Goal: Information Seeking & Learning: Learn about a topic

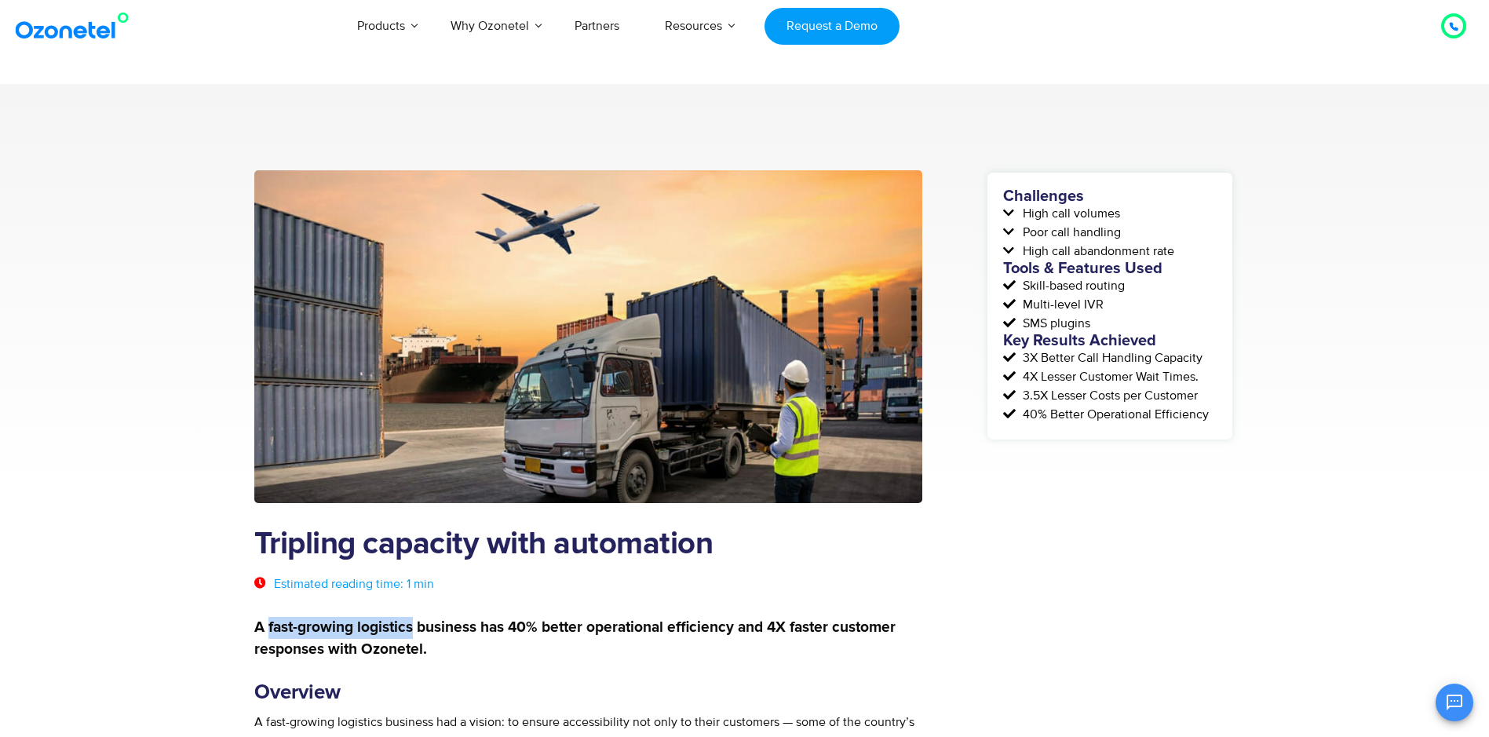
drag, startPoint x: 267, startPoint y: 626, endPoint x: 414, endPoint y: 627, distance: 146.8
click at [414, 627] on strong "A fast-growing logistics business has 40% better operational efficiency and 4X …" at bounding box center [574, 638] width 641 height 37
copy strong "fast-growing logistics"
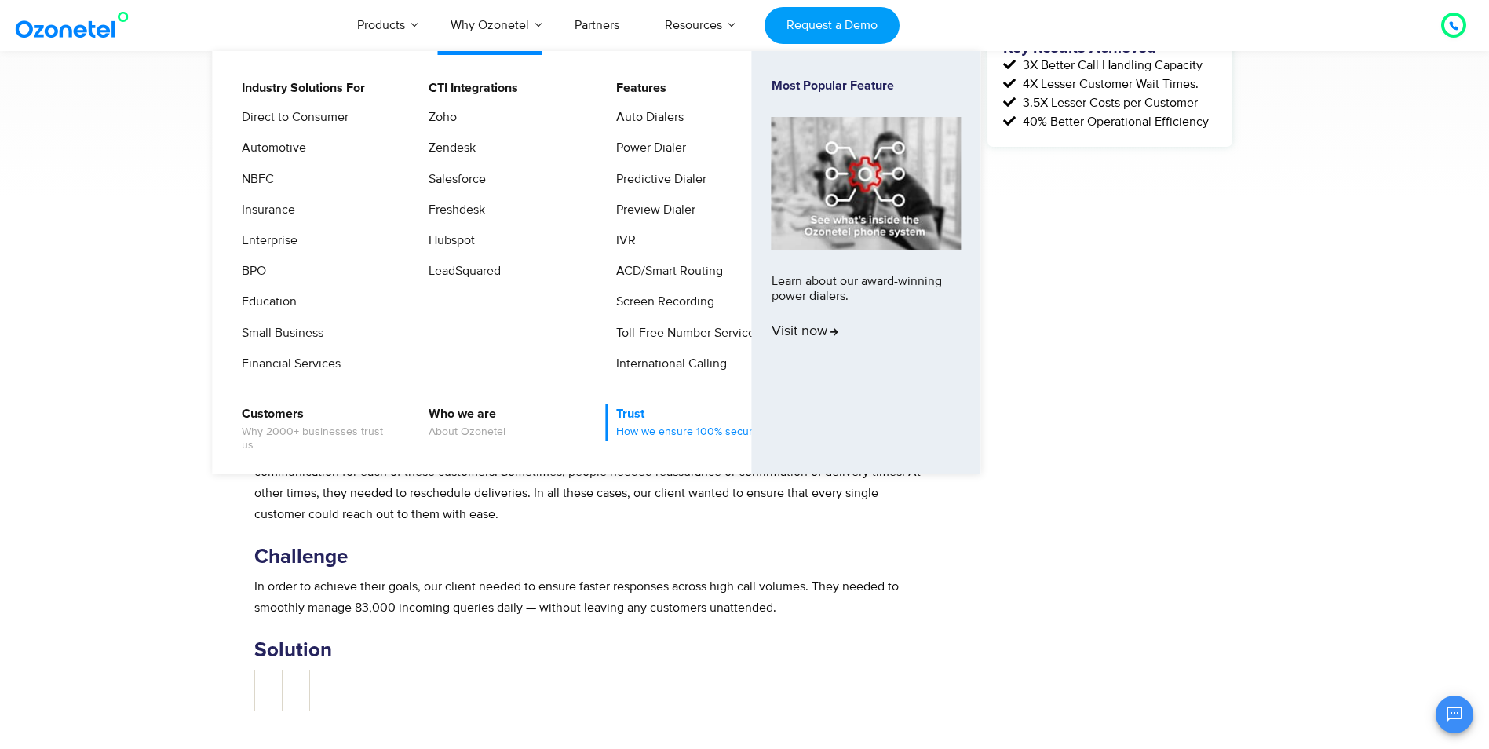
scroll to position [314, 0]
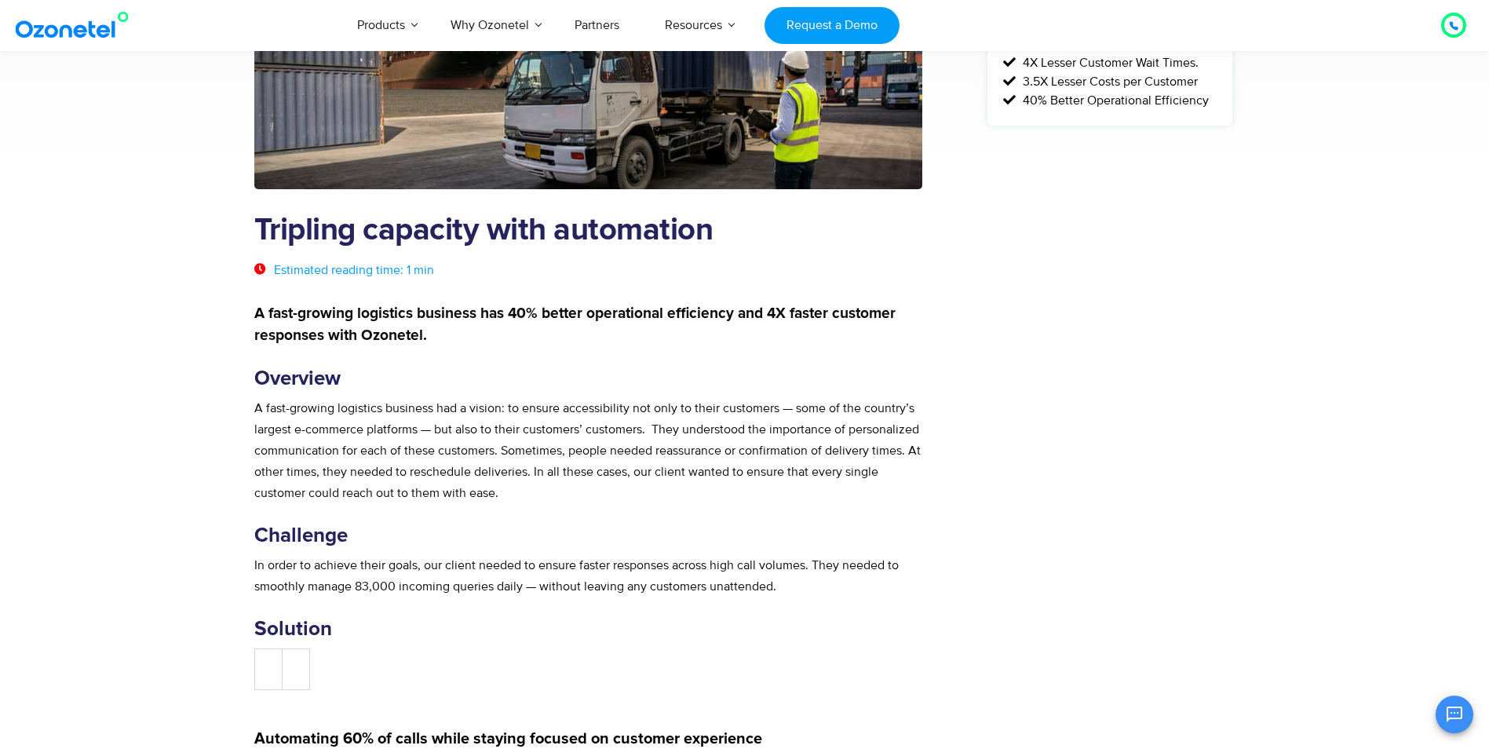
click at [1096, 519] on div "Challenges High call volumes Poor call handling High call abandonment rate Tool…" at bounding box center [1110, 626] width 250 height 1541
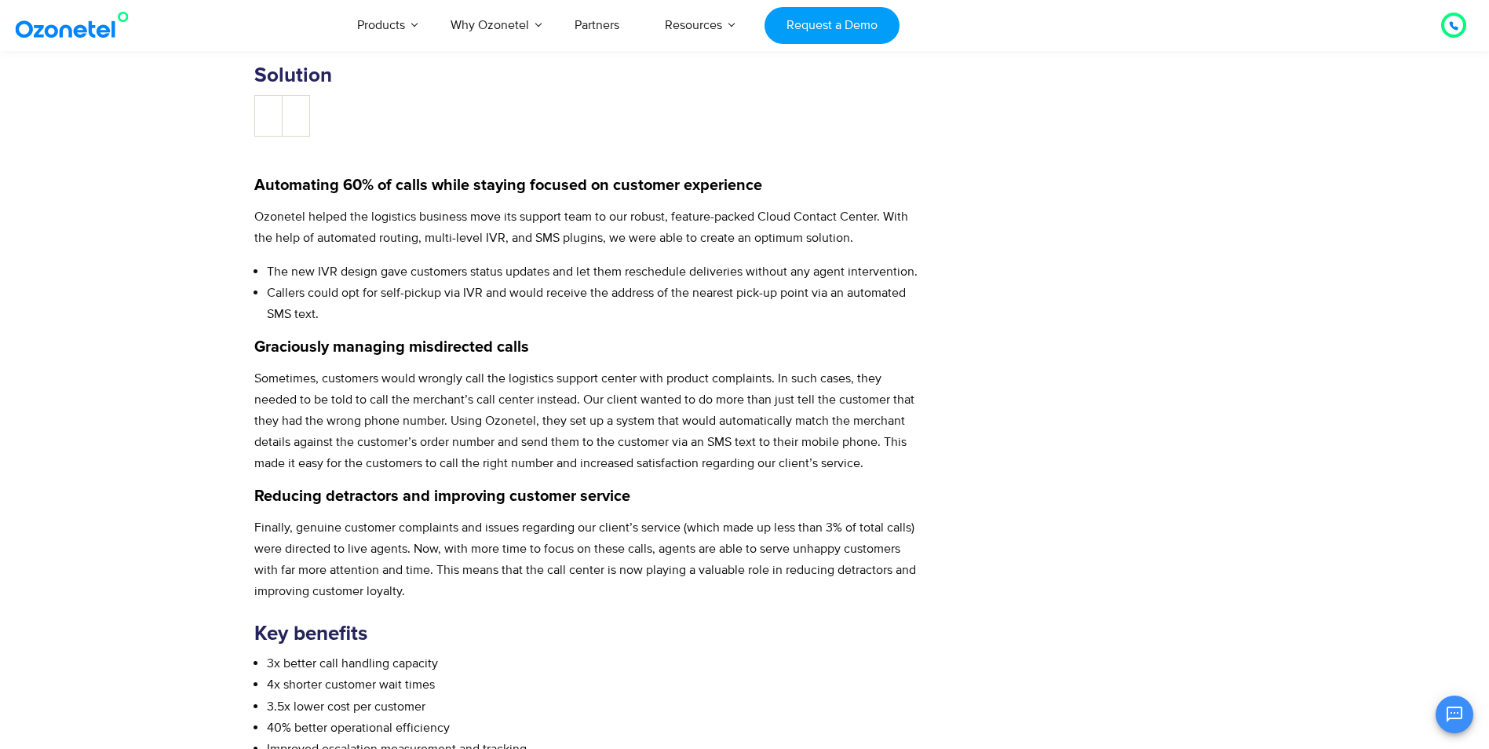
scroll to position [863, 0]
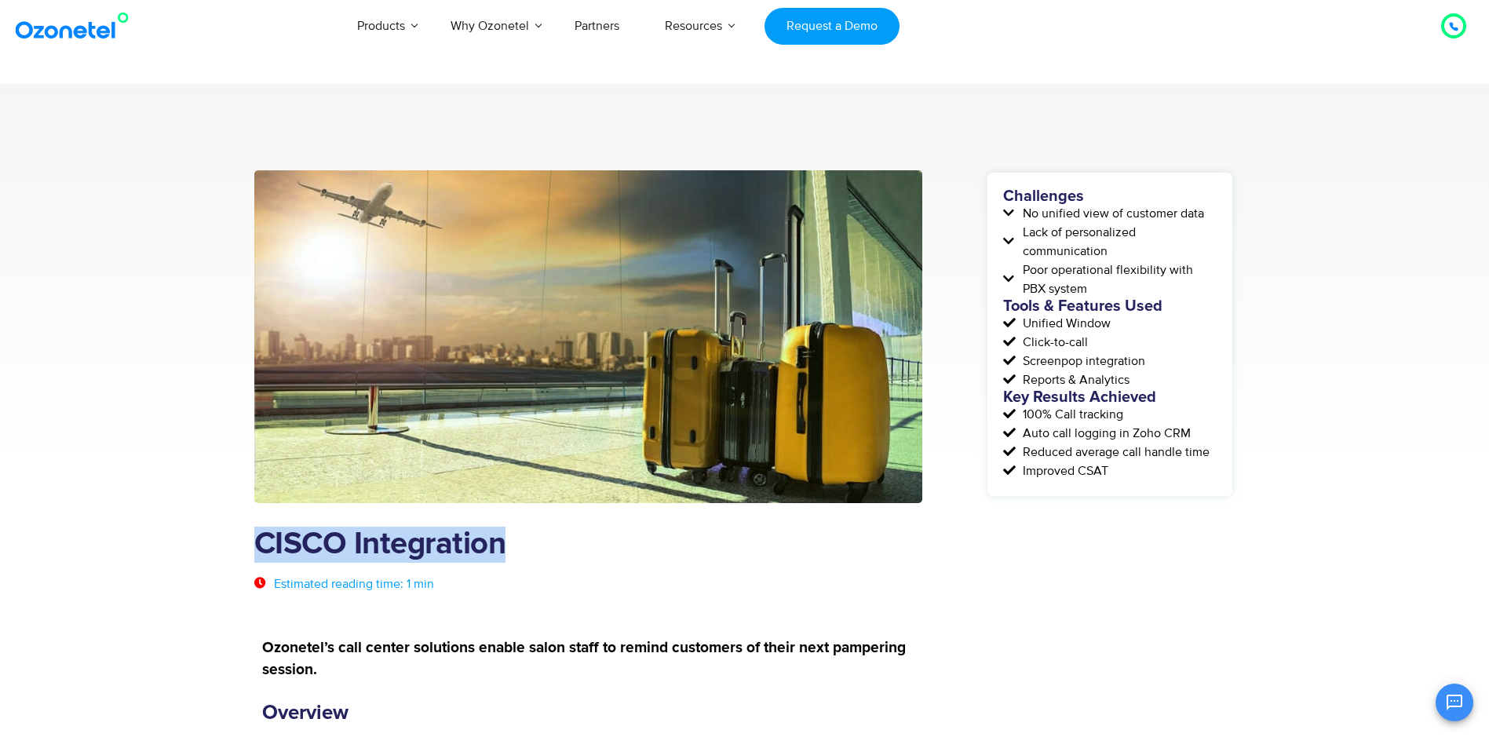
drag, startPoint x: 251, startPoint y: 540, endPoint x: 593, endPoint y: 527, distance: 341.7
copy h1 "CISCO Integration"
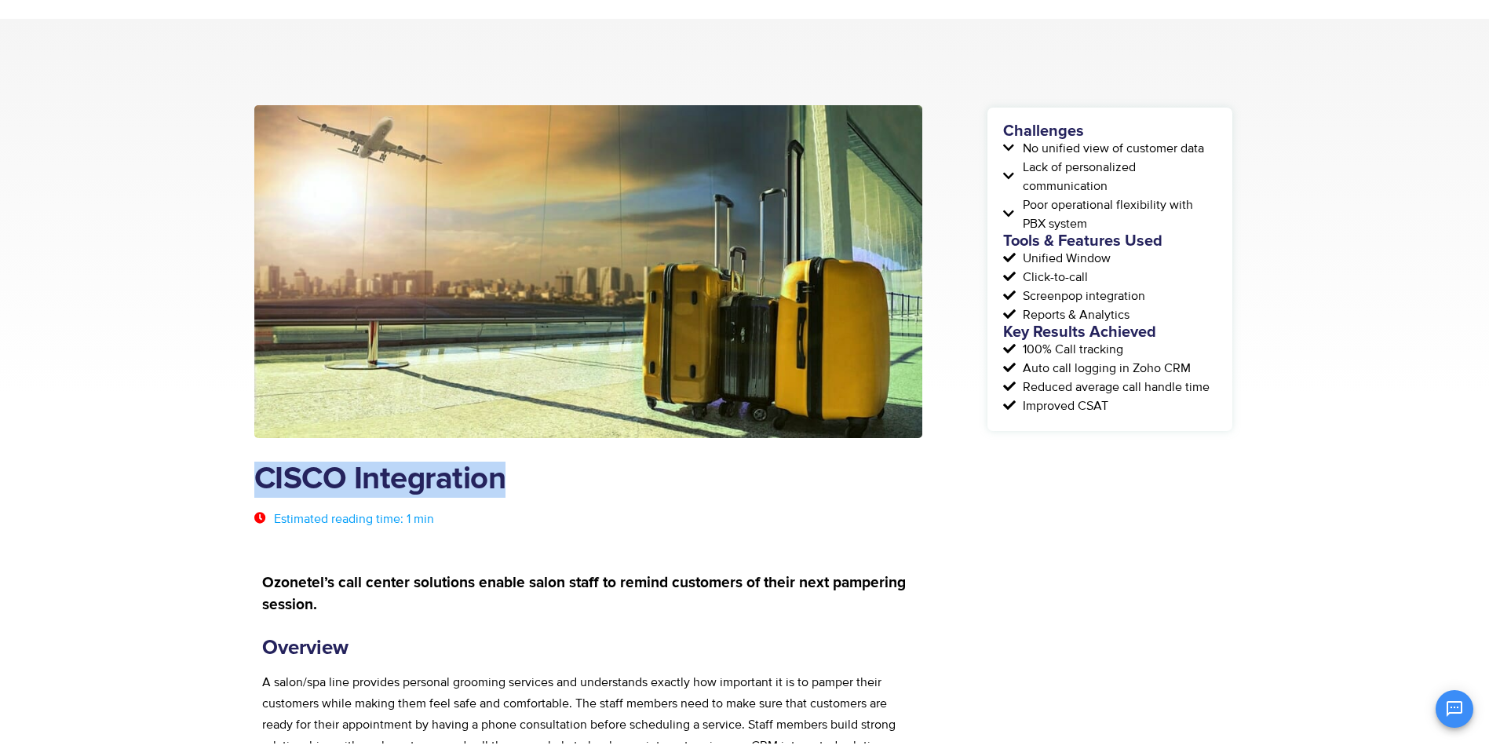
scroll to position [157, 0]
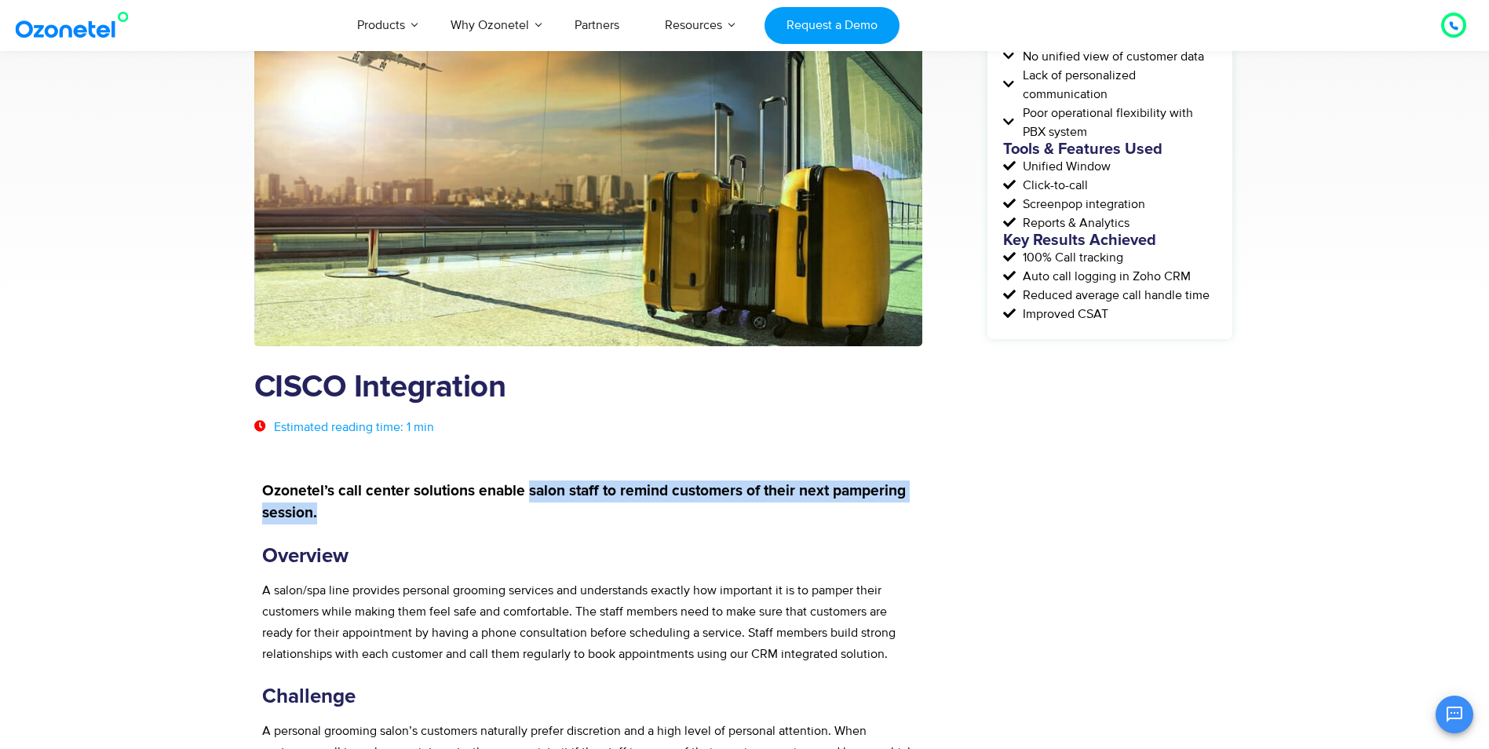
drag, startPoint x: 529, startPoint y: 493, endPoint x: 937, endPoint y: 513, distance: 408.6
click at [937, 513] on div "CISCO Integration Estimated reading time: 1 min Ozonetel’s call center solution…" at bounding box center [619, 719] width 731 height 1412
copy strong "salon staff to remind customers of their next pampering session."
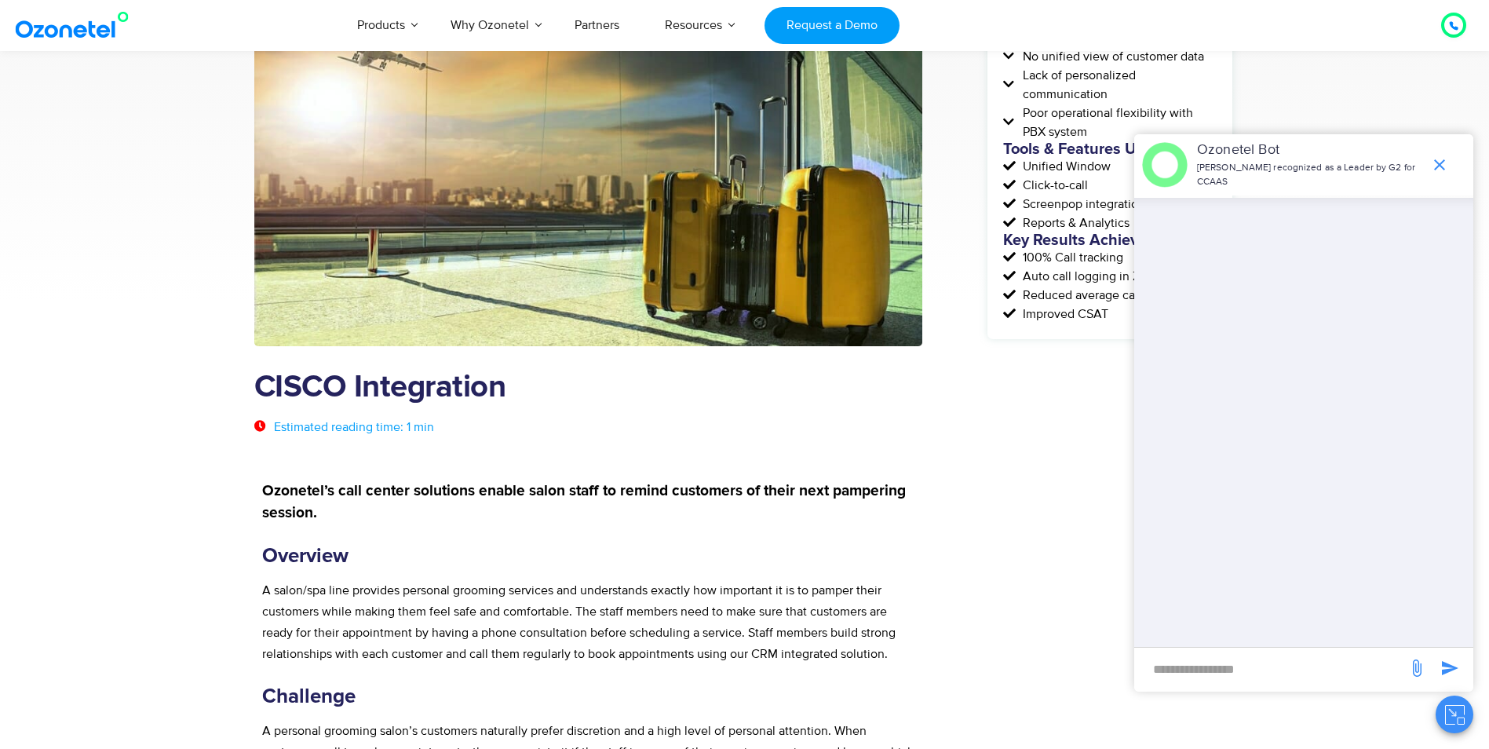
click at [1036, 428] on div "Challenges No unified view of customer data Lack of personalized communication …" at bounding box center [1110, 719] width 250 height 1412
click at [1438, 168] on icon "end chat or minimize" at bounding box center [1439, 164] width 19 height 19
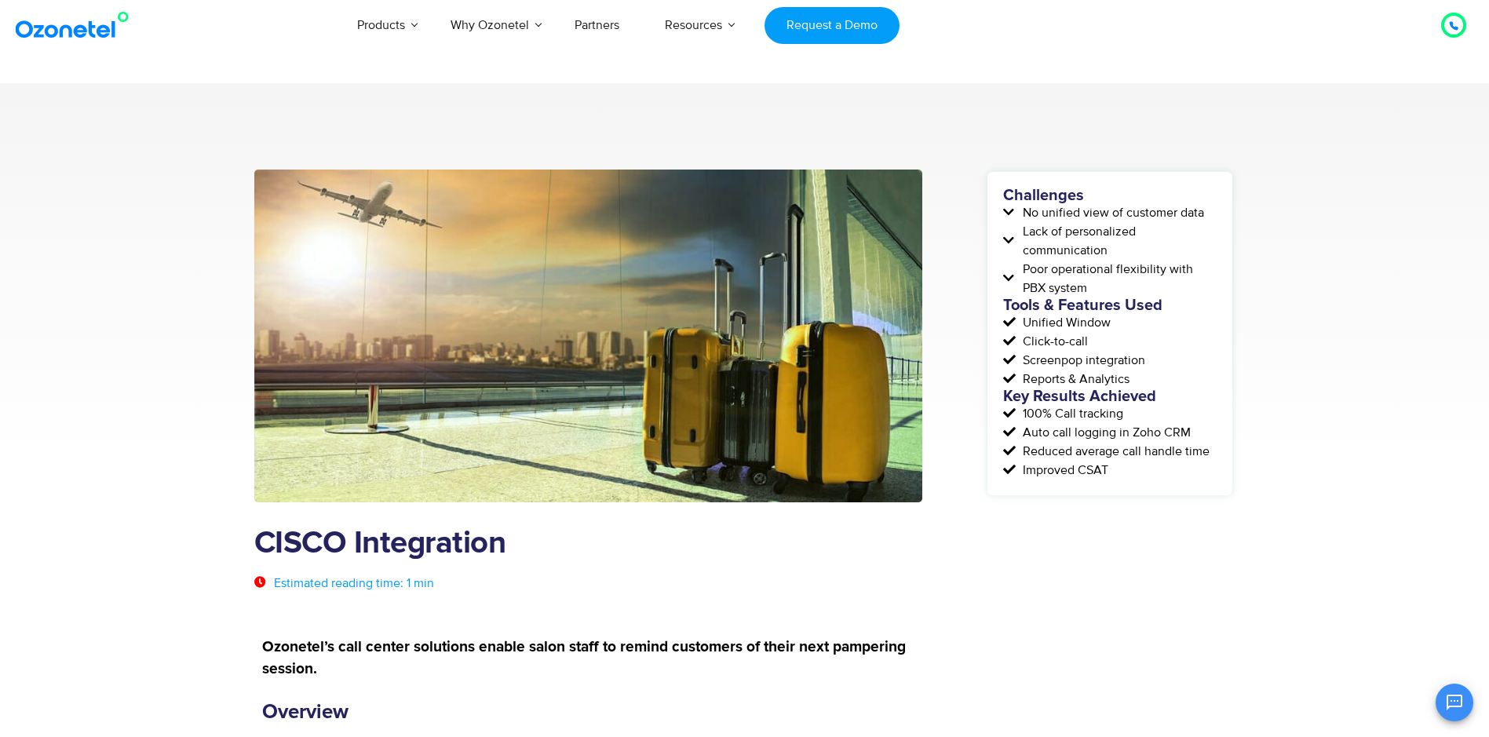
scroll to position [0, 0]
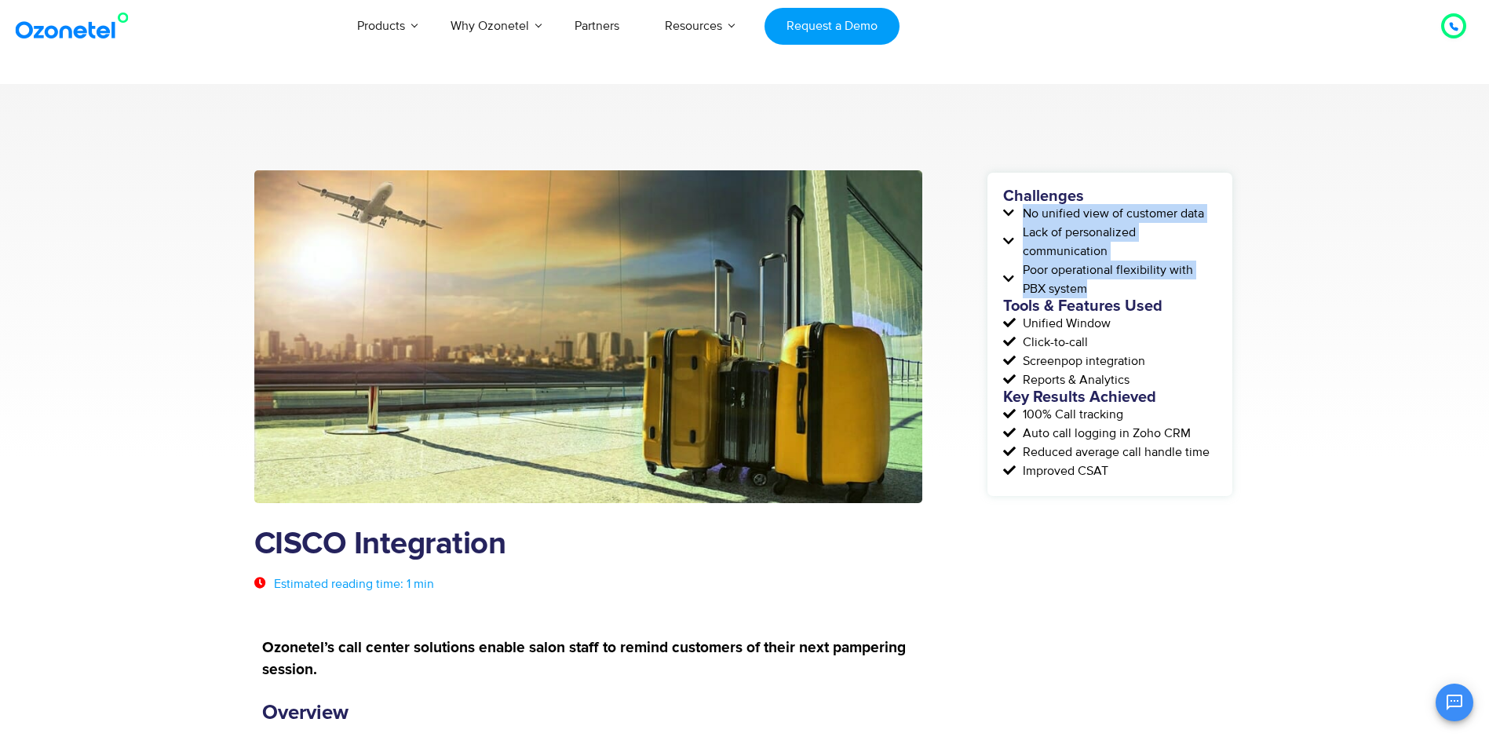
drag, startPoint x: 1025, startPoint y: 212, endPoint x: 1093, endPoint y: 290, distance: 103.4
click at [1093, 290] on div "Challenges No unified view of customer data Lack of personalized communication …" at bounding box center [1109, 334] width 213 height 292
copy div "No unified view of customer data Lack of personalized communication Poor operat…"
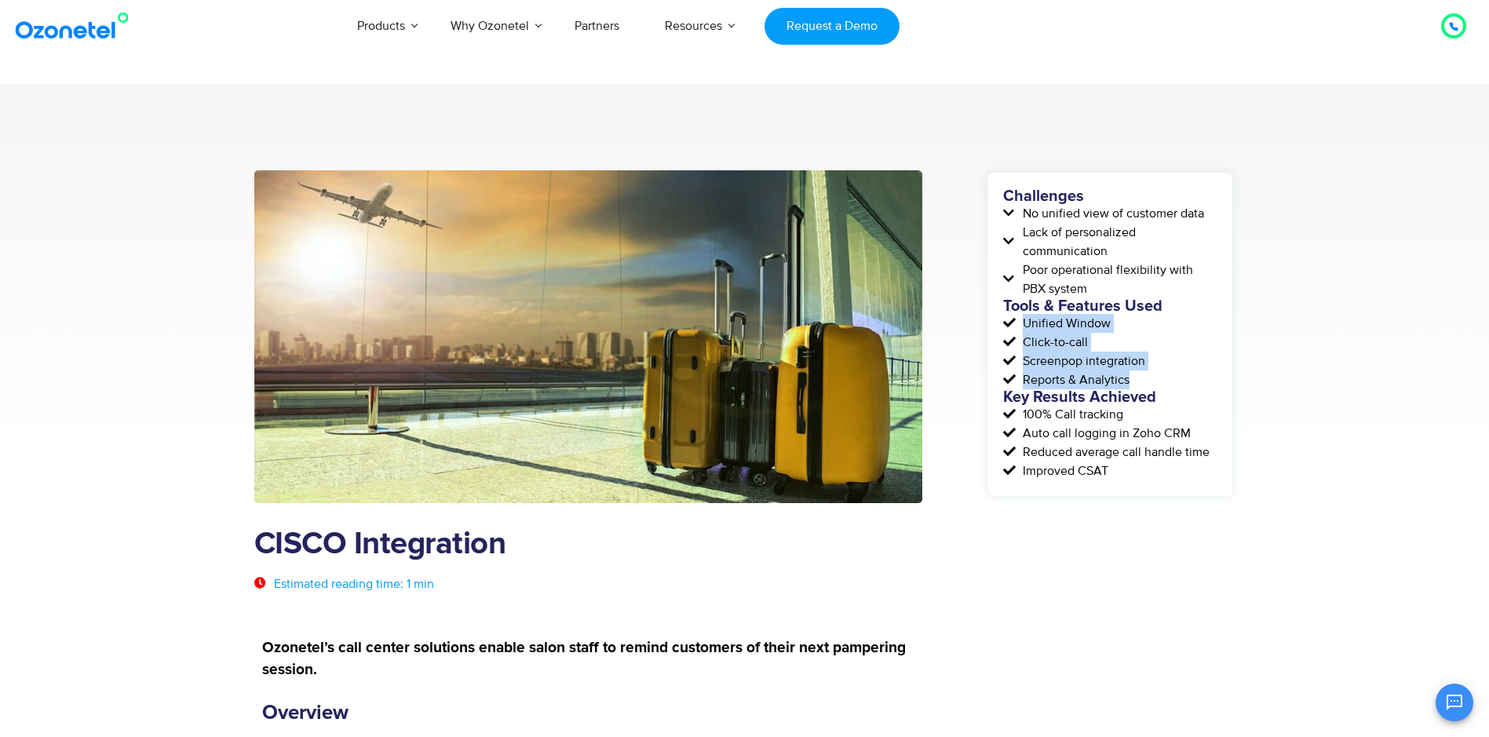
drag, startPoint x: 1023, startPoint y: 320, endPoint x: 1169, endPoint y: 375, distance: 156.7
click at [1169, 375] on div "Challenges No unified view of customer data Lack of personalized communication …" at bounding box center [1109, 334] width 213 height 292
copy div "Unified Window Click-to-call Screenpop integration Reports & Analytics"
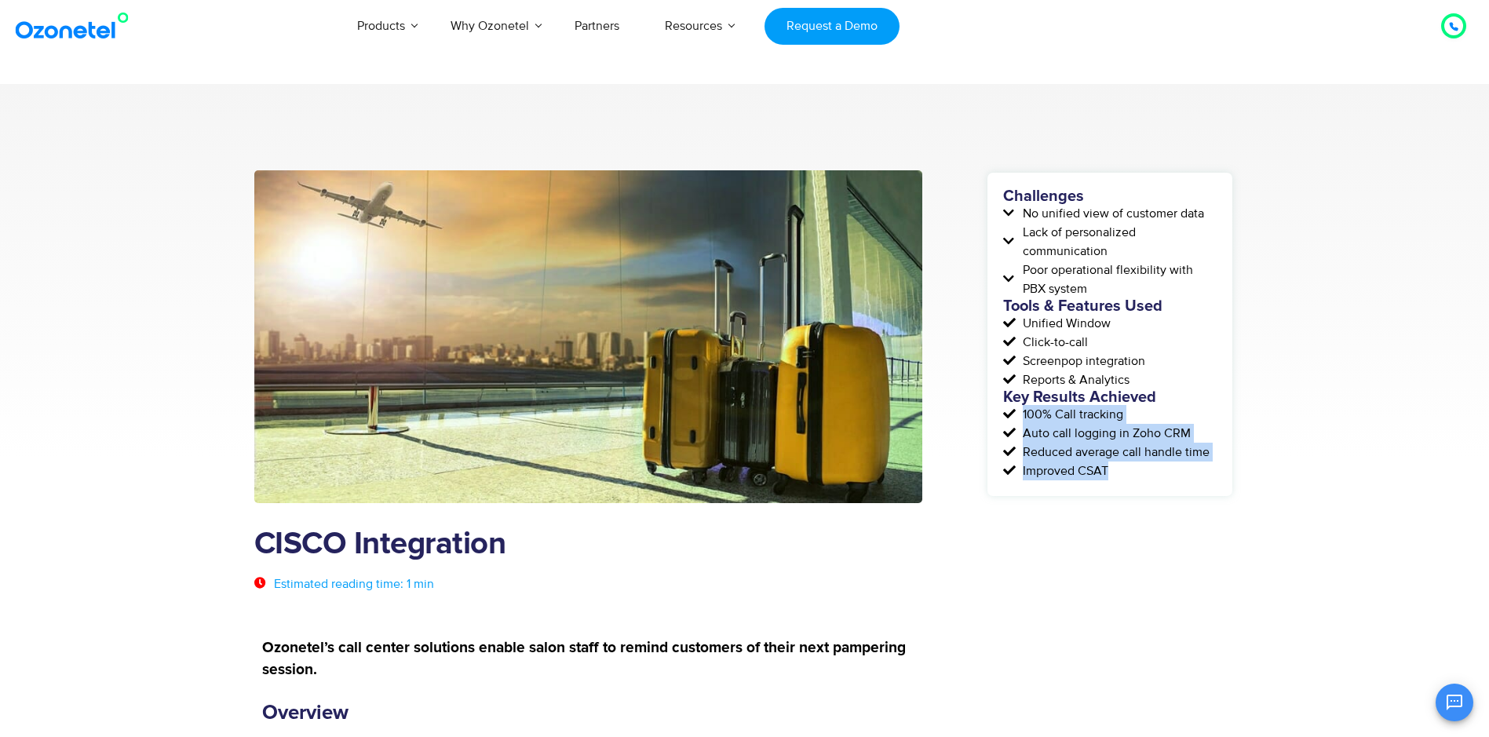
drag, startPoint x: 1023, startPoint y: 414, endPoint x: 1117, endPoint y: 469, distance: 108.4
click at [1117, 469] on div "Challenges No unified view of customer data Lack of personalized communication …" at bounding box center [1109, 334] width 213 height 292
copy div "100% Call tracking Auto call logging in Zoho CRM Reduced average call handle ti…"
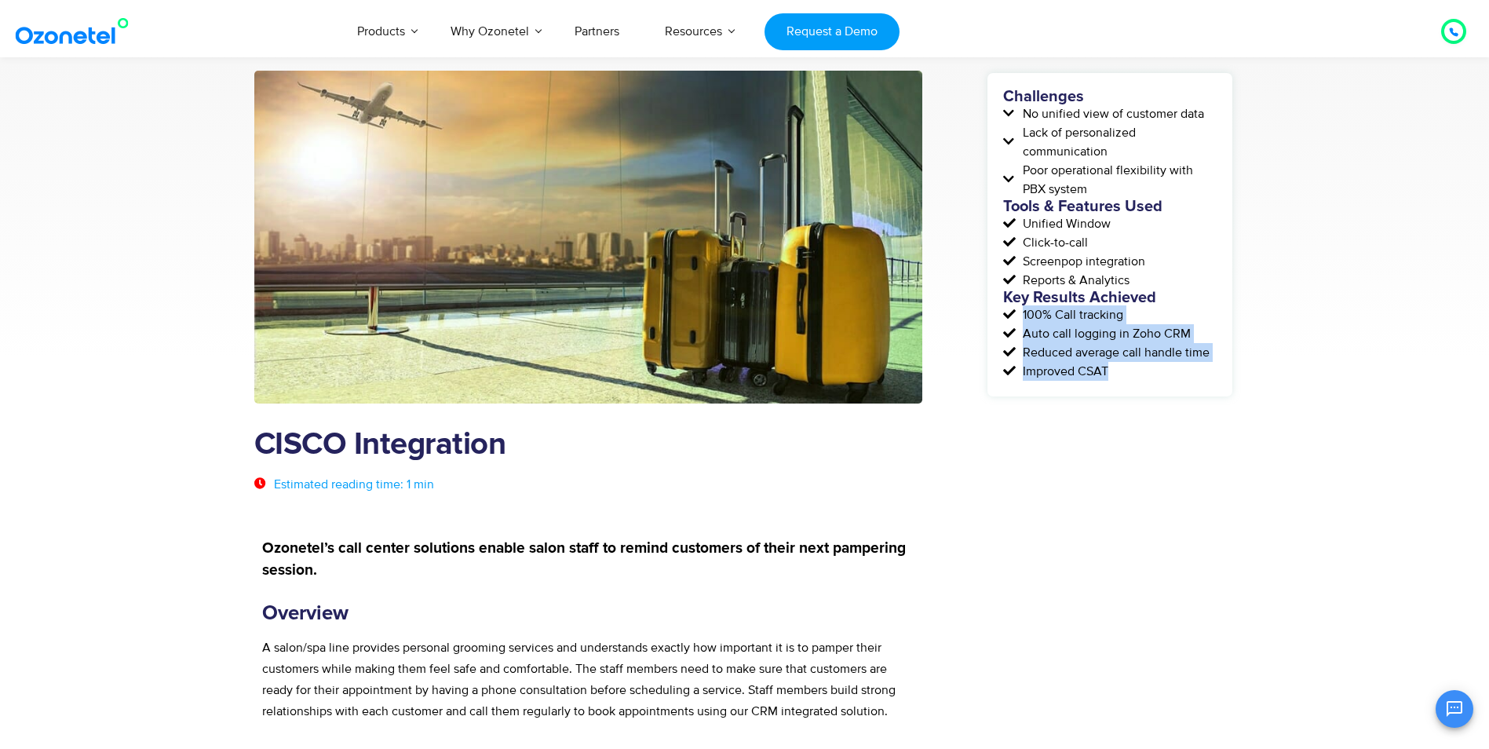
scroll to position [235, 0]
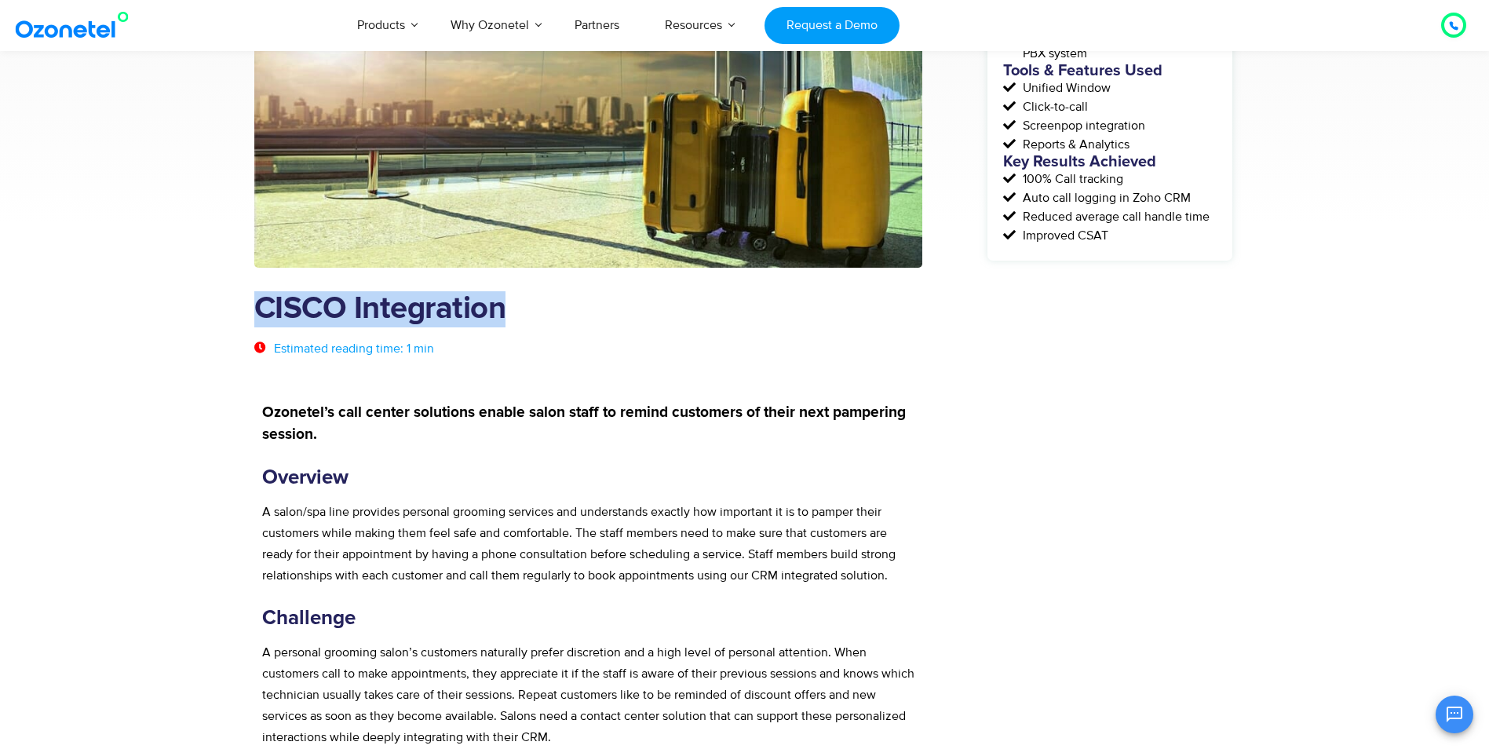
drag, startPoint x: 259, startPoint y: 309, endPoint x: 710, endPoint y: 302, distance: 451.3
click at [710, 302] on h1 "CISCO Integration" at bounding box center [588, 309] width 669 height 36
copy h1 "CISCO Integration"
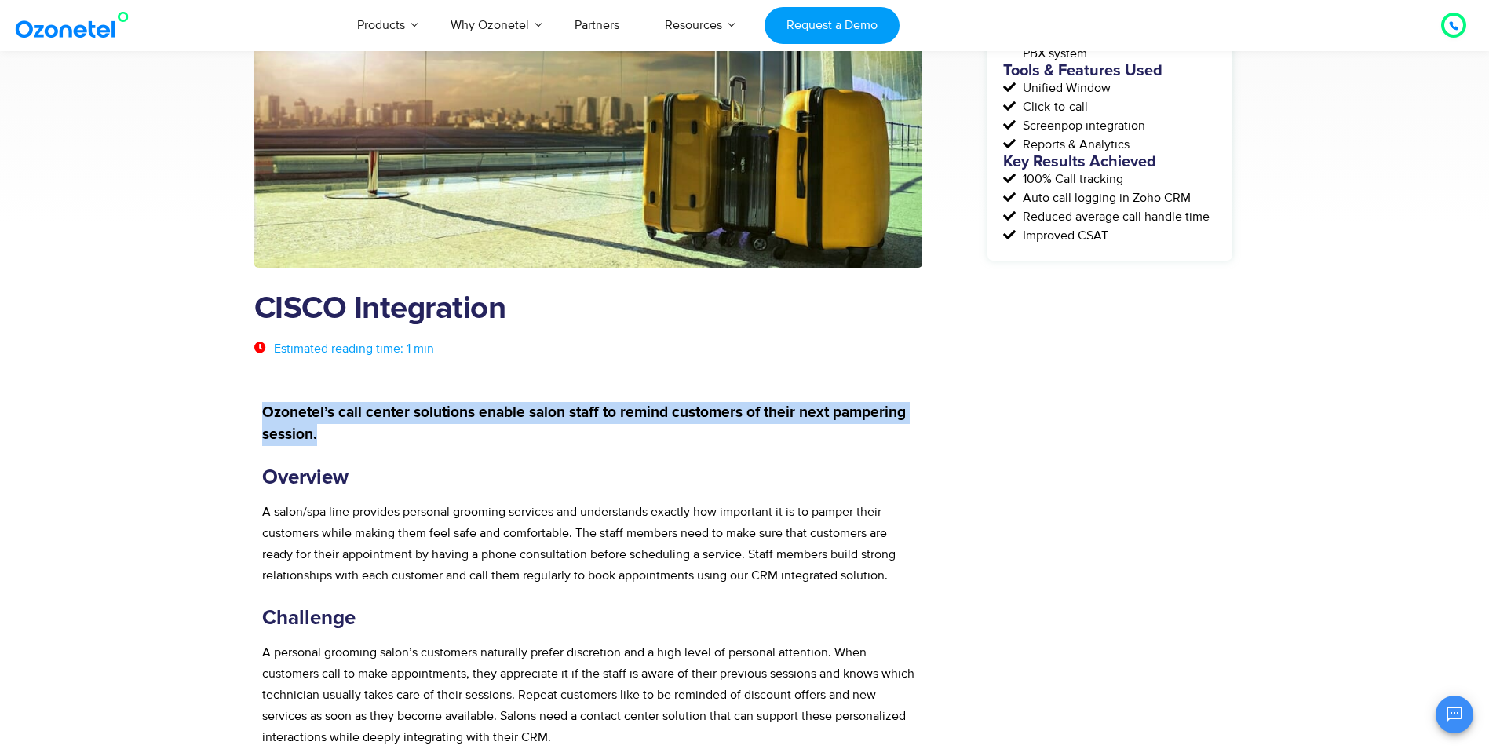
drag, startPoint x: 264, startPoint y: 412, endPoint x: 330, endPoint y: 434, distance: 68.7
click at [330, 434] on p "Ozonetel’s call center solutions enable salon staff to remind customers of thei…" at bounding box center [588, 424] width 653 height 44
copy strong "Ozonetel’s call center solutions enable salon staff to remind customers of thei…"
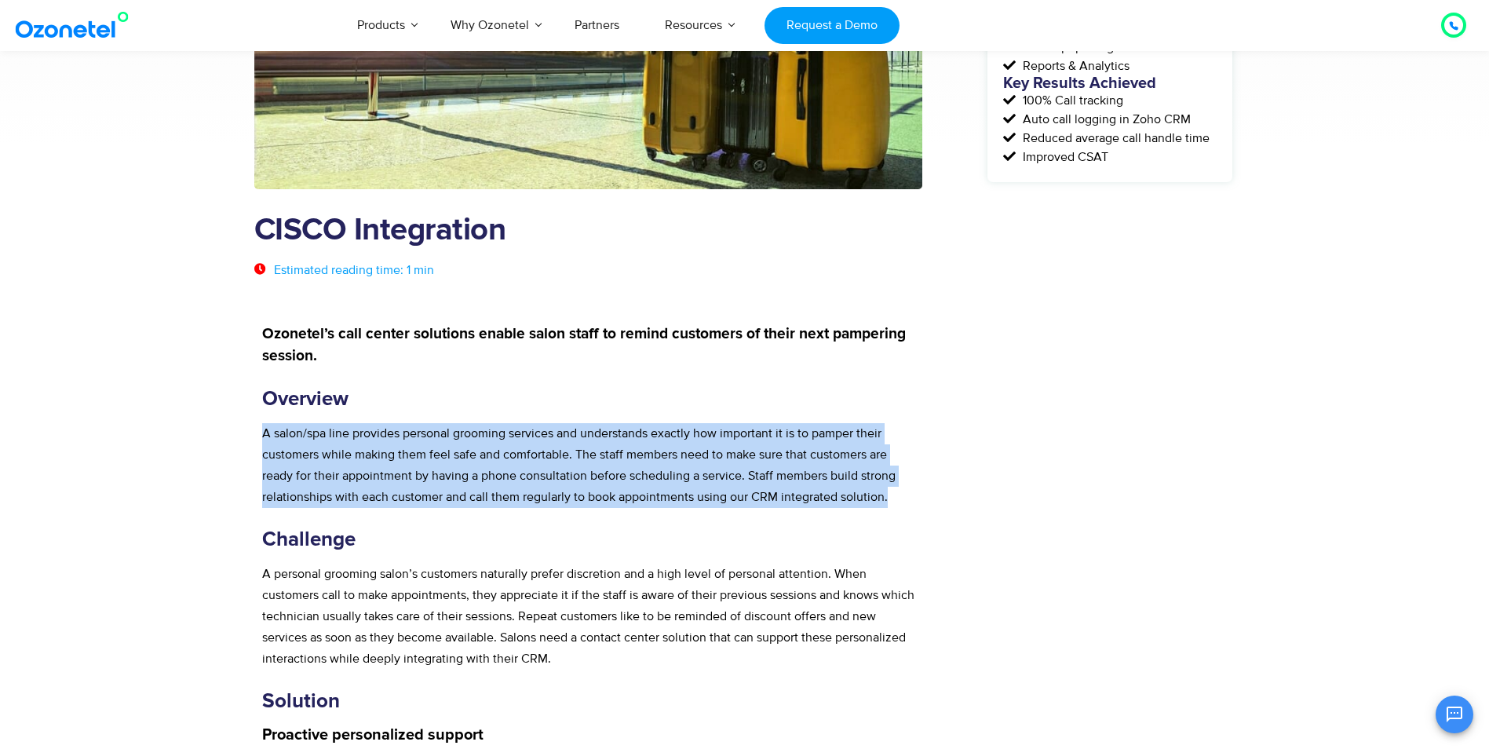
drag, startPoint x: 263, startPoint y: 431, endPoint x: 895, endPoint y: 487, distance: 634.3
click at [895, 487] on p "A salon/spa line provides personal grooming services and understands exactly ho…" at bounding box center [588, 465] width 653 height 85
copy p "A salon/spa line provides personal grooming services and understands exactly ho…"
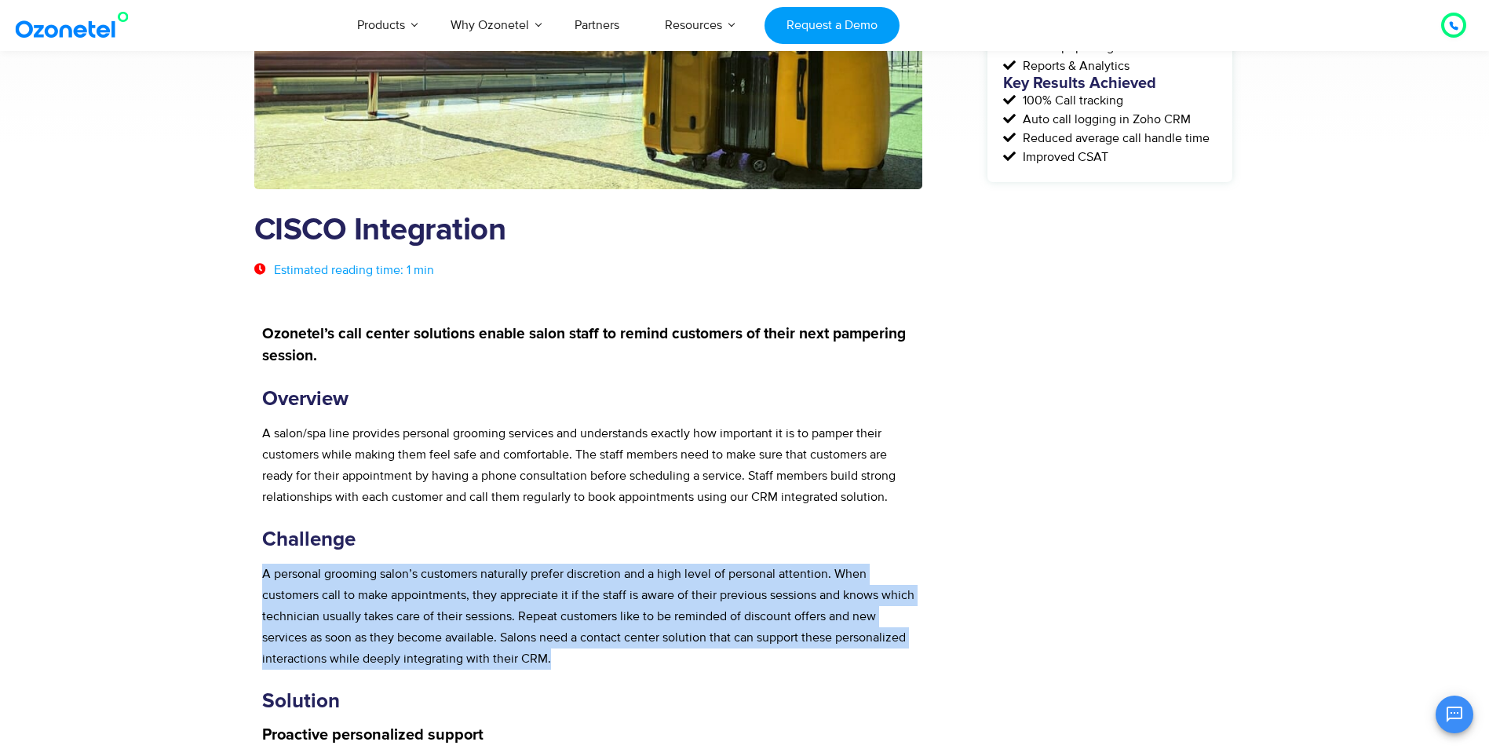
drag, startPoint x: 263, startPoint y: 574, endPoint x: 563, endPoint y: 650, distance: 309.3
click at [563, 650] on p "A personal grooming salon’s customers naturally prefer discretion and a high le…" at bounding box center [588, 617] width 653 height 106
copy p "A personal grooming salon’s customers naturally prefer discretion and a high le…"
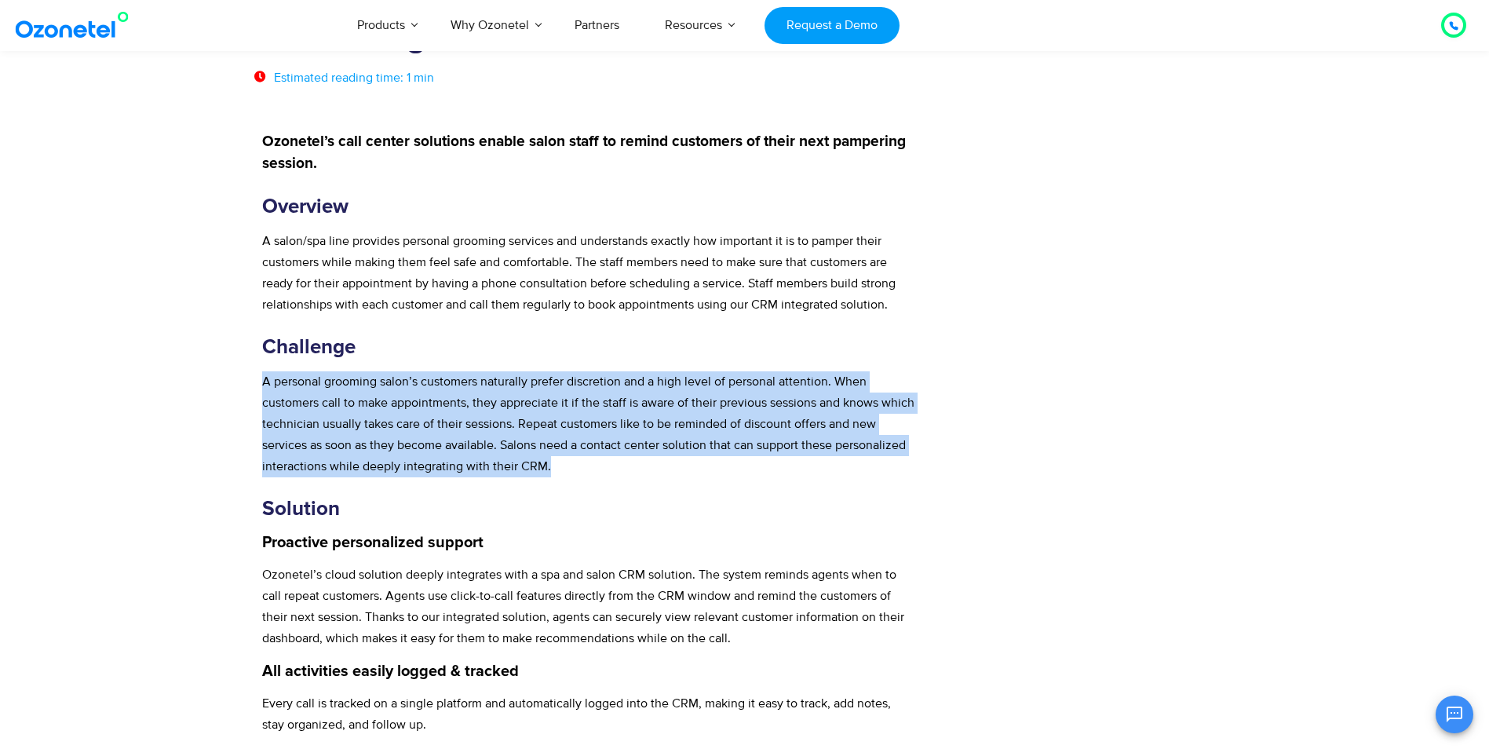
scroll to position [706, 0]
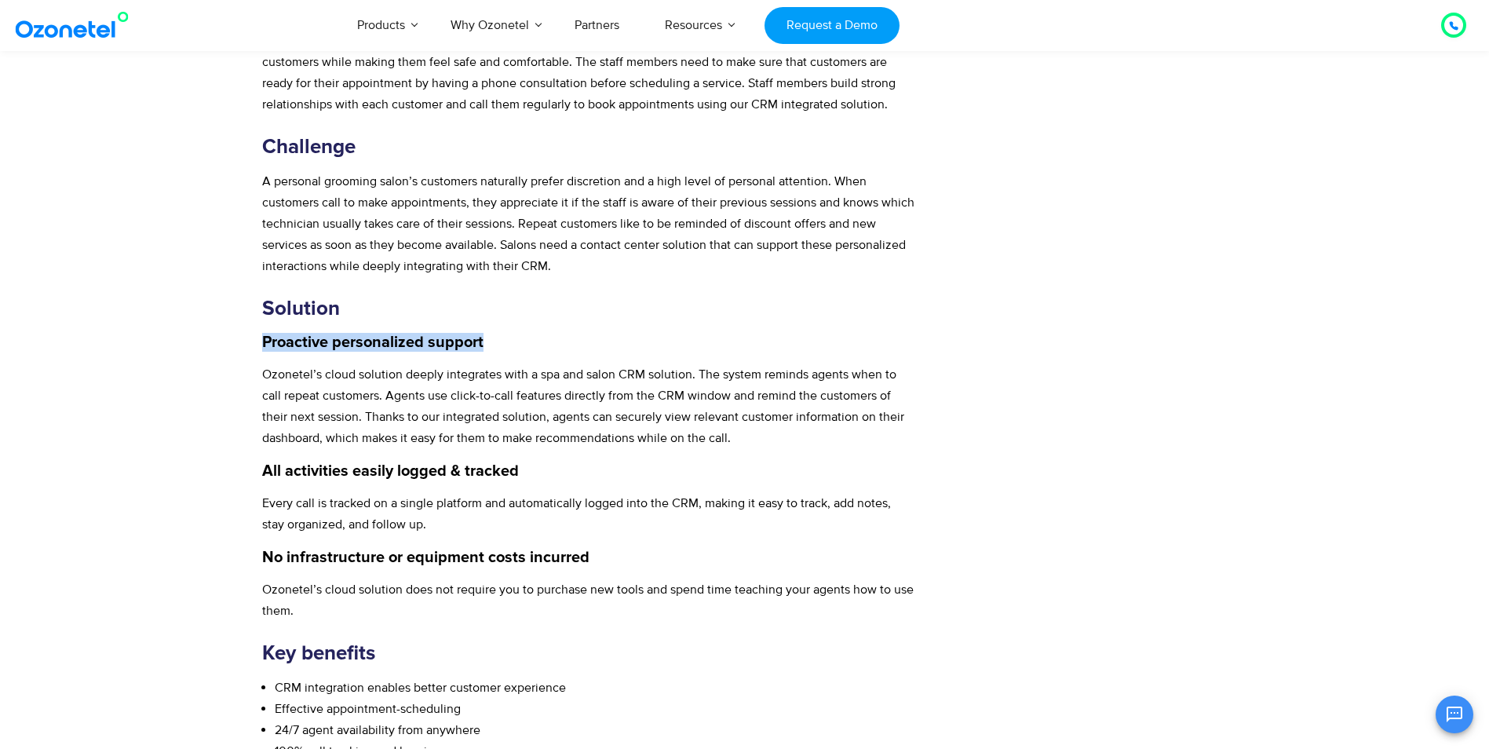
drag, startPoint x: 264, startPoint y: 338, endPoint x: 533, endPoint y: 339, distance: 269.2
click at [533, 339] on h4 "Proactive personalized support" at bounding box center [588, 342] width 653 height 19
copy strong "Proactive personalized support"
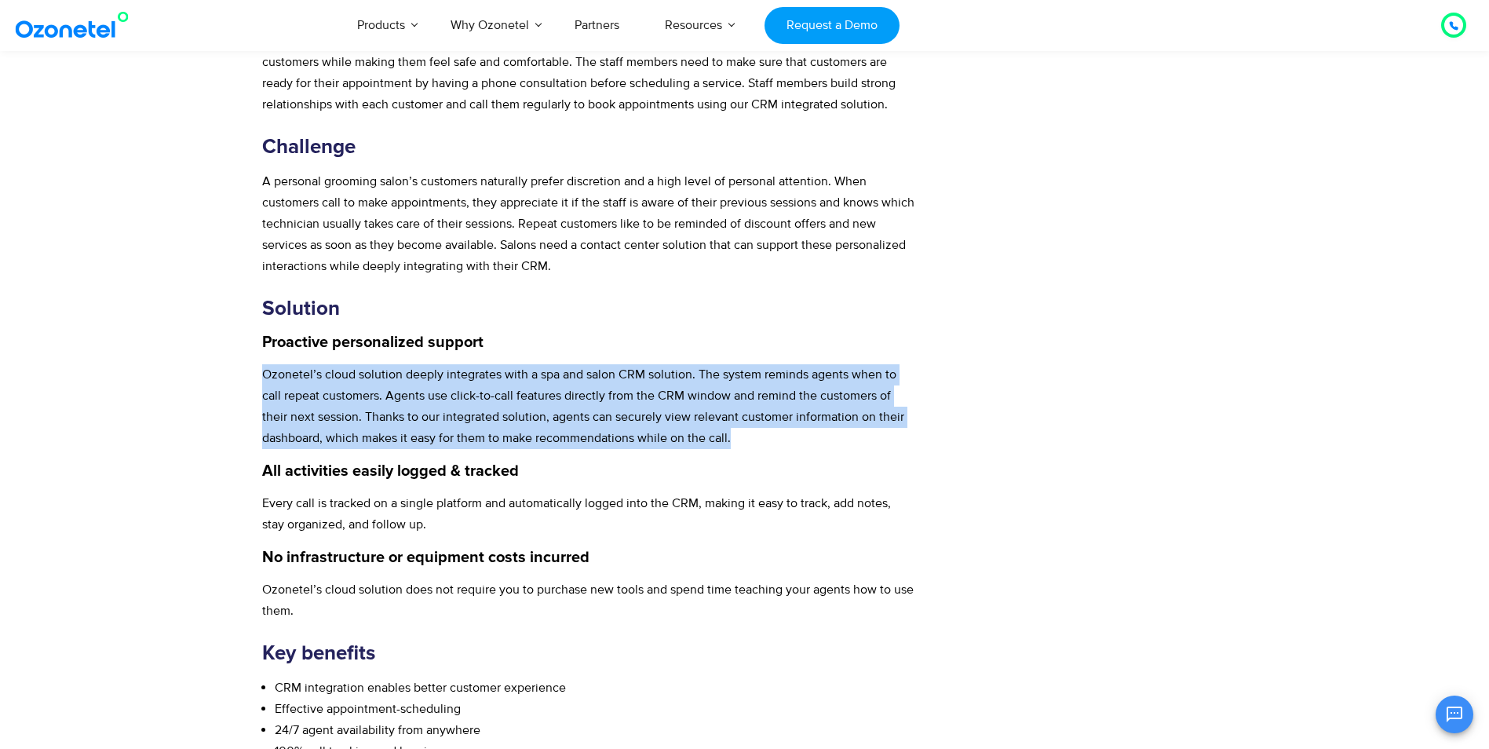
drag, startPoint x: 264, startPoint y: 373, endPoint x: 742, endPoint y: 441, distance: 482.8
click at [742, 441] on p "Ozonetel’s cloud solution deeply integrates with a spa and salon CRM solution. …" at bounding box center [588, 406] width 653 height 85
drag, startPoint x: 262, startPoint y: 469, endPoint x: 688, endPoint y: 467, distance: 425.4
click at [688, 467] on h4 "All activities easily logged & tracked" at bounding box center [588, 470] width 653 height 19
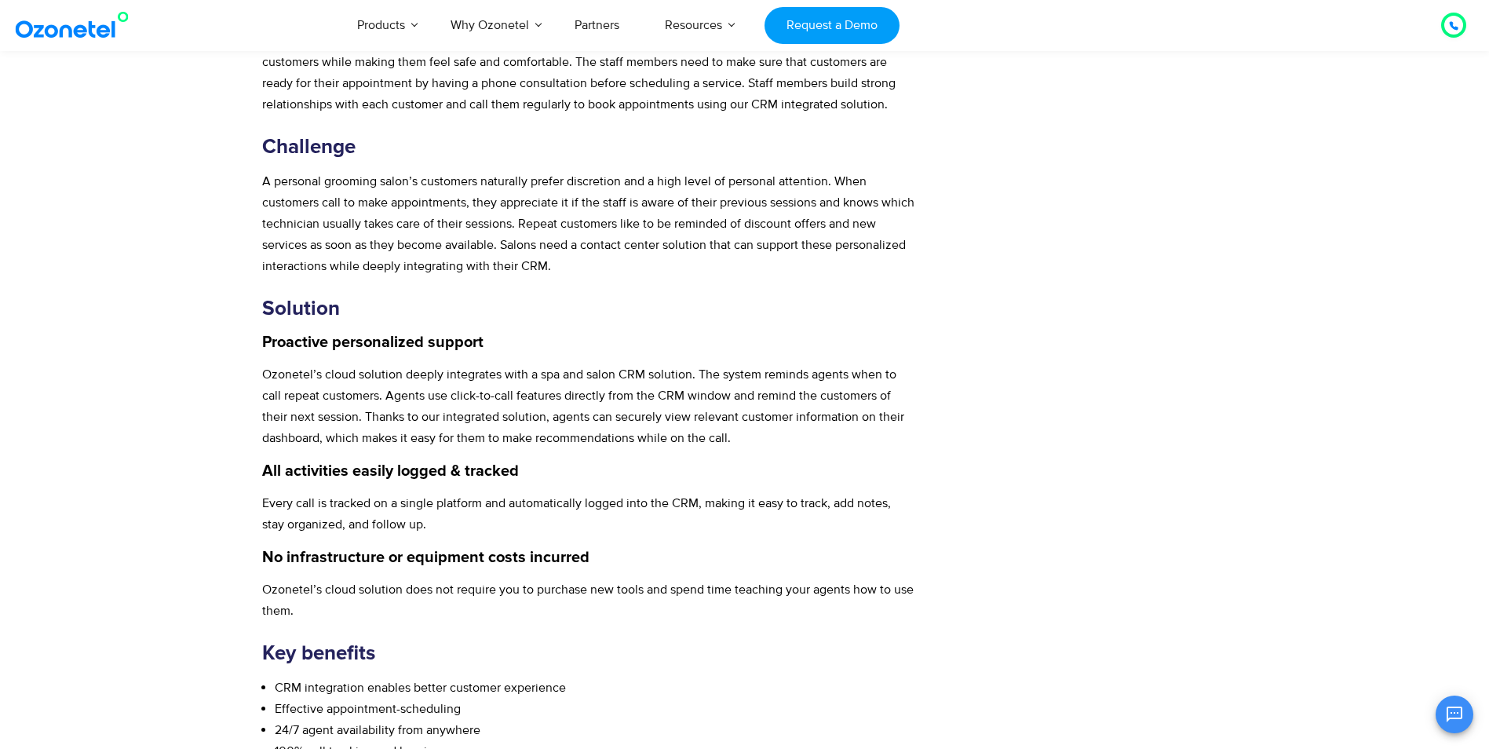
click at [262, 502] on p "Every call is tracked on a single platform and automatically logged into the CR…" at bounding box center [588, 514] width 653 height 42
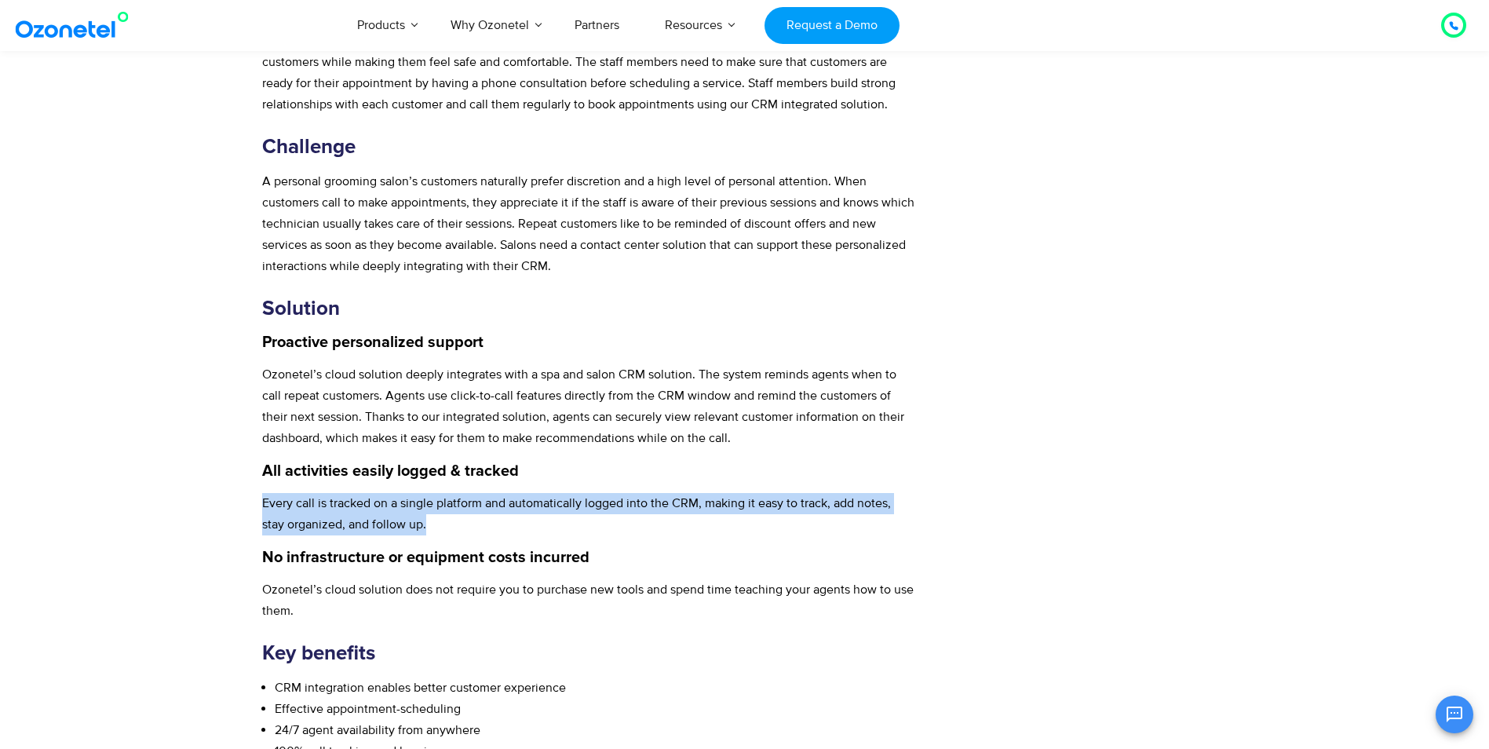
drag, startPoint x: 264, startPoint y: 501, endPoint x: 427, endPoint y: 521, distance: 163.7
click at [427, 521] on p "Every call is tracked on a single platform and automatically logged into the CR…" at bounding box center [588, 514] width 653 height 42
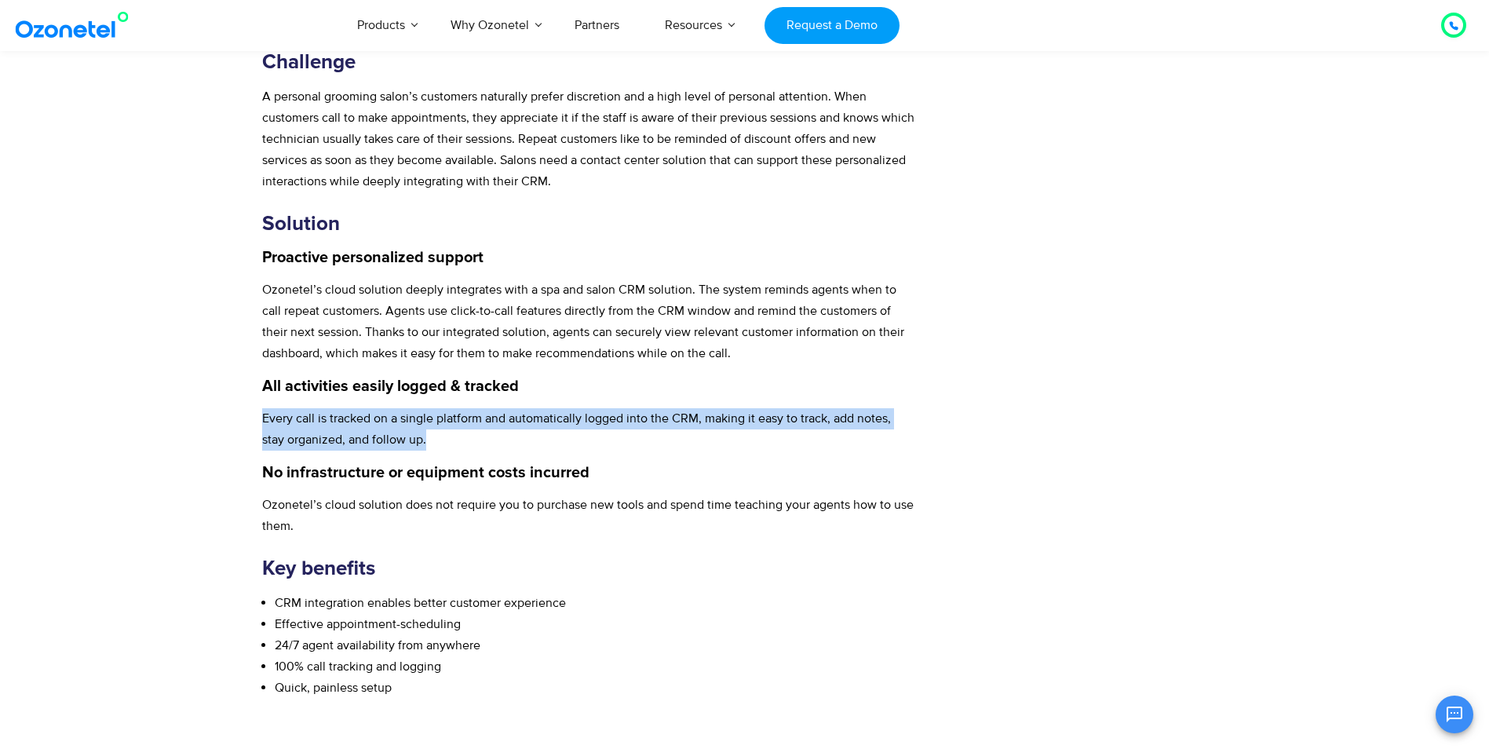
scroll to position [863, 0]
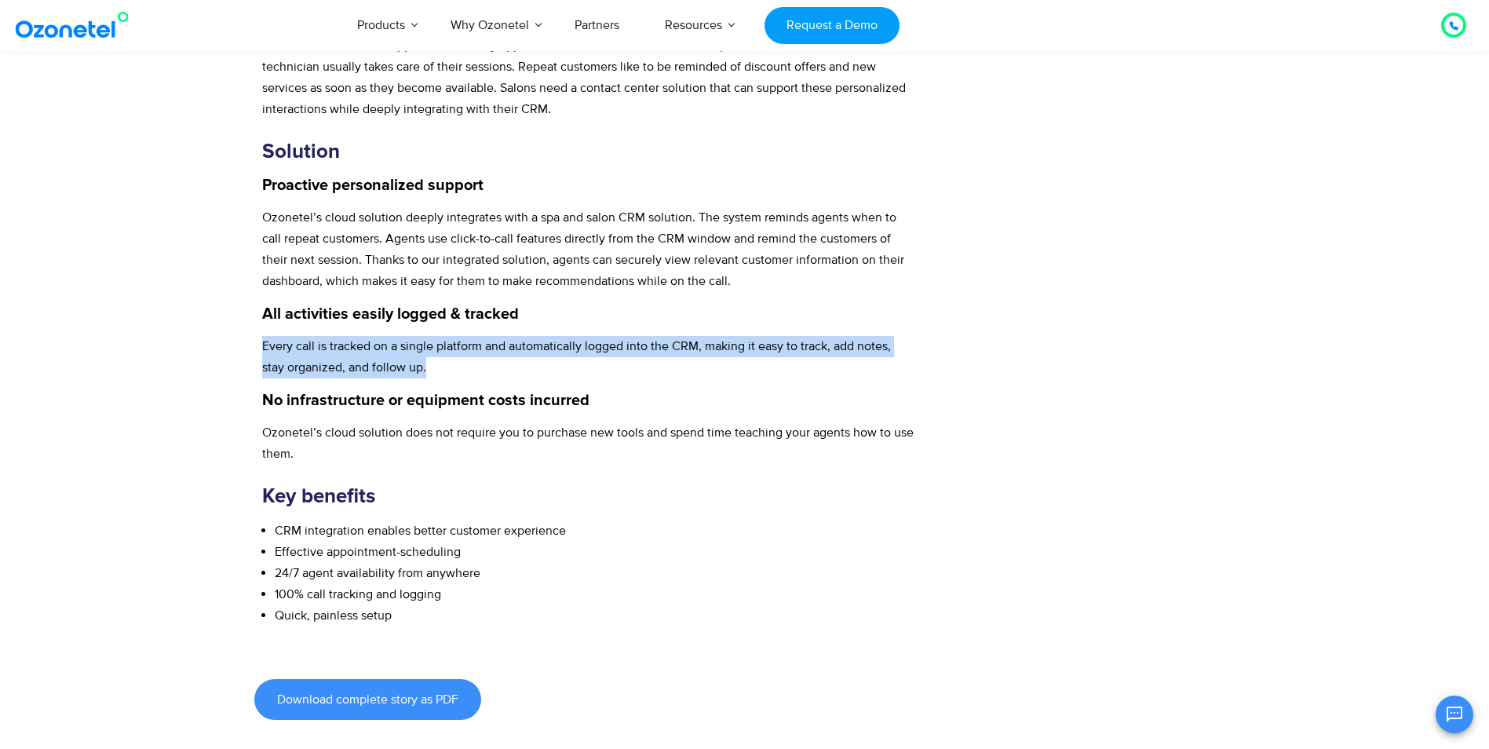
drag, startPoint x: 270, startPoint y: 399, endPoint x: 640, endPoint y: 399, distance: 369.7
click at [640, 399] on h4 "No infrastructure or equipment costs incurred" at bounding box center [588, 400] width 653 height 19
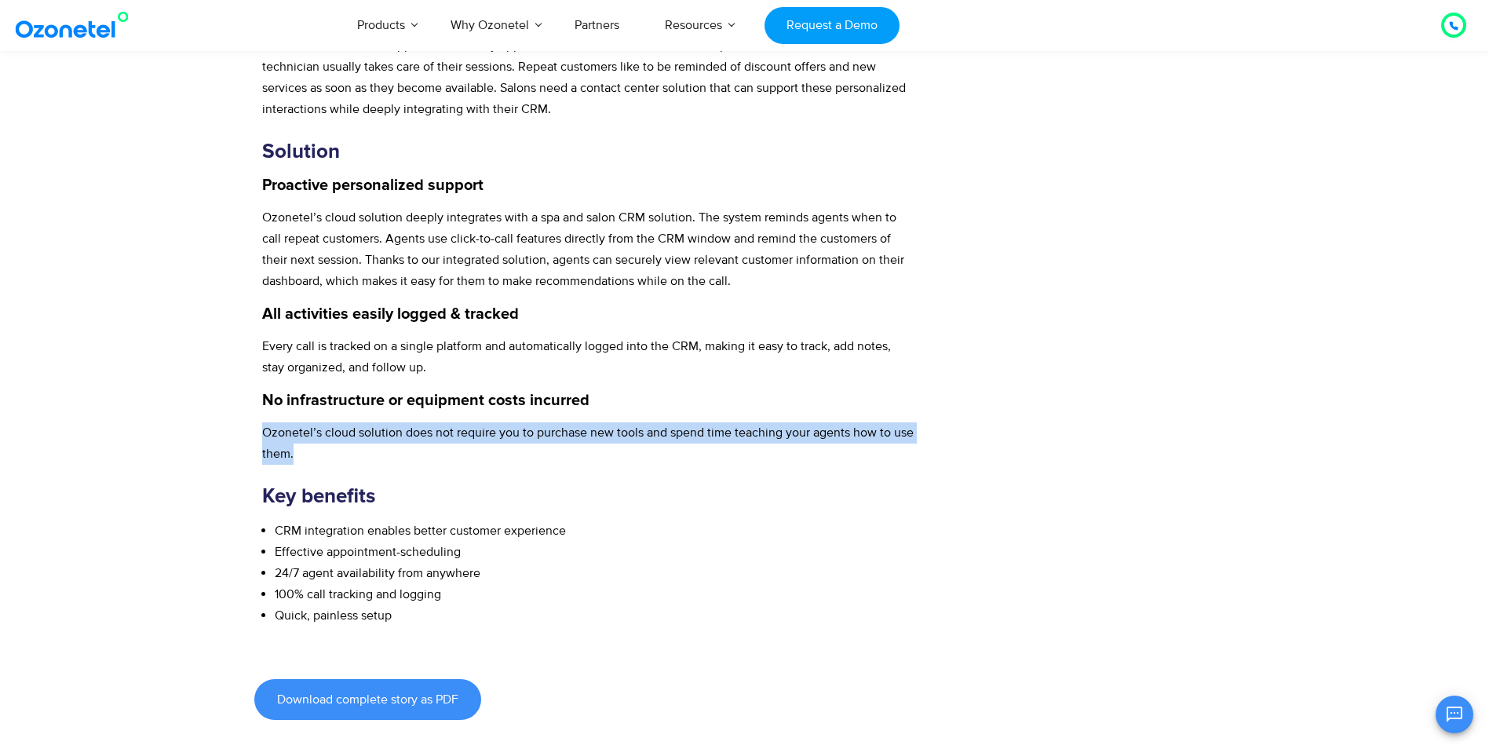
drag, startPoint x: 264, startPoint y: 430, endPoint x: 306, endPoint y: 454, distance: 48.9
click at [306, 454] on p "Ozonetel’s cloud solution does not require you to purchase new tools and spend …" at bounding box center [588, 443] width 653 height 42
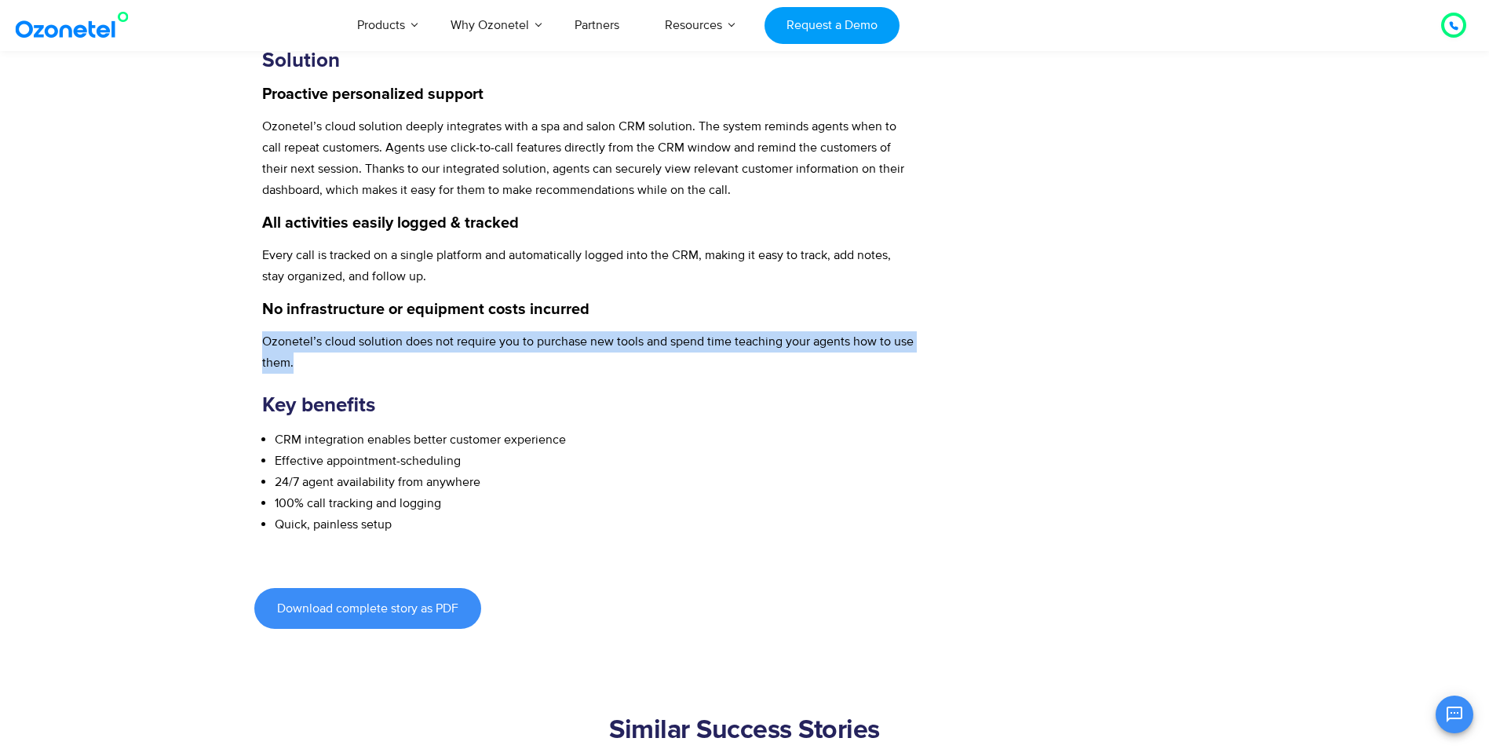
scroll to position [1099, 0]
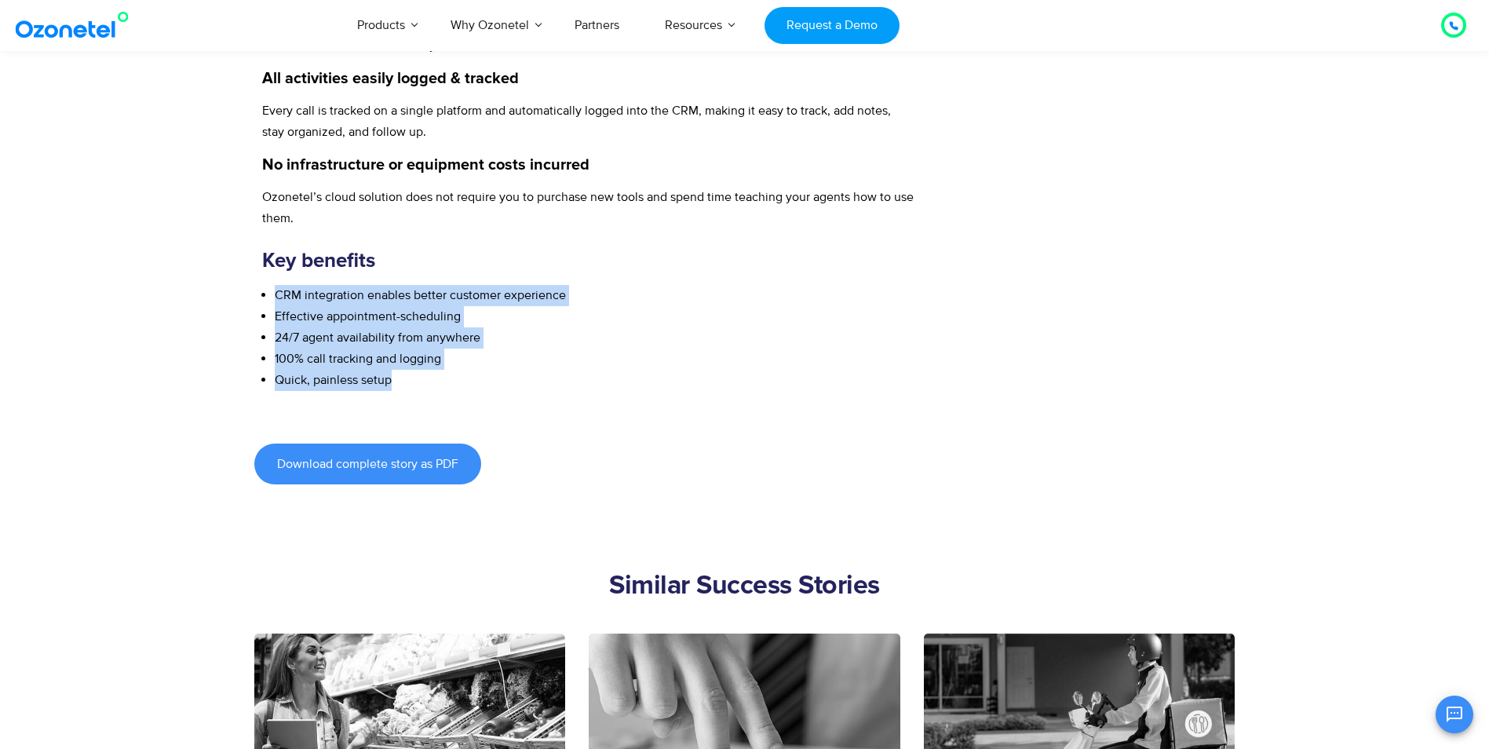
drag, startPoint x: 275, startPoint y: 290, endPoint x: 440, endPoint y: 382, distance: 189.4
click at [440, 382] on ul "CRM integration enables better customer experience Effective appointment-schedu…" at bounding box center [588, 338] width 653 height 107
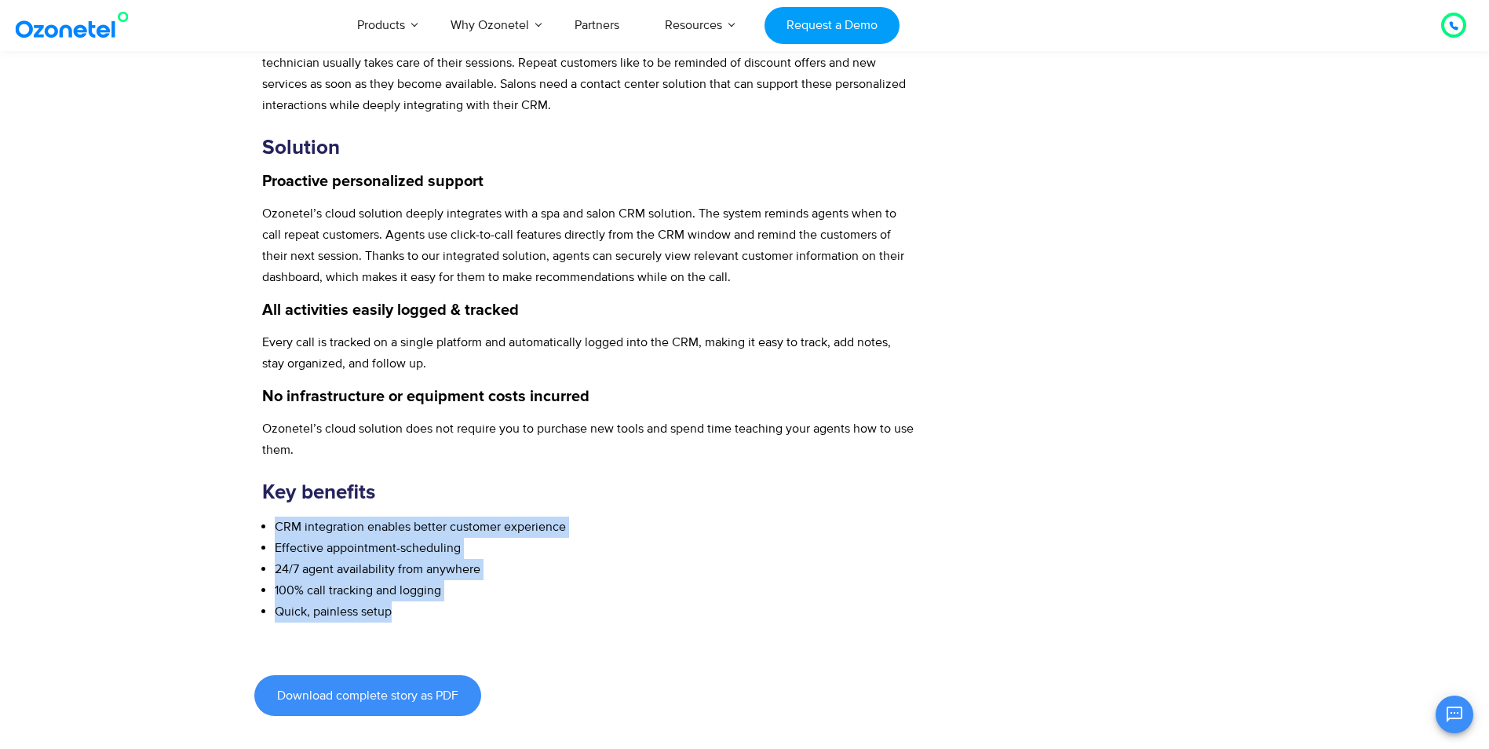
scroll to position [863, 0]
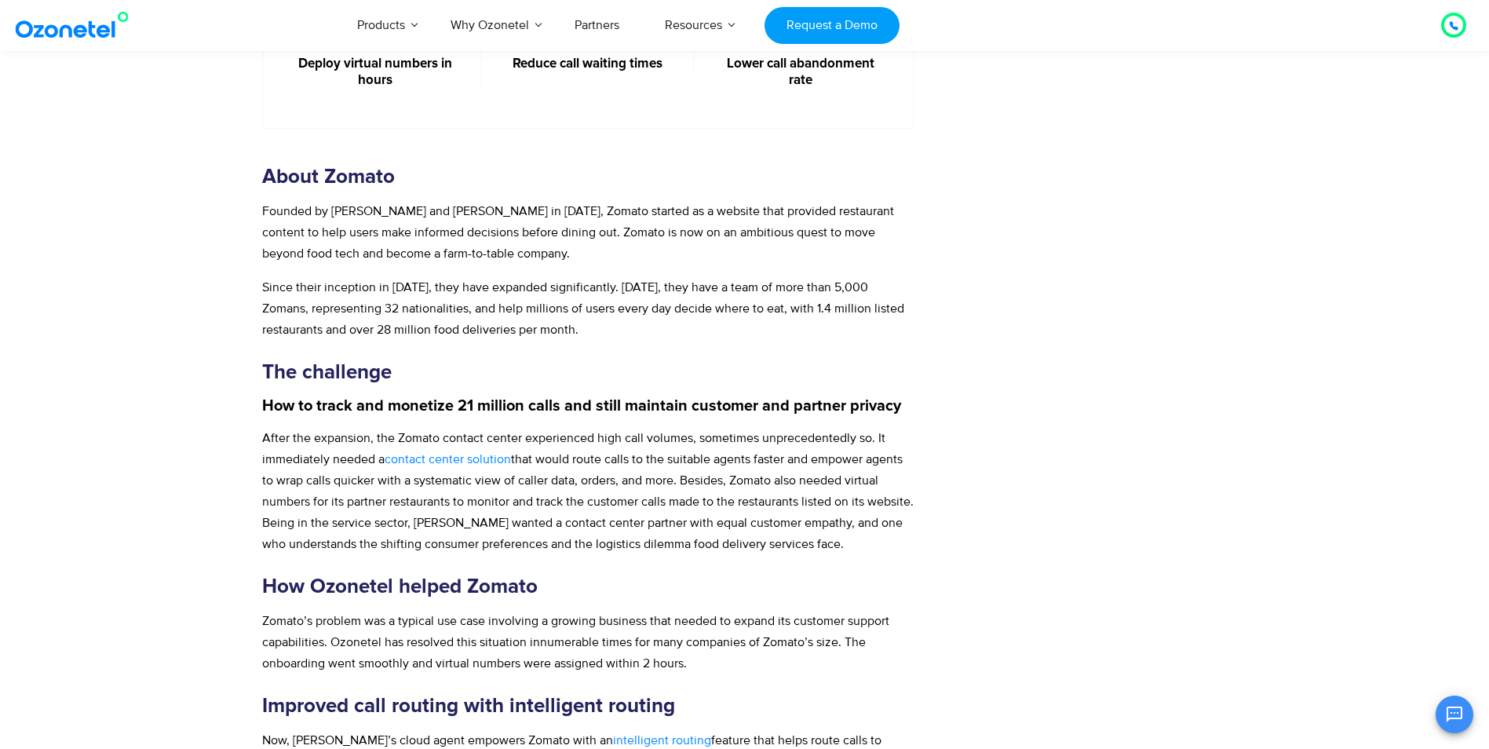
scroll to position [942, 0]
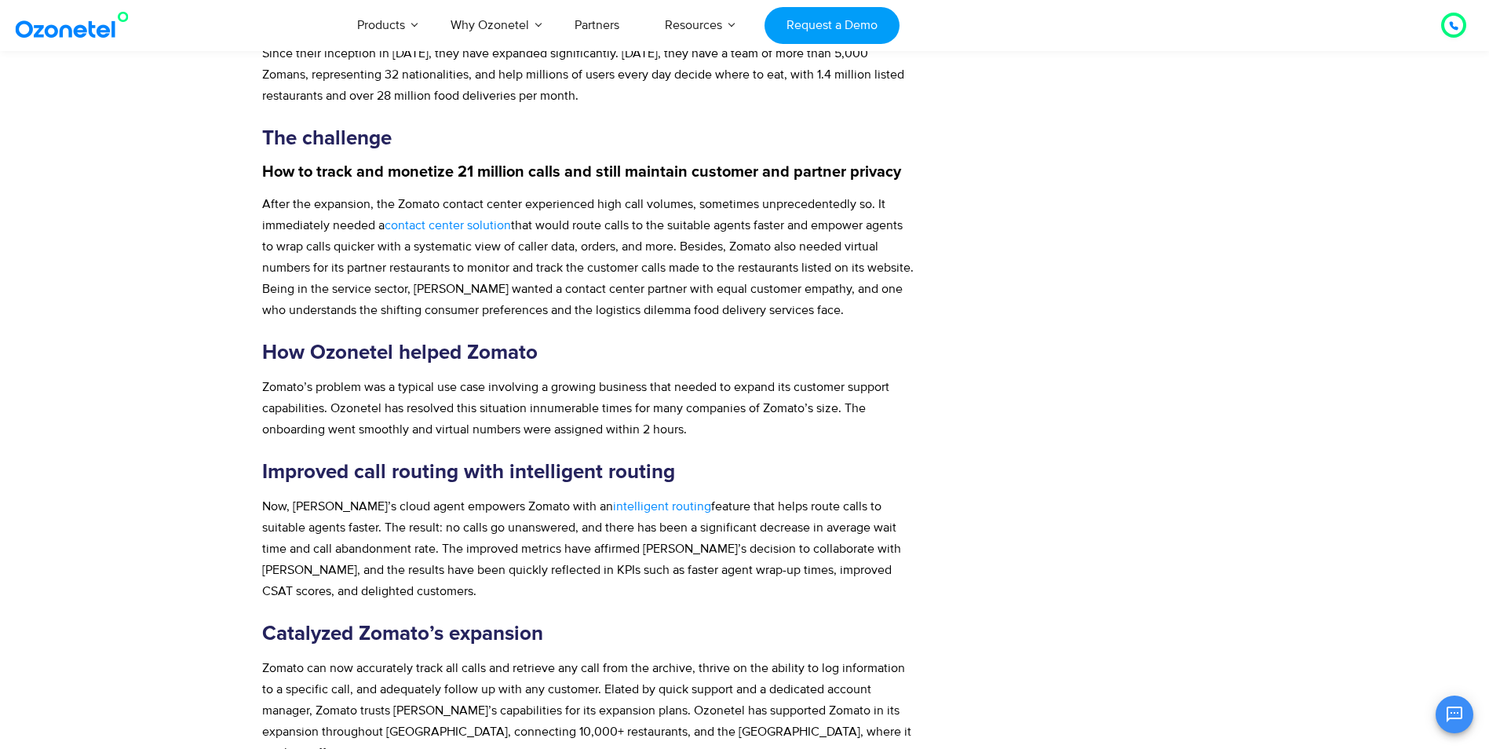
click at [262, 196] on span "After the expansion, the Zomato contact center experienced high call volumes, s…" at bounding box center [573, 214] width 623 height 37
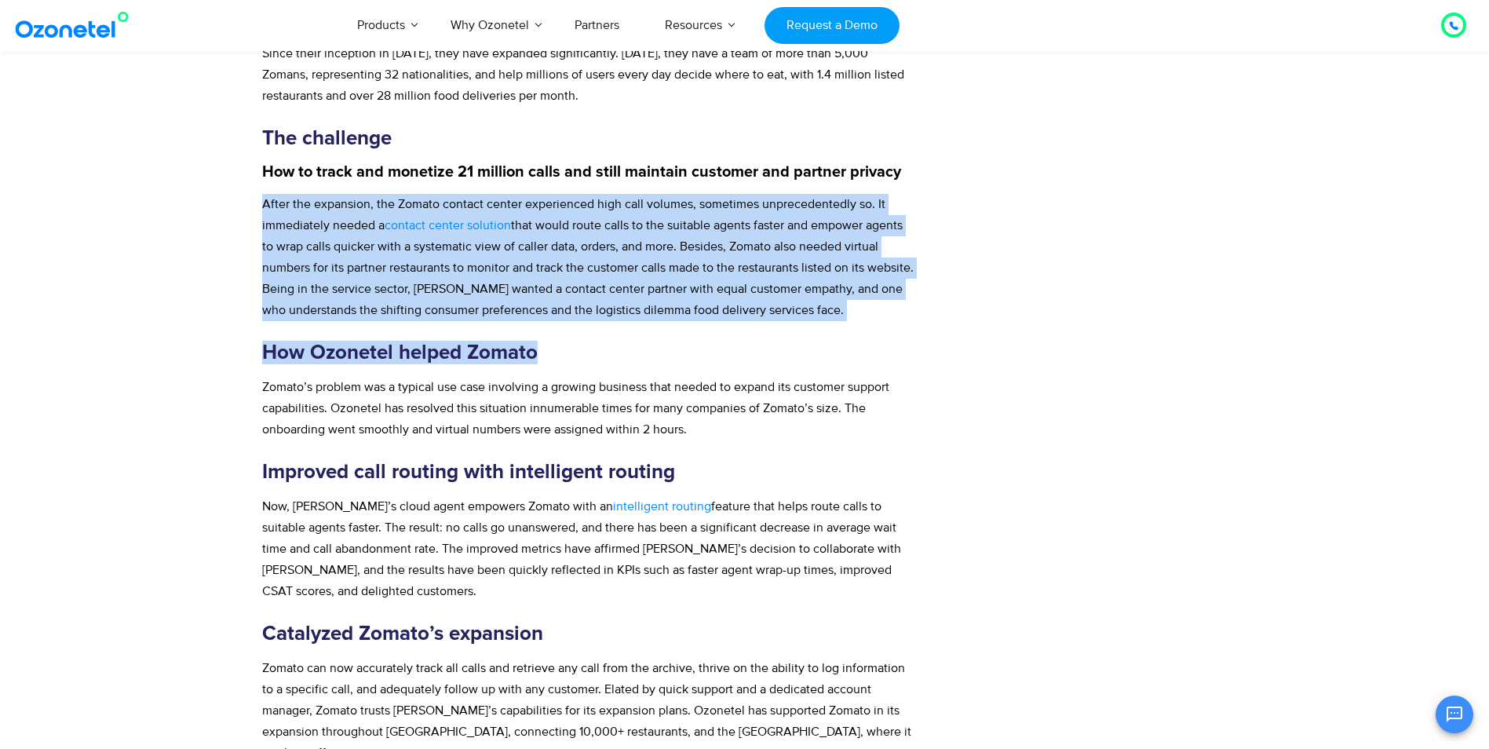
drag, startPoint x: 263, startPoint y: 169, endPoint x: 844, endPoint y: 293, distance: 594.6
click at [844, 293] on div "About Zomato Founded by [PERSON_NAME] and [PERSON_NAME] in [DATE], Zomato start…" at bounding box center [588, 347] width 653 height 833
click at [848, 287] on div "About Zomato Founded by [PERSON_NAME] and [PERSON_NAME] in [DATE], Zomato start…" at bounding box center [588, 347] width 653 height 833
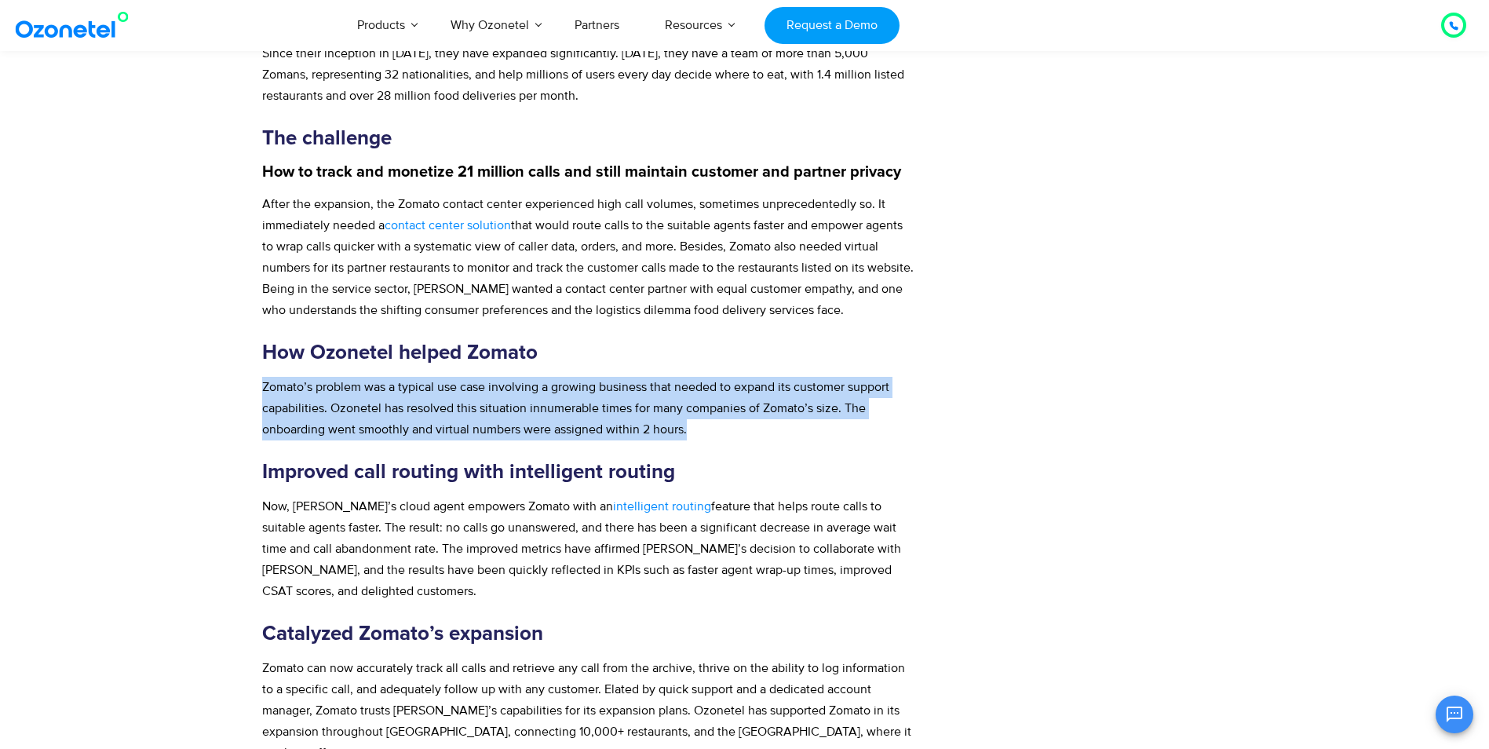
drag, startPoint x: 262, startPoint y: 349, endPoint x: 726, endPoint y: 404, distance: 467.1
click at [726, 404] on p "Zomato’s problem was a typical use case involving a growing business that neede…" at bounding box center [588, 409] width 653 height 64
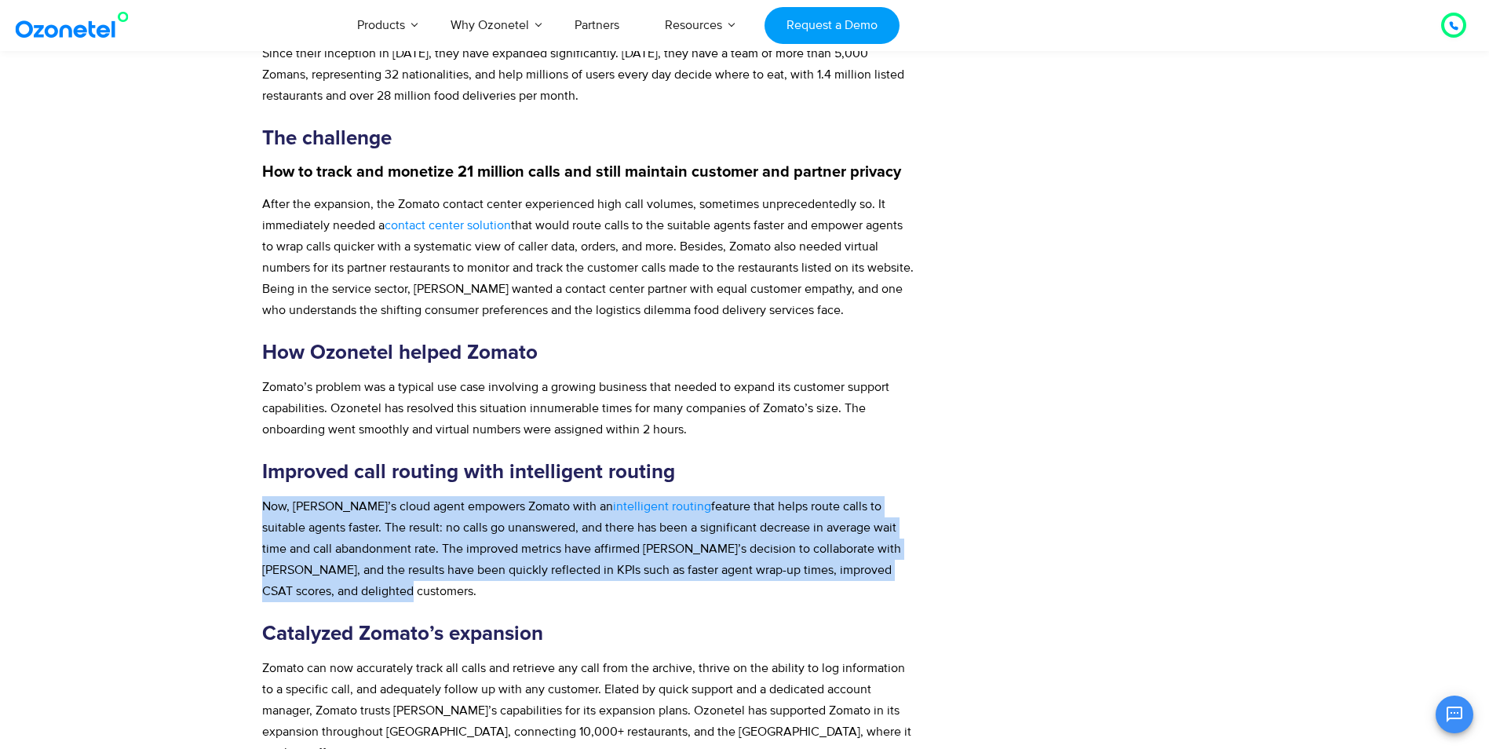
drag, startPoint x: 262, startPoint y: 474, endPoint x: 531, endPoint y: 554, distance: 280.1
click at [531, 554] on p "Now, [PERSON_NAME]’s cloud agent empowers Zomato with an intelligent routing fe…" at bounding box center [588, 549] width 653 height 106
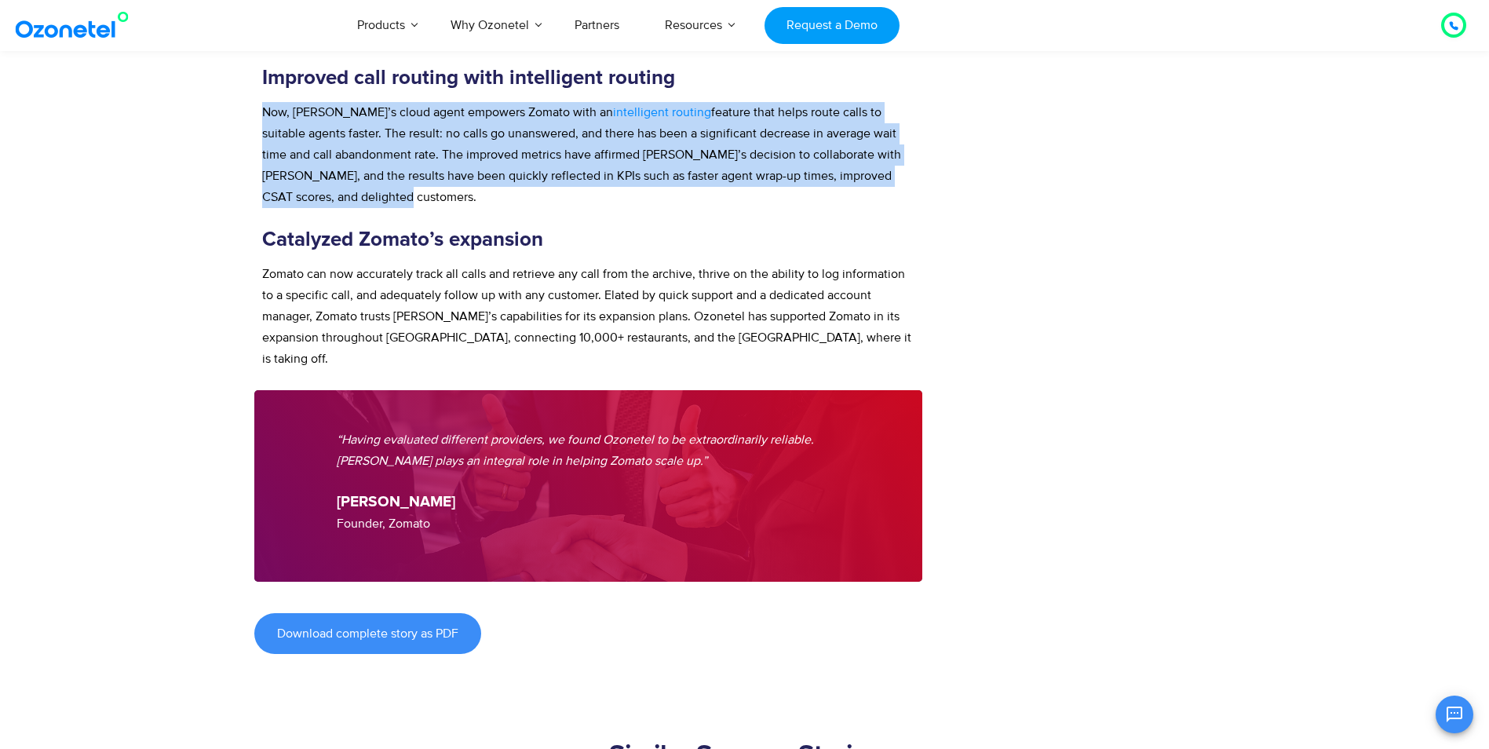
scroll to position [1334, 0]
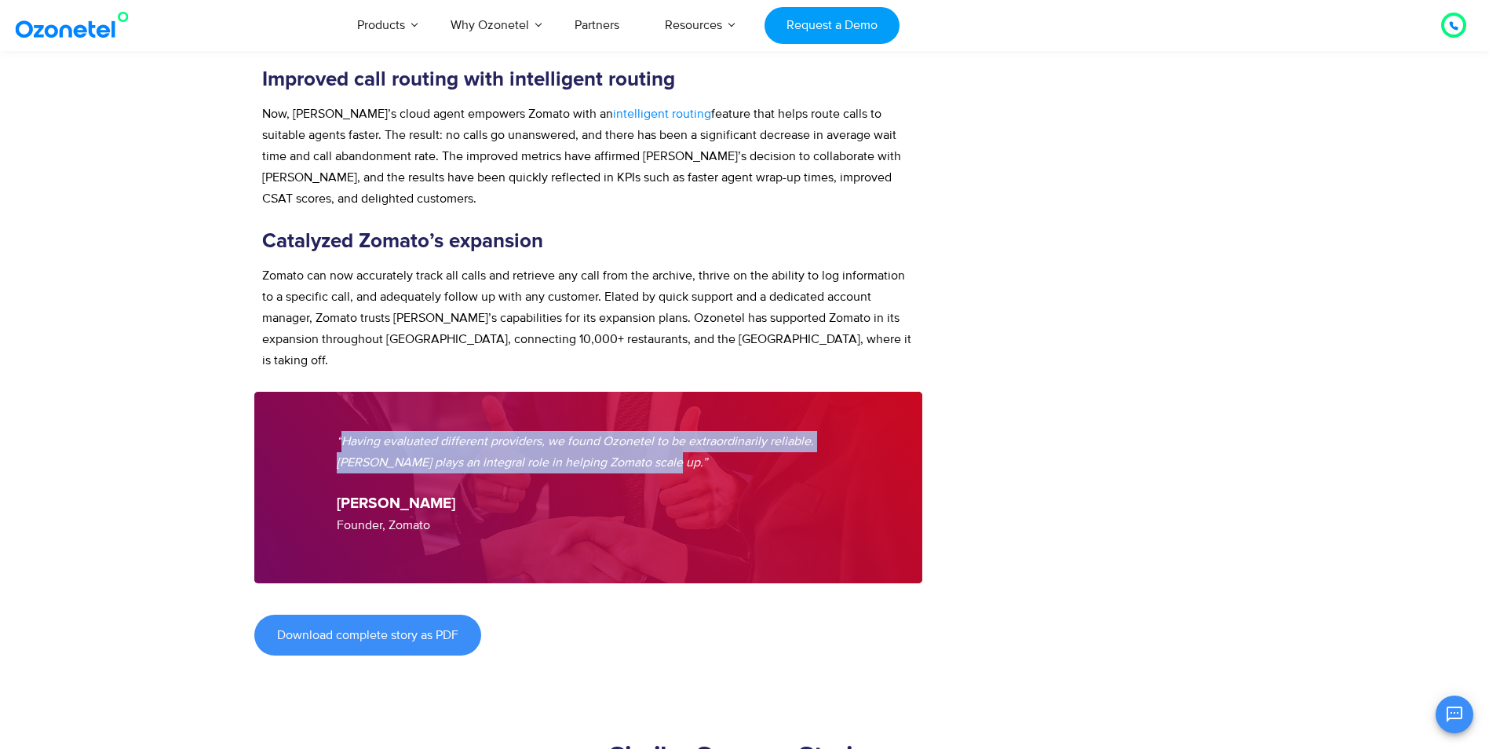
drag, startPoint x: 342, startPoint y: 383, endPoint x: 671, endPoint y: 399, distance: 329.3
click at [671, 431] on p "“Having evaluated different providers, we found Ozonetel to be extraordinarily …" at bounding box center [589, 452] width 504 height 42
click at [340, 431] on p "“Having evaluated different providers, we found Ozonetel to be extraordinarily …" at bounding box center [589, 452] width 504 height 42
drag, startPoint x: 337, startPoint y: 381, endPoint x: 684, endPoint y: 409, distance: 348.0
click at [684, 431] on p "“Having evaluated different providers, we found Ozonetel to be extraordinarily …" at bounding box center [589, 452] width 504 height 42
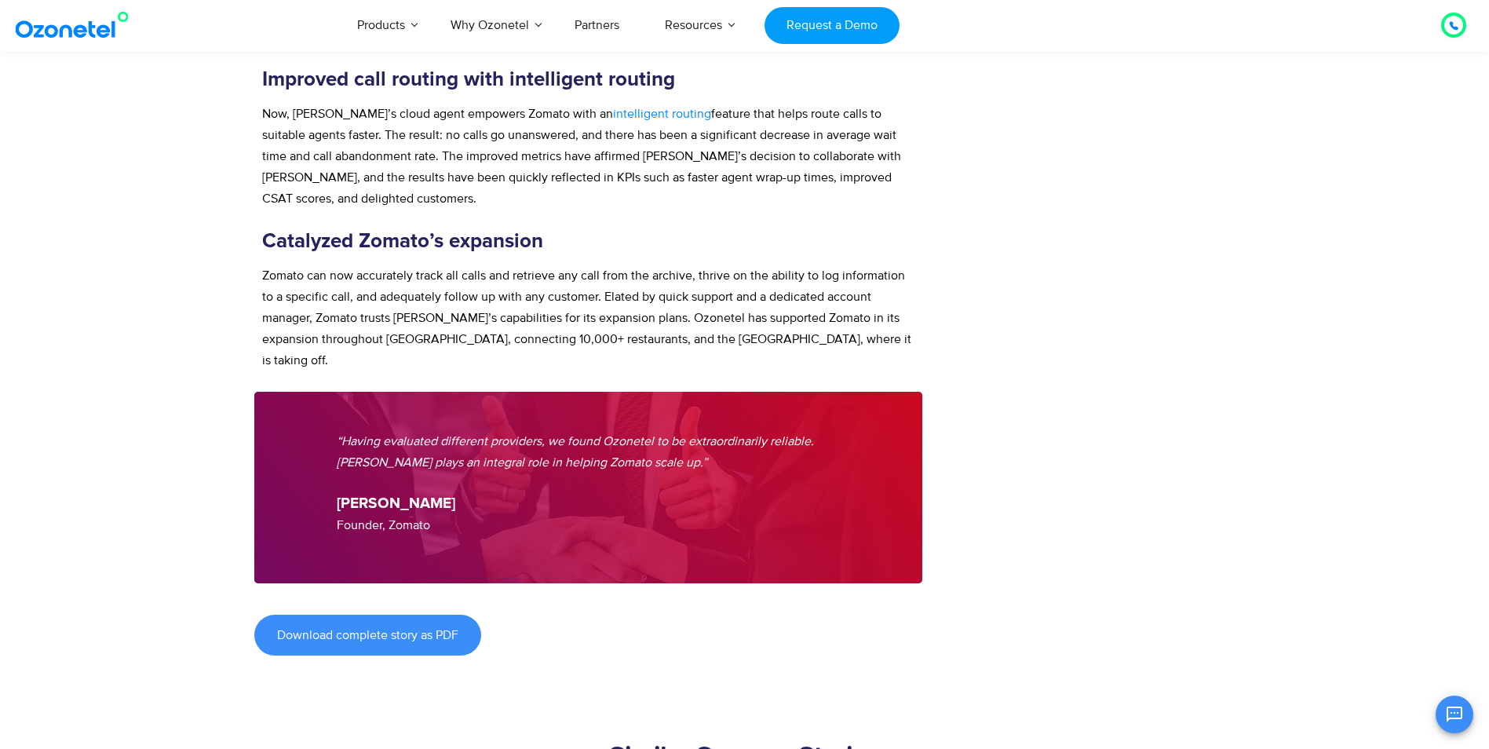
click at [771, 615] on div "Download complete story as PDF" at bounding box center [588, 635] width 669 height 41
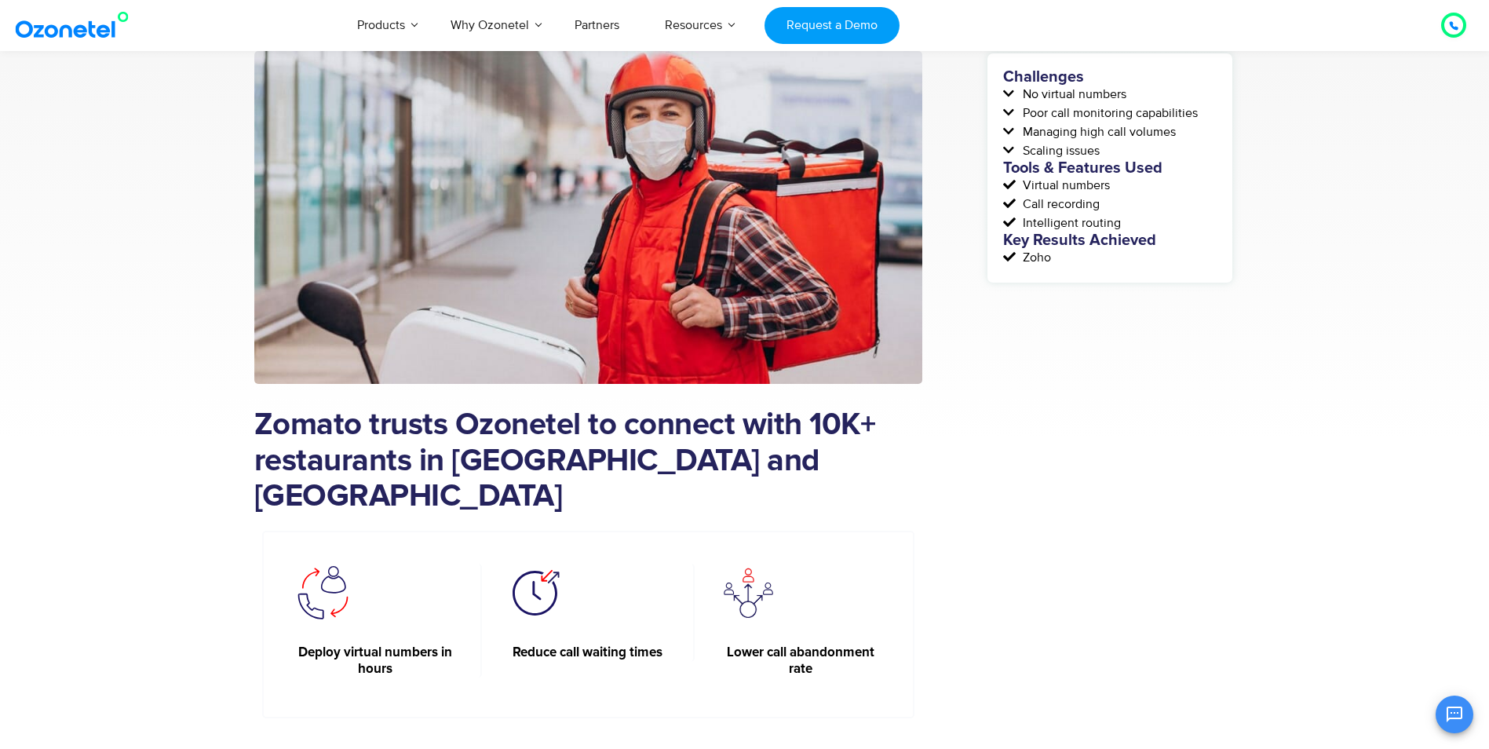
scroll to position [235, 0]
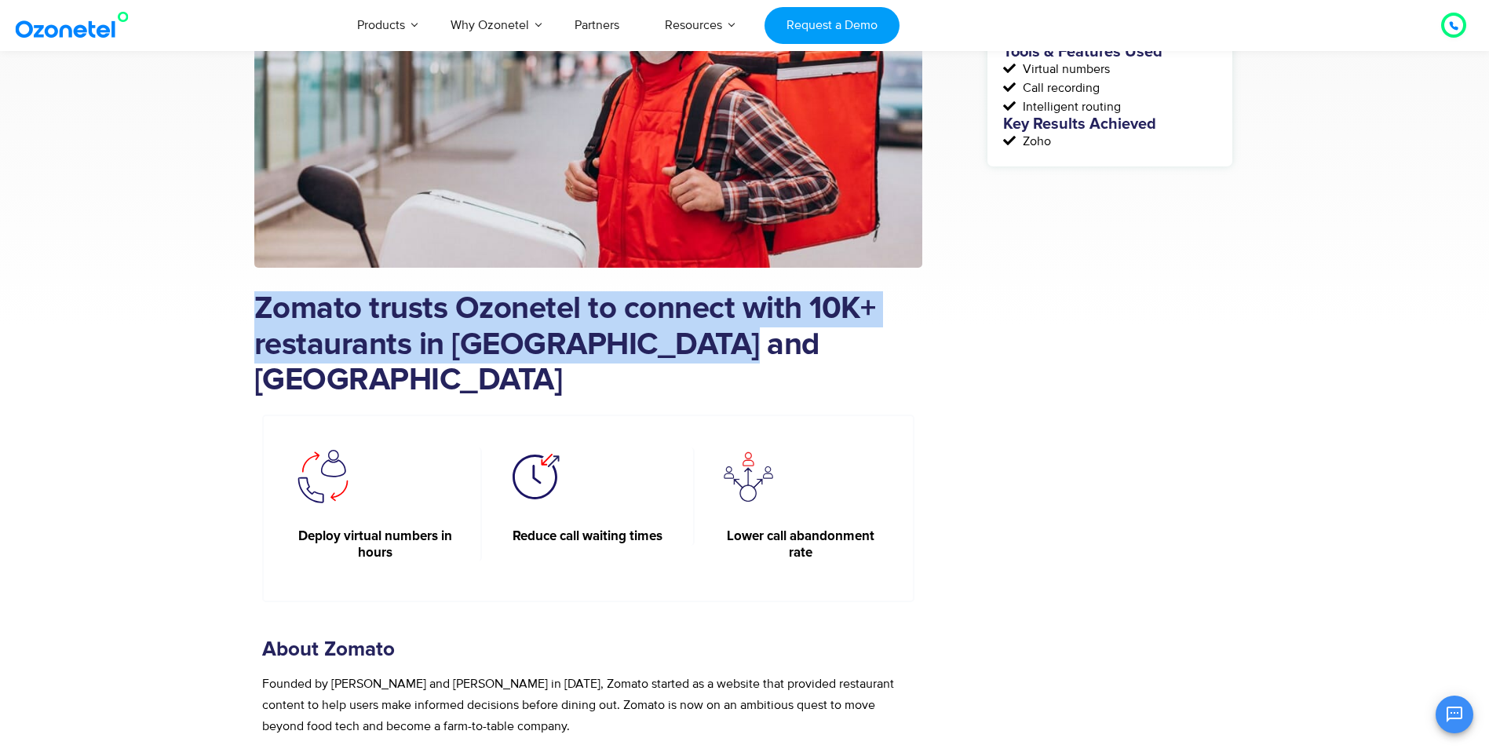
drag, startPoint x: 259, startPoint y: 308, endPoint x: 720, endPoint y: 334, distance: 462.2
click at [720, 334] on h1 "Zomato trusts Ozonetel to connect with 10K+ restaurants in [GEOGRAPHIC_DATA] an…" at bounding box center [588, 345] width 669 height 108
copy h1 "Zomato trusts Ozonetel to connect with 10K+ restaurants in [GEOGRAPHIC_DATA] an…"
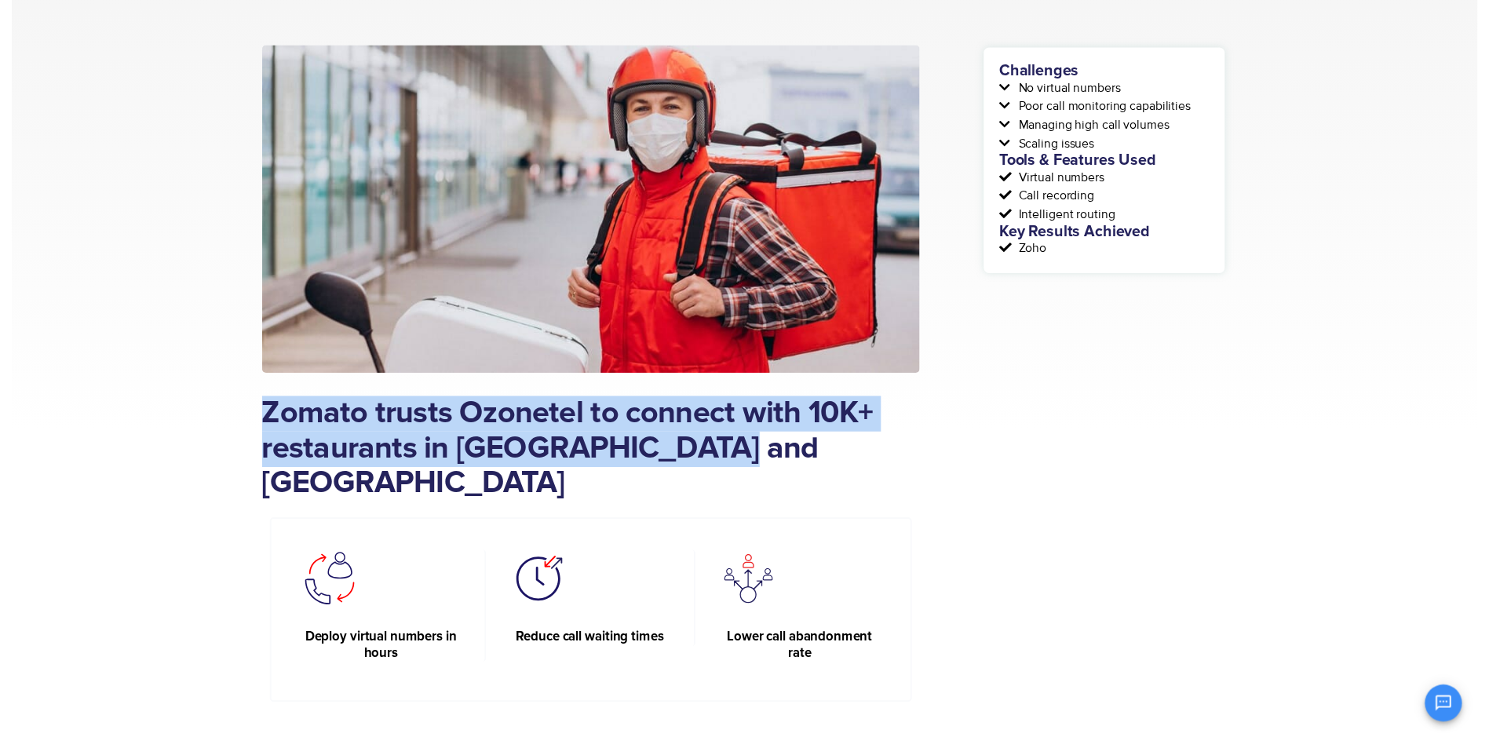
scroll to position [0, 0]
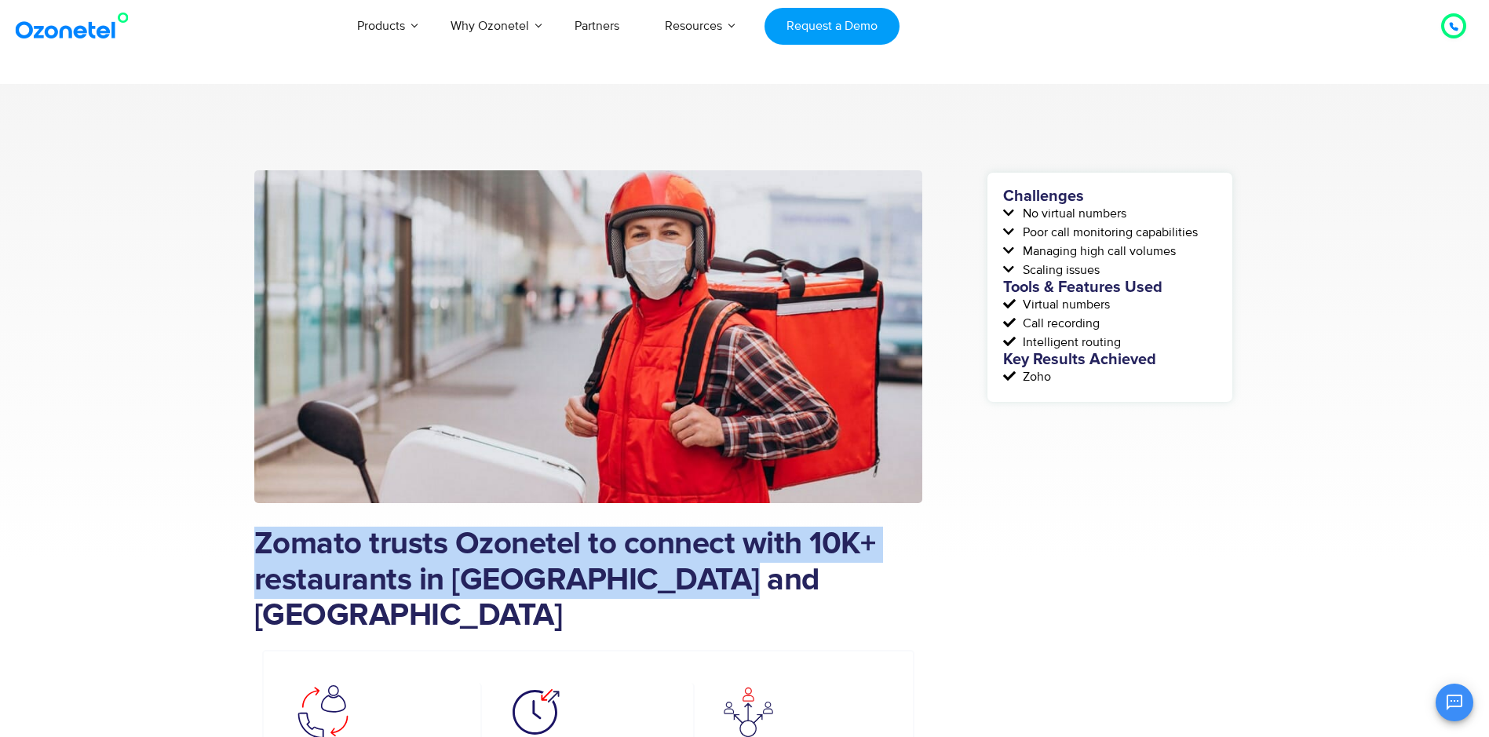
click at [451, 549] on h1 "Zomato trusts Ozonetel to connect with 10K+ restaurants in [GEOGRAPHIC_DATA] an…" at bounding box center [588, 581] width 669 height 108
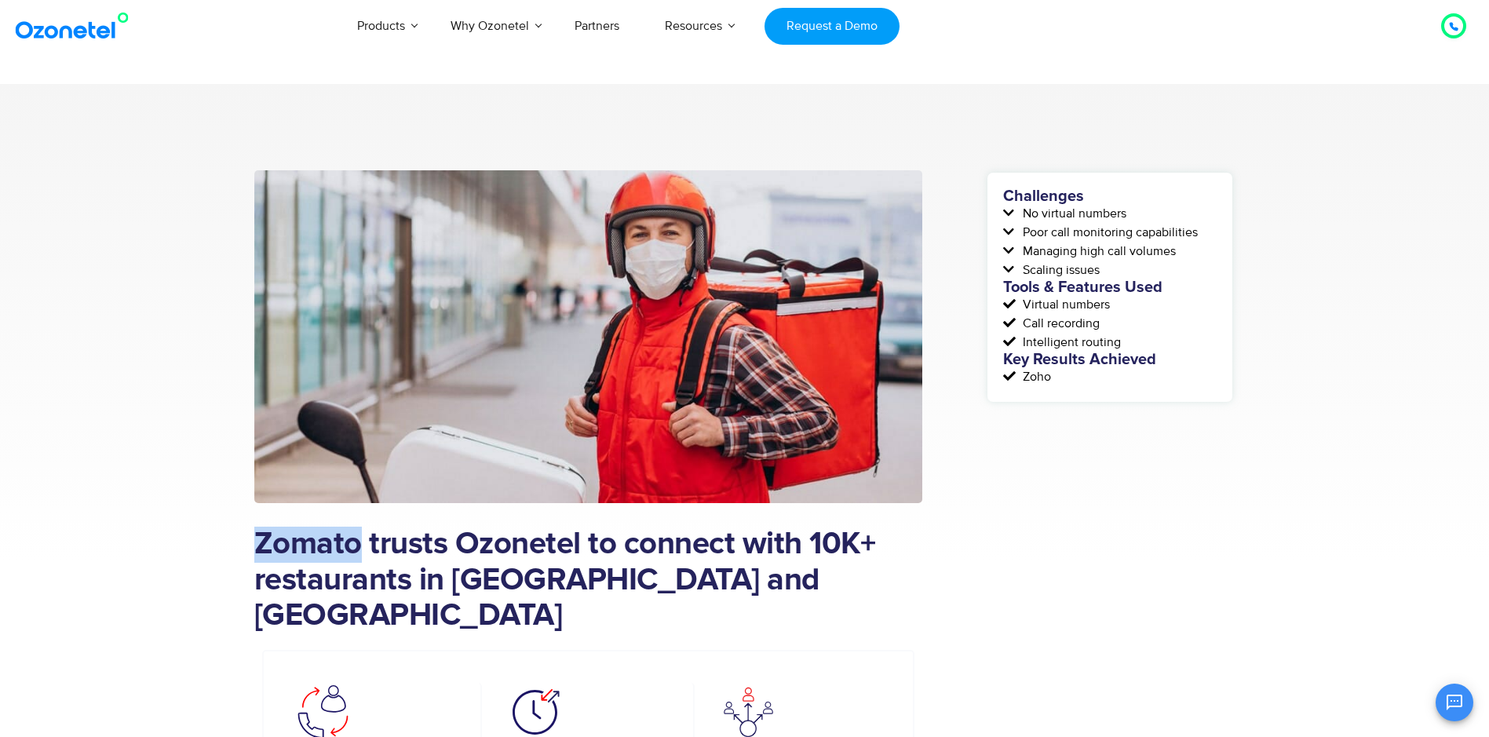
drag, startPoint x: 358, startPoint y: 549, endPoint x: 262, endPoint y: 545, distance: 95.8
click at [262, 545] on h1 "Zomato trusts Ozonetel to connect with 10K+ restaurants in [GEOGRAPHIC_DATA] an…" at bounding box center [588, 581] width 669 height 108
copy h1 "Zomato"
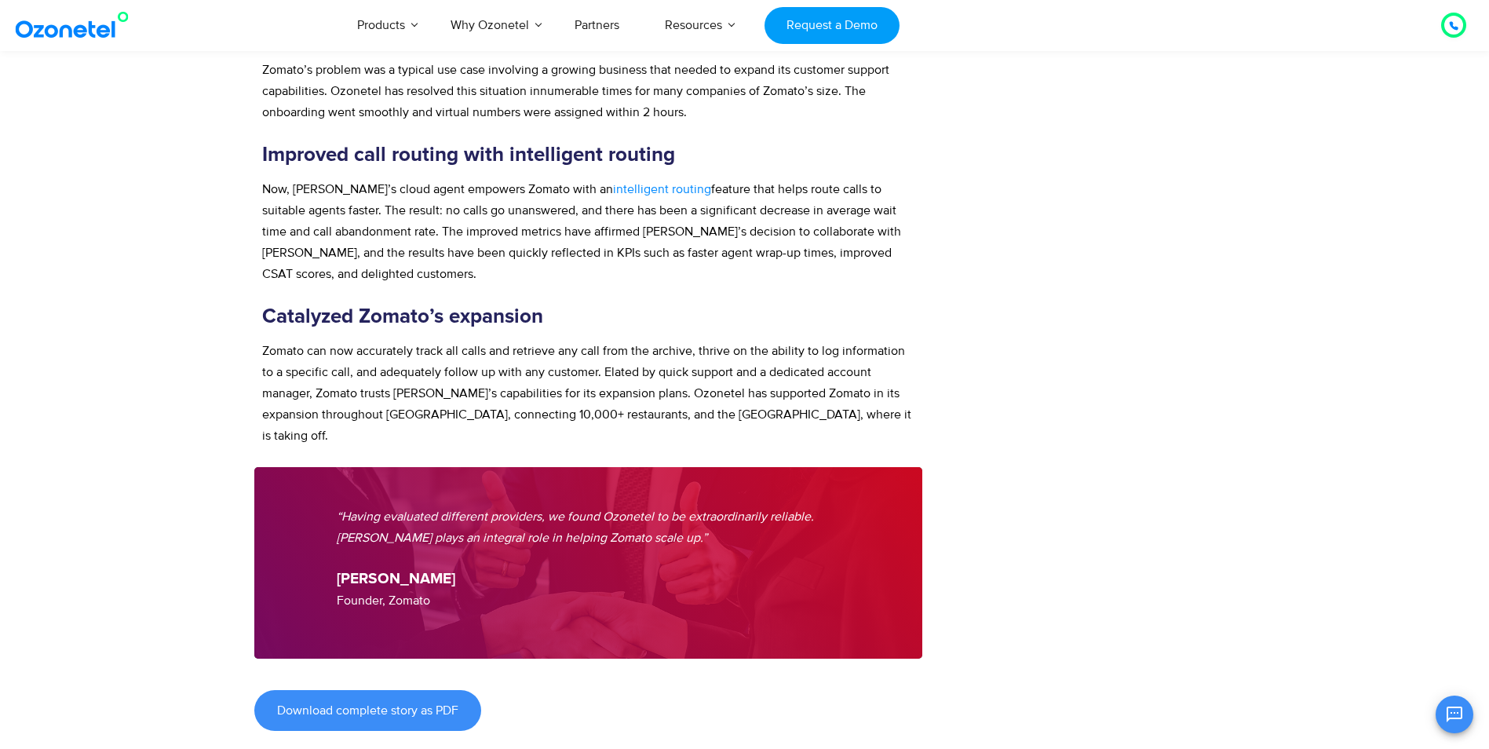
scroll to position [1491, 0]
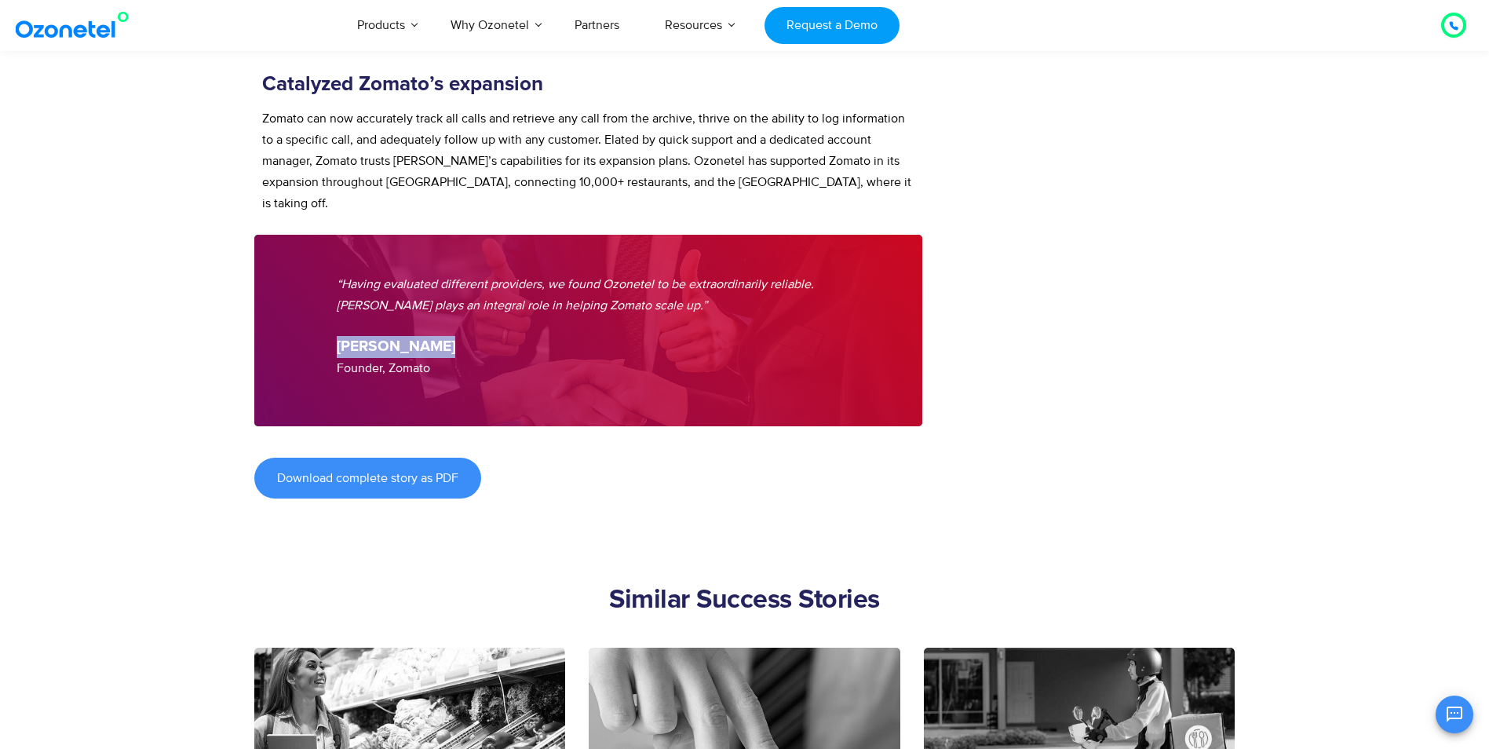
drag, startPoint x: 338, startPoint y: 287, endPoint x: 458, endPoint y: 291, distance: 119.4
click at [458, 336] on p "[PERSON_NAME] Founder, Zomato" at bounding box center [589, 357] width 504 height 43
copy strong "[PERSON_NAME]"
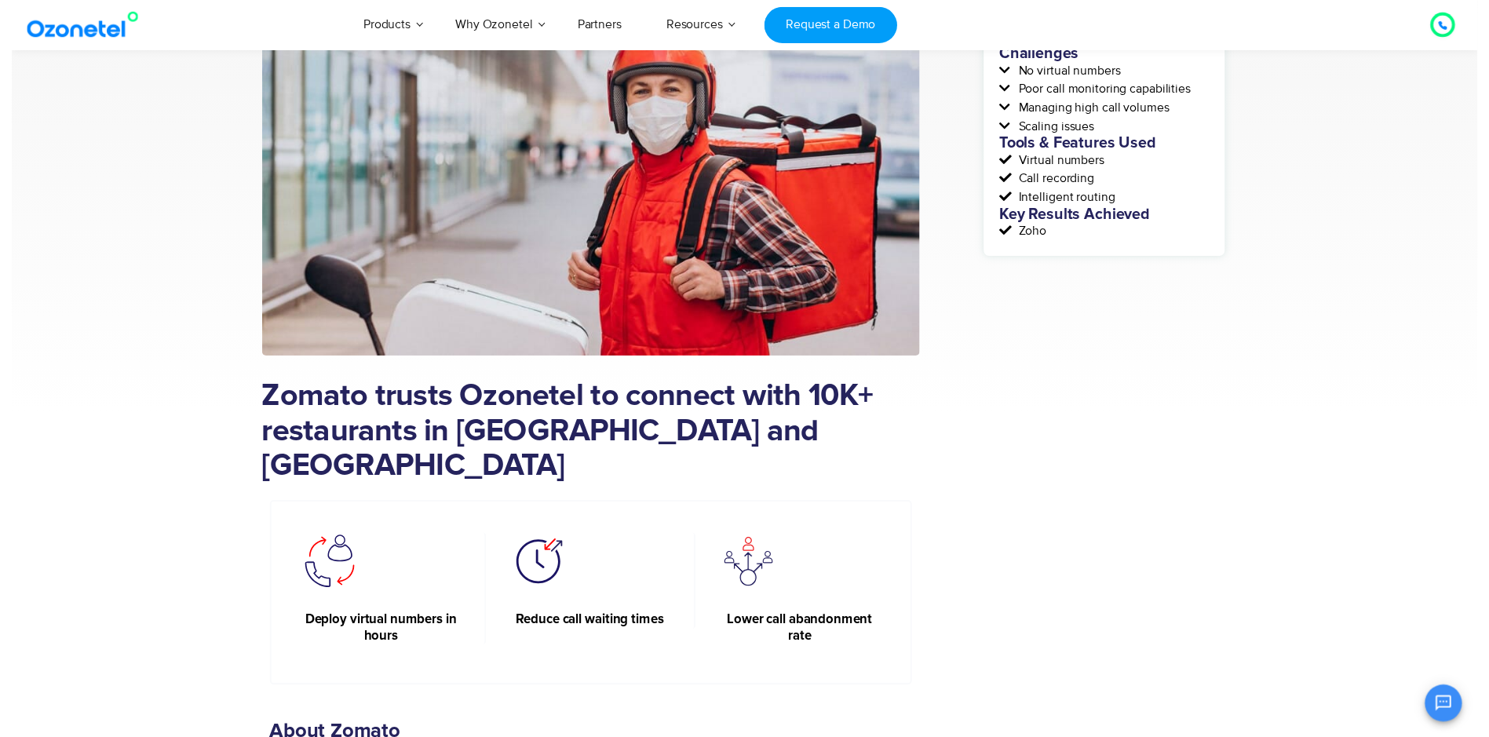
scroll to position [0, 0]
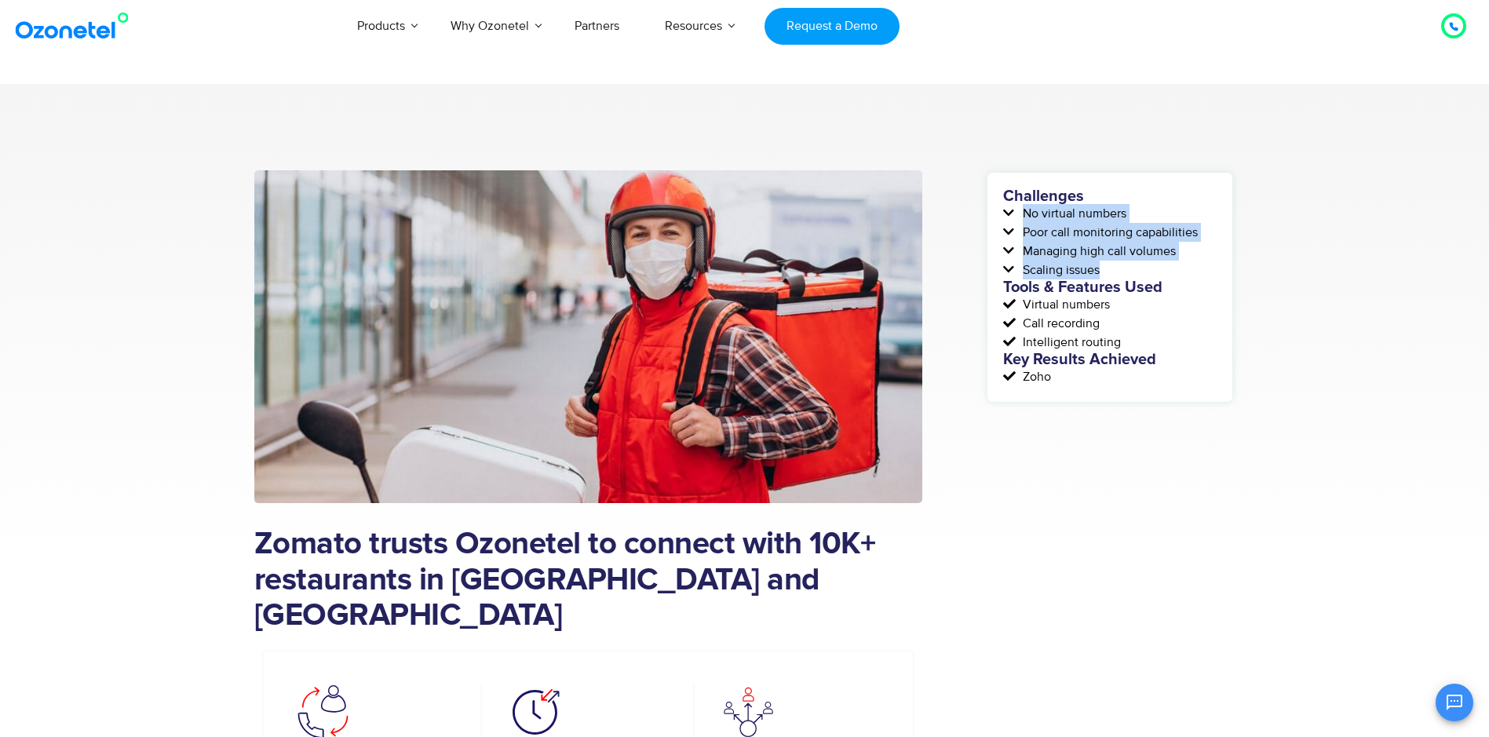
drag, startPoint x: 1023, startPoint y: 213, endPoint x: 1131, endPoint y: 265, distance: 119.7
click at [1131, 265] on div "Challenges No virtual numbers Poor call monitoring capabilities Managing high c…" at bounding box center [1109, 287] width 213 height 198
copy div "No virtual numbers Poor call monitoring capabilities Managing high call volumes…"
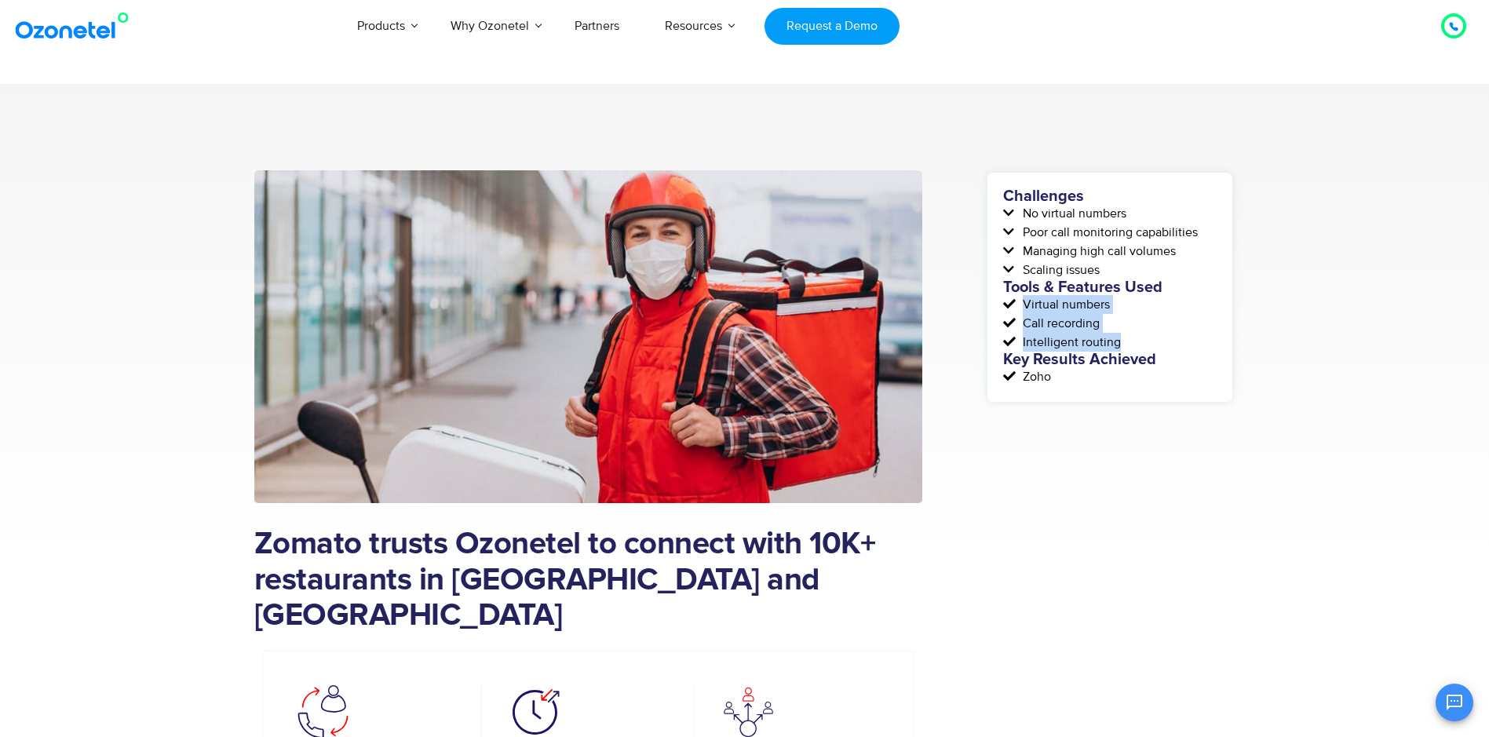
drag, startPoint x: 1025, startPoint y: 300, endPoint x: 1125, endPoint y: 334, distance: 105.5
click at [1125, 334] on div "Challenges No virtual numbers Poor call monitoring capabilities Managing high c…" at bounding box center [1109, 287] width 213 height 198
copy div "Virtual numbers Call recording Intelligent routing"
drag, startPoint x: 1024, startPoint y: 376, endPoint x: 1060, endPoint y: 387, distance: 37.0
click at [1060, 387] on div "Challenges No virtual numbers Poor call monitoring capabilities Managing high c…" at bounding box center [1109, 287] width 245 height 229
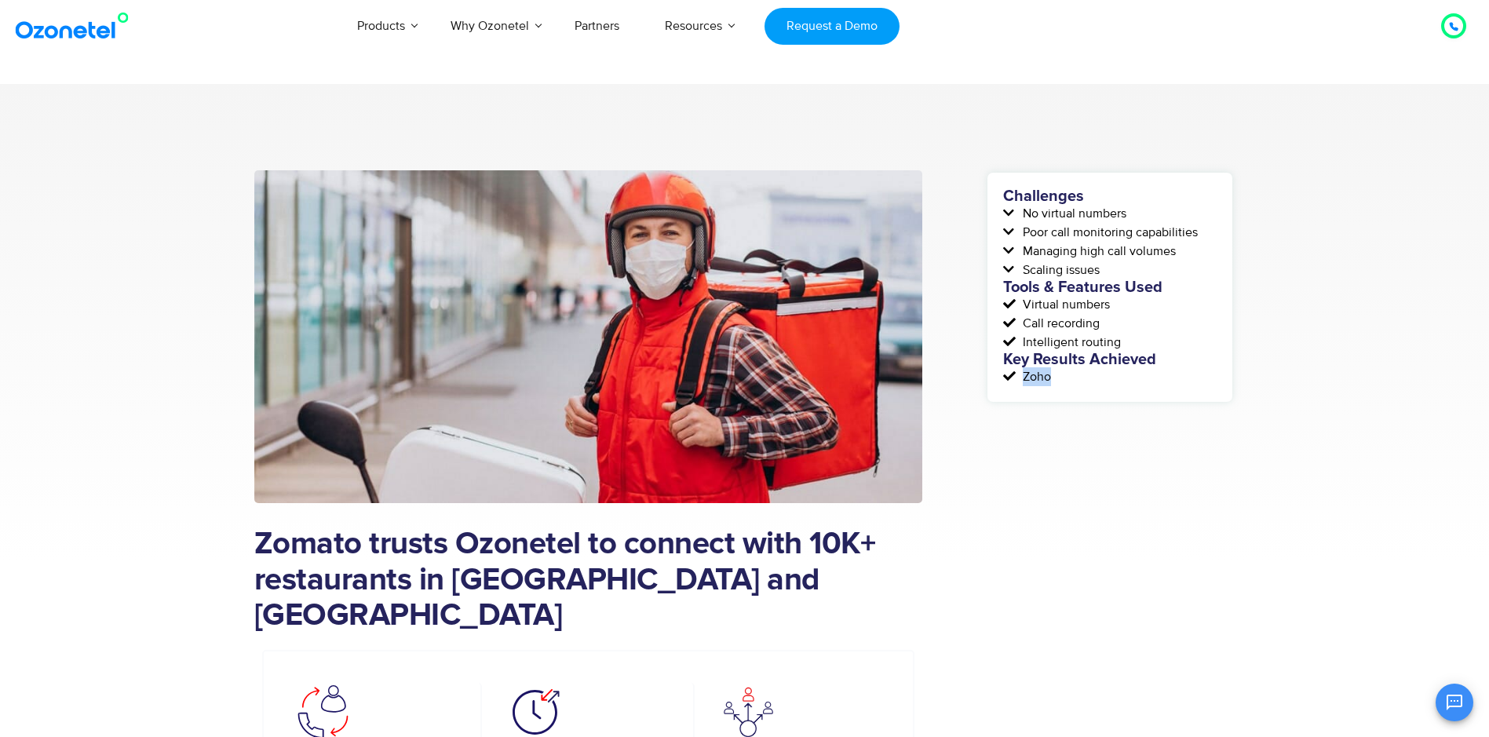
copy span "Zoho"
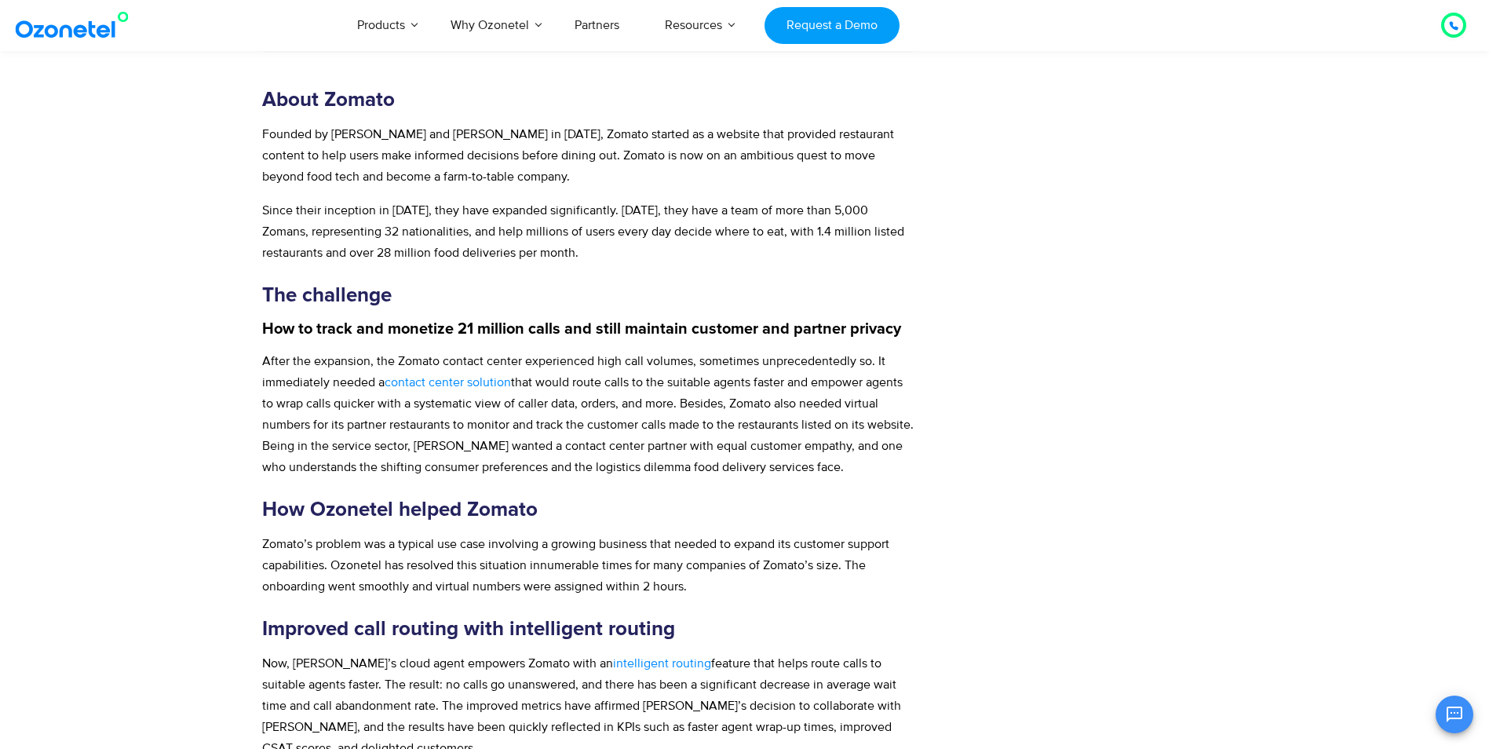
scroll to position [314, 0]
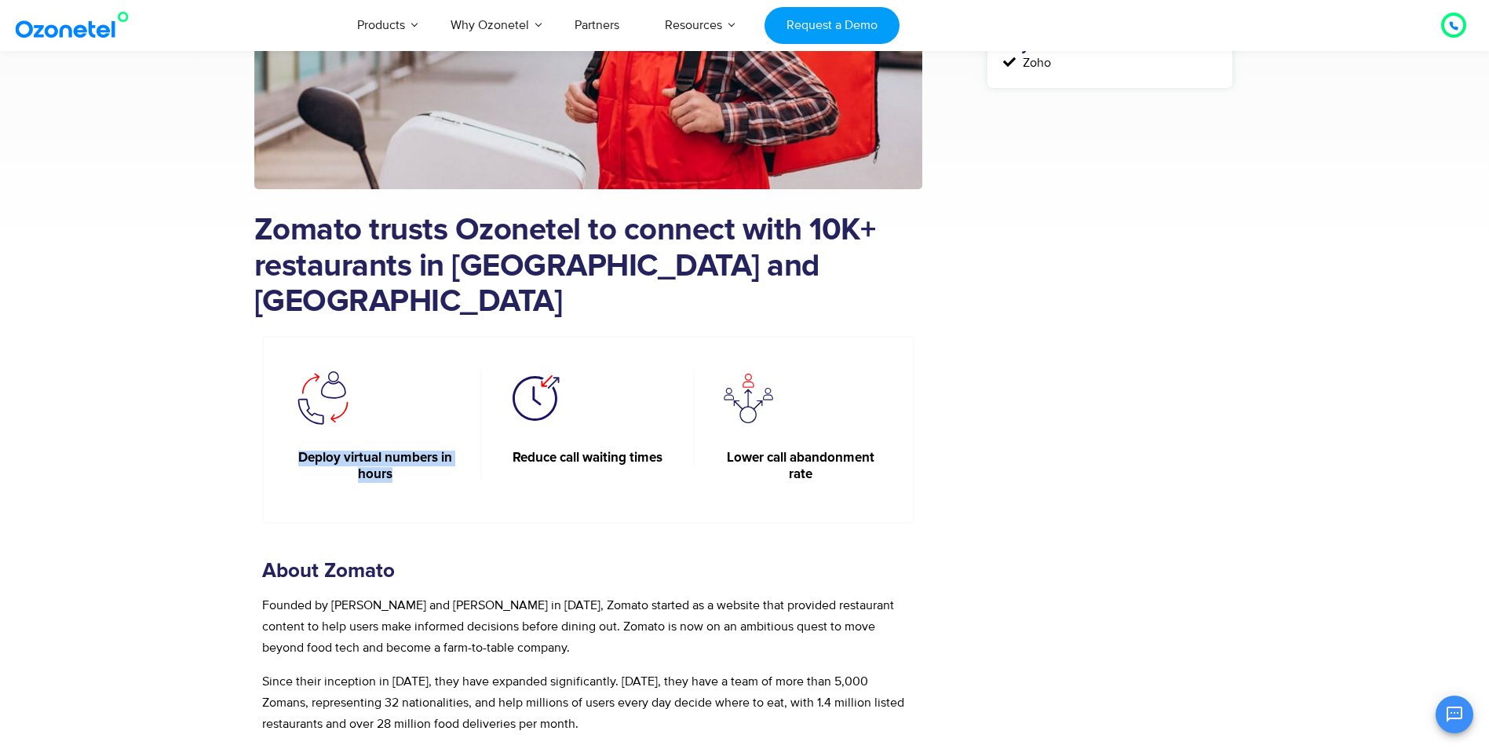
drag, startPoint x: 298, startPoint y: 421, endPoint x: 393, endPoint y: 444, distance: 97.7
click at [393, 451] on h6 "Deploy virtual numbers in hours" at bounding box center [376, 467] width 164 height 32
copy h6 "Deploy virtual numbers in hours"
click at [510, 451] on h6 "Reduce call waiting times" at bounding box center [587, 459] width 164 height 16
drag, startPoint x: 512, startPoint y: 421, endPoint x: 671, endPoint y: 421, distance: 159.3
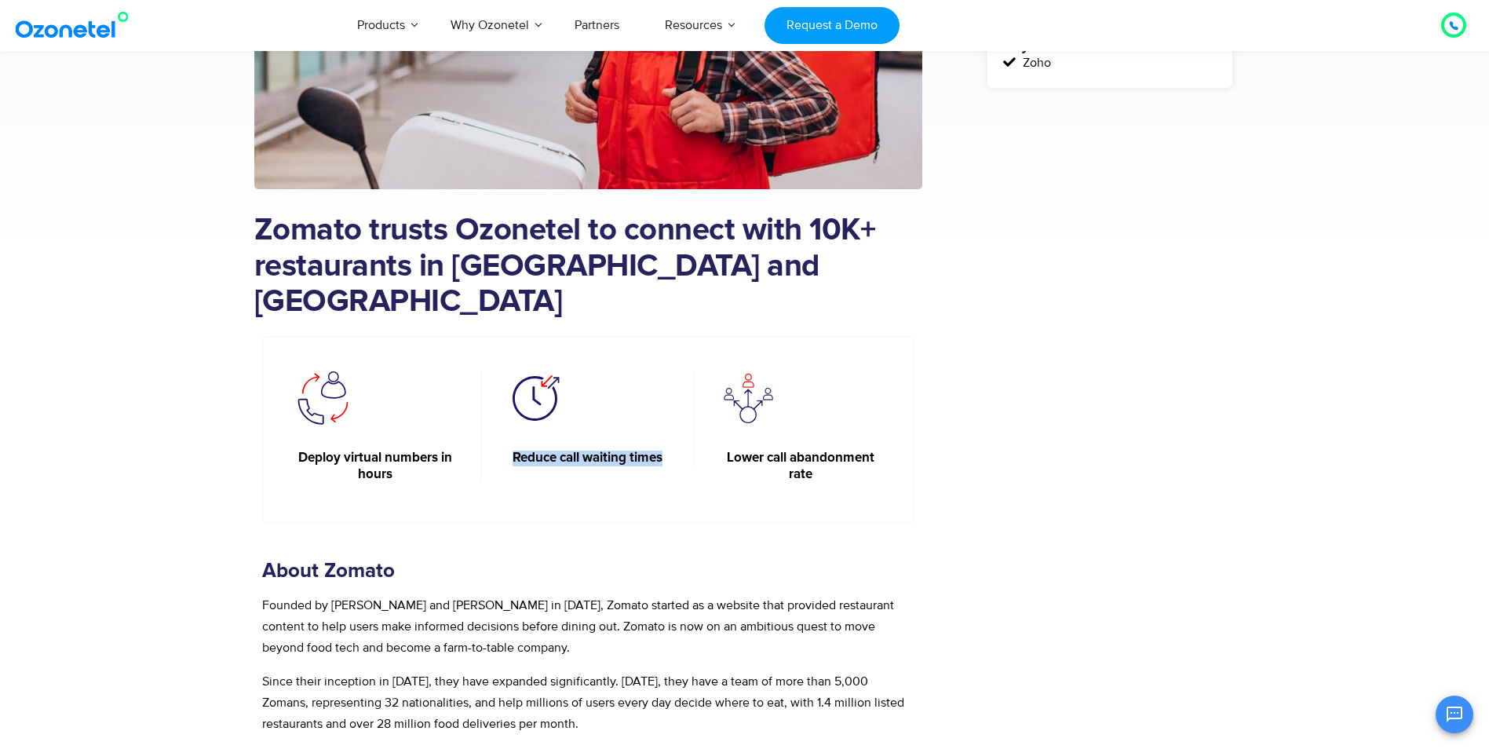
click at [671, 421] on div "Reduce call waiting times" at bounding box center [588, 417] width 213 height 97
copy h6 "Reduce call waiting times"
drag, startPoint x: 726, startPoint y: 418, endPoint x: 813, endPoint y: 447, distance: 91.6
click at [813, 451] on h6 "Lower call abandonment rate" at bounding box center [801, 467] width 166 height 32
copy h6 "Lower call abandonment rate"
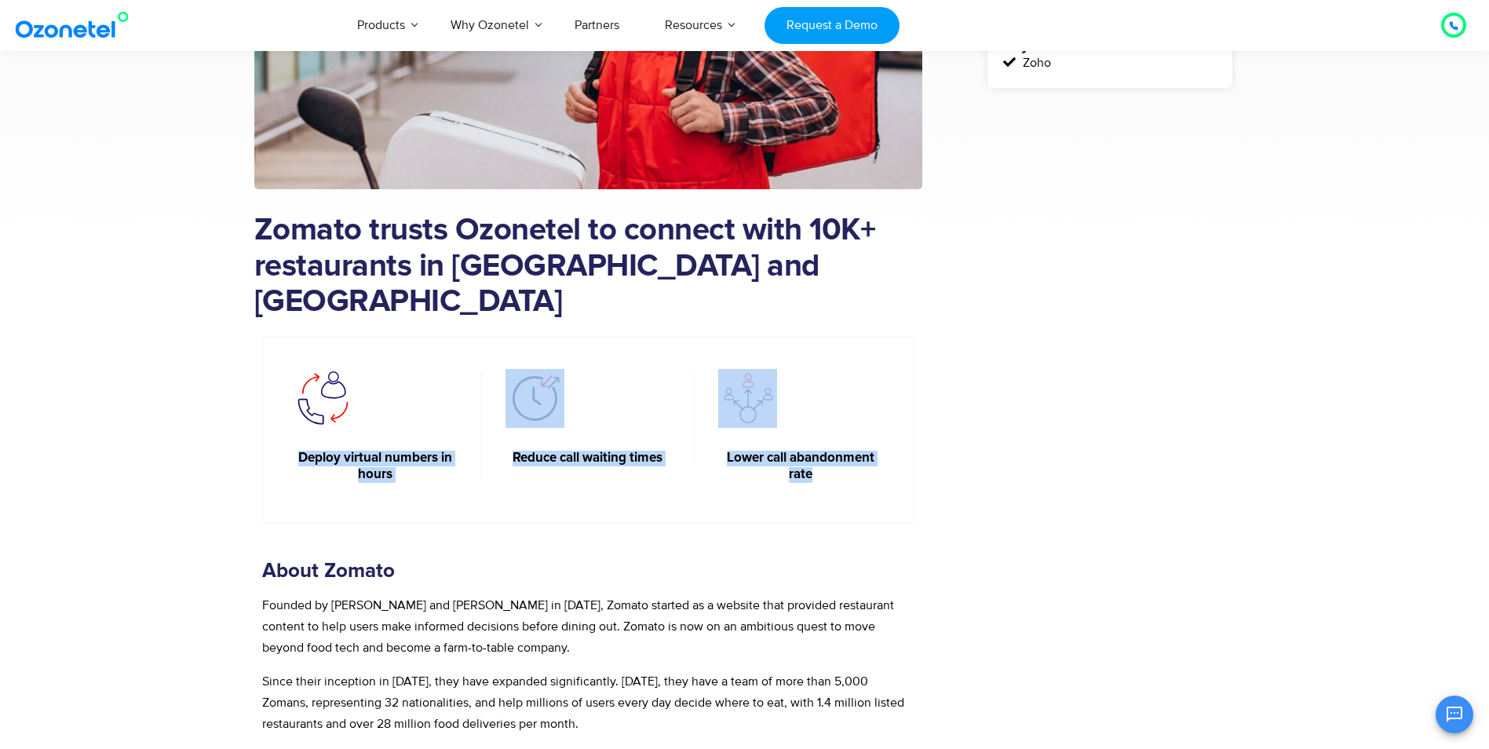
drag, startPoint x: 297, startPoint y: 418, endPoint x: 826, endPoint y: 440, distance: 529.4
click at [826, 440] on div "Deploy virtual numbers in hours Reduce call waiting times Lower call abandonmen…" at bounding box center [588, 430] width 637 height 122
copy div "Deploy virtual numbers in hours Reduce call waiting times Lower call abandonmen…"
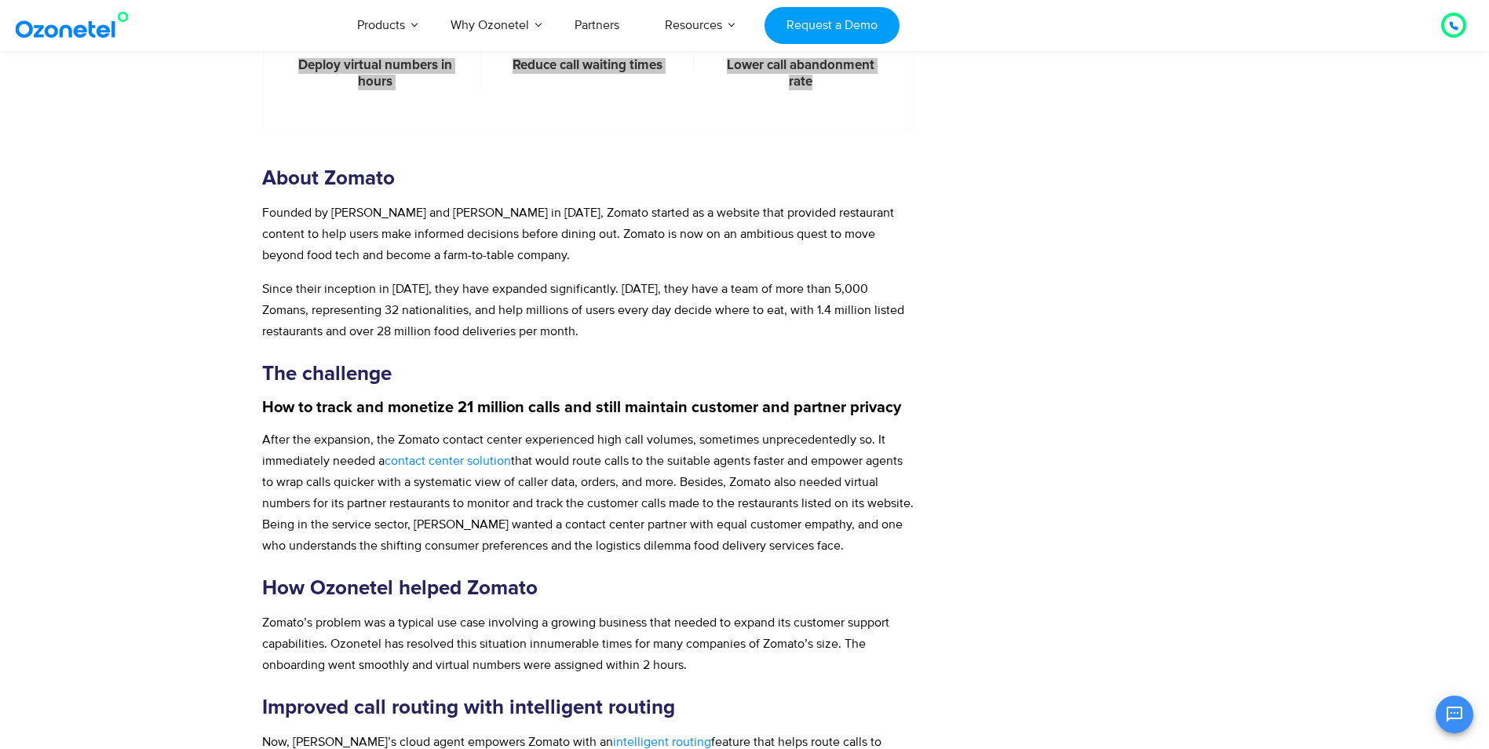
scroll to position [628, 0]
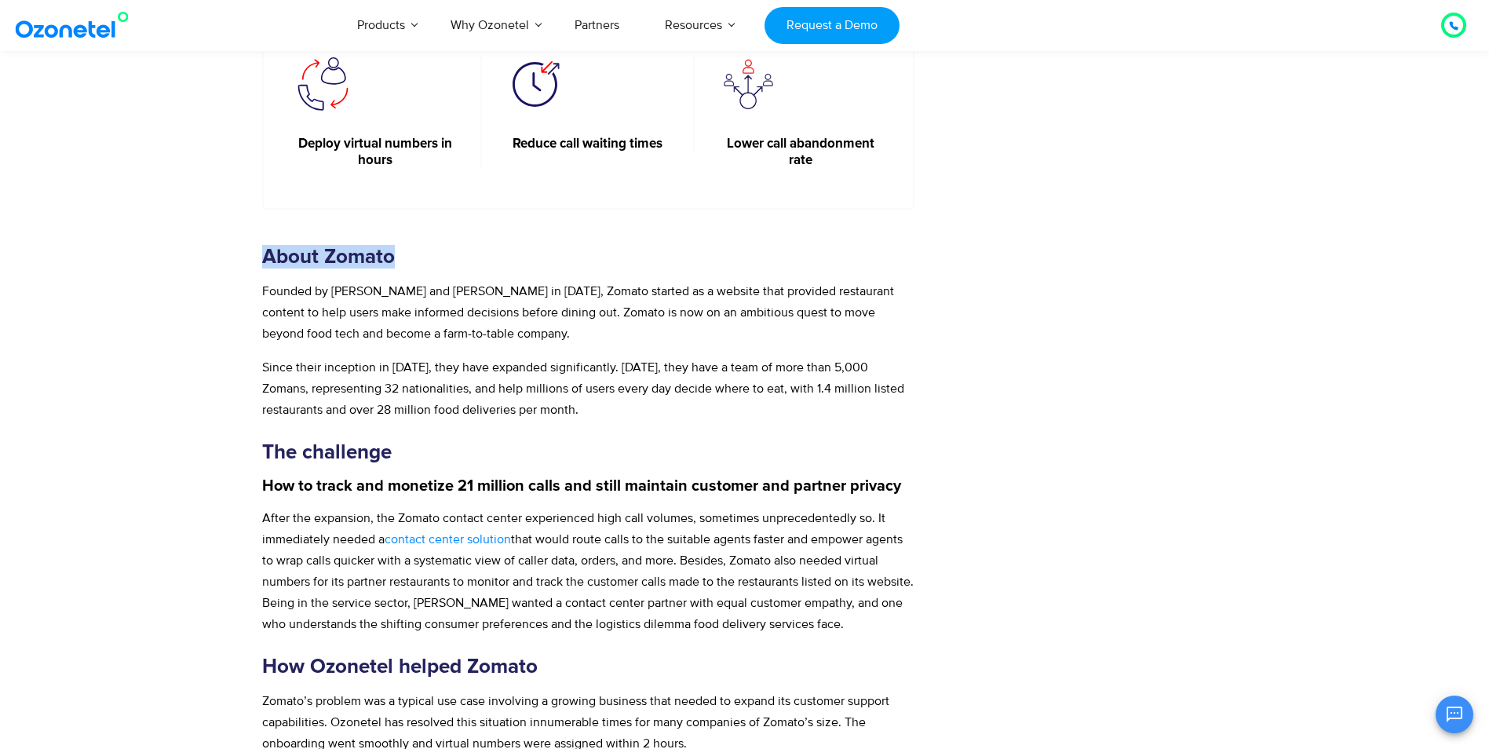
drag, startPoint x: 264, startPoint y: 221, endPoint x: 420, endPoint y: 221, distance: 156.2
click at [420, 245] on h3 "About Zomato" at bounding box center [588, 257] width 653 height 24
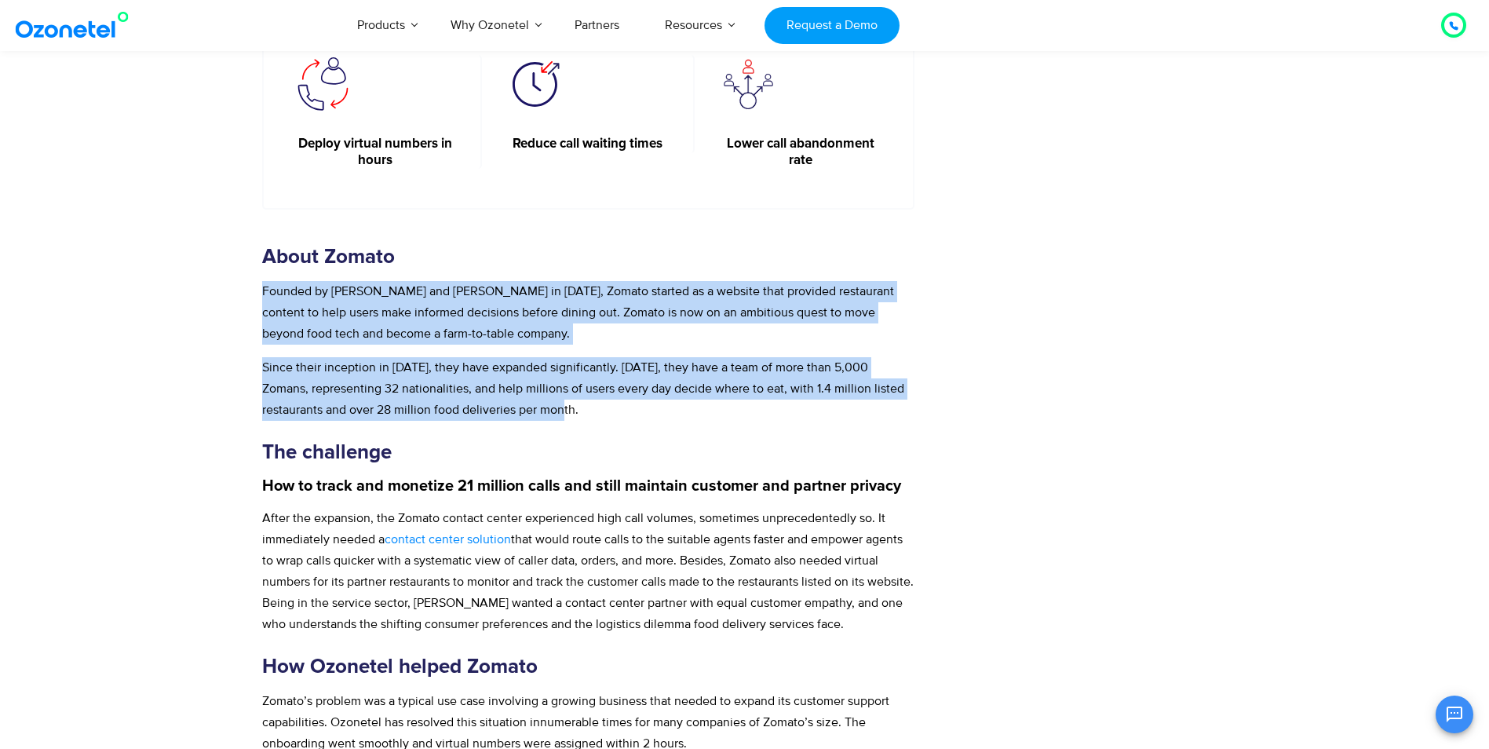
drag, startPoint x: 262, startPoint y: 251, endPoint x: 618, endPoint y: 377, distance: 377.8
click at [618, 377] on div "About Zomato Founded by [PERSON_NAME] and [PERSON_NAME] in [DATE], Zomato start…" at bounding box center [588, 661] width 653 height 833
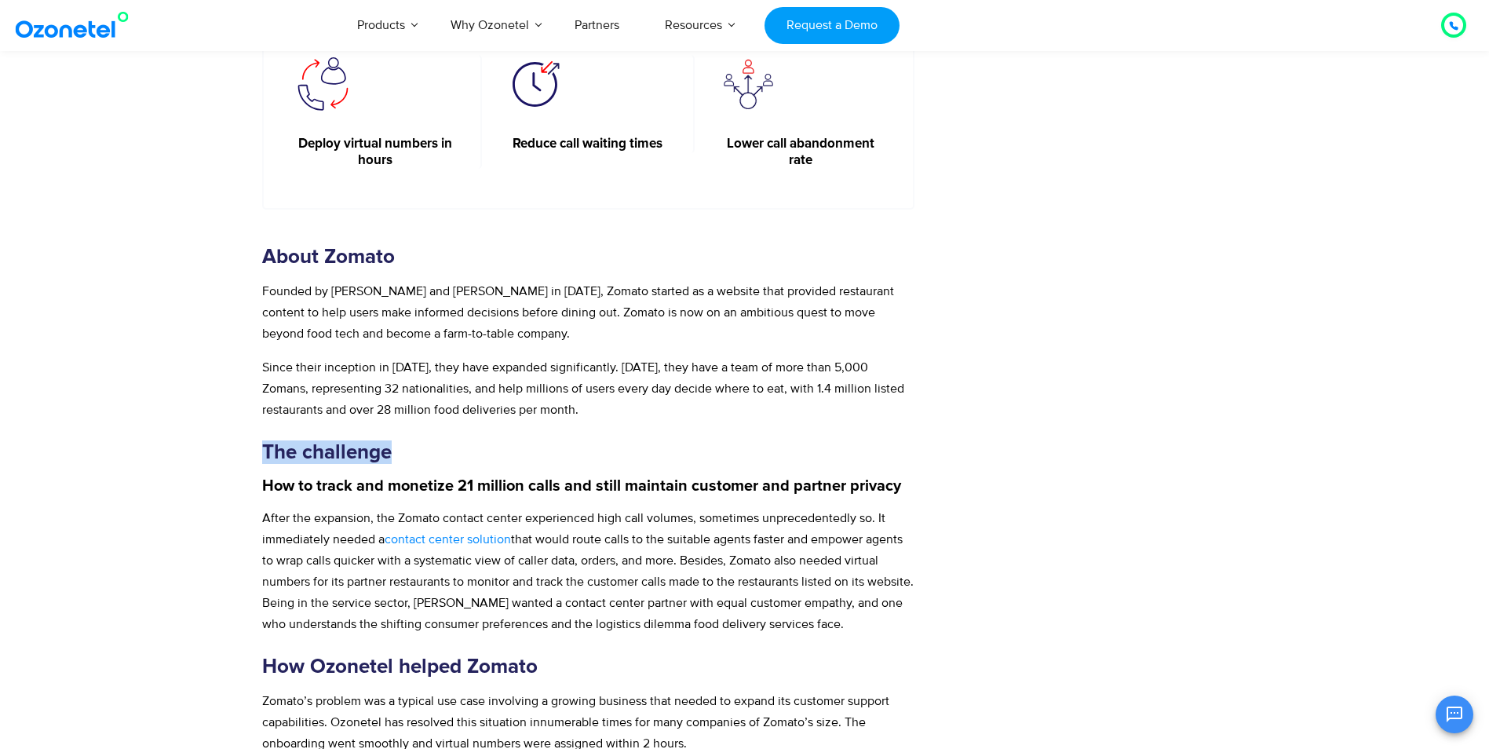
drag, startPoint x: 265, startPoint y: 411, endPoint x: 392, endPoint y: 410, distance: 126.4
click at [392, 442] on b "The challenge" at bounding box center [327, 452] width 130 height 20
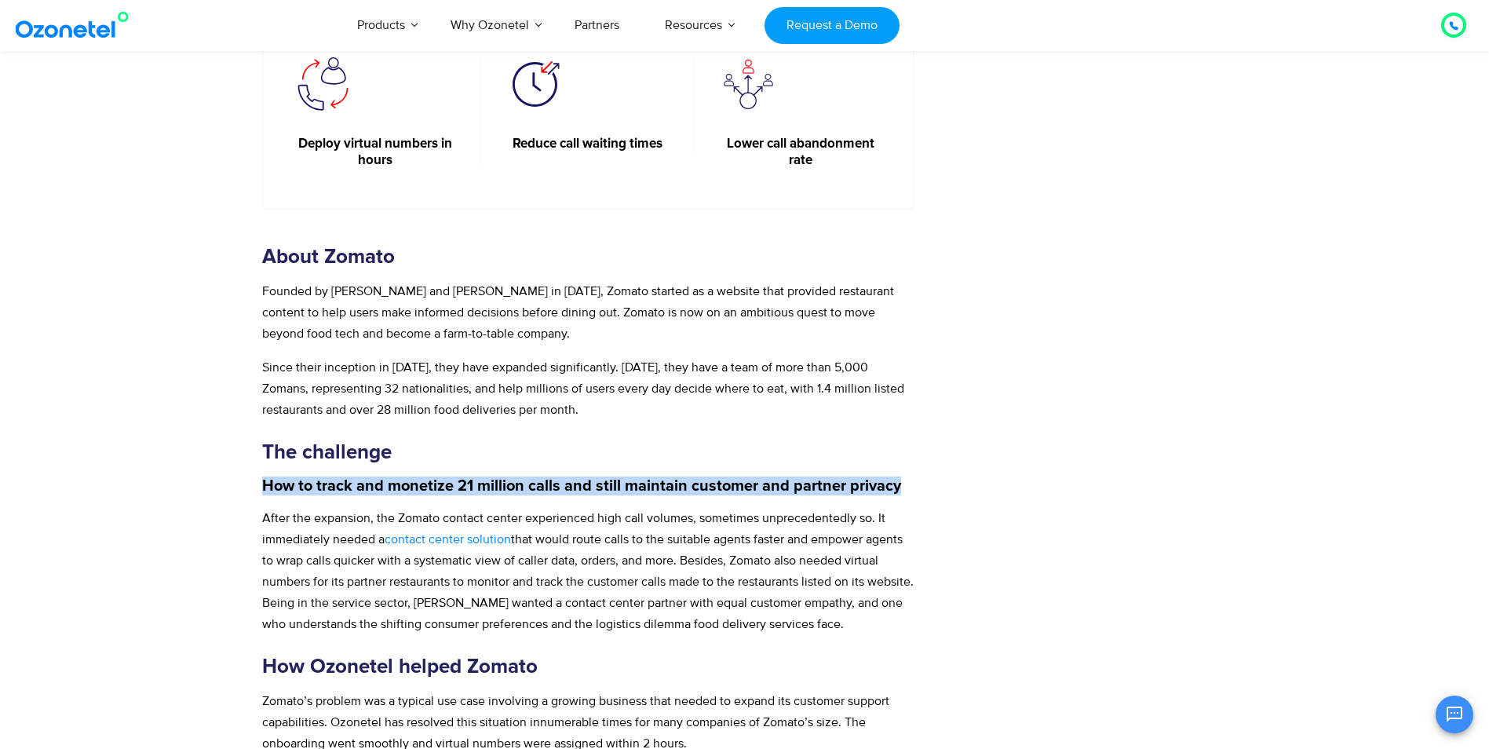
drag, startPoint x: 264, startPoint y: 451, endPoint x: 968, endPoint y: 442, distance: 704.1
click at [968, 442] on div "Zomato trusts Ozonetel to connect with 10K+ restaurants in [GEOGRAPHIC_DATA] an…" at bounding box center [619, 451] width 731 height 1819
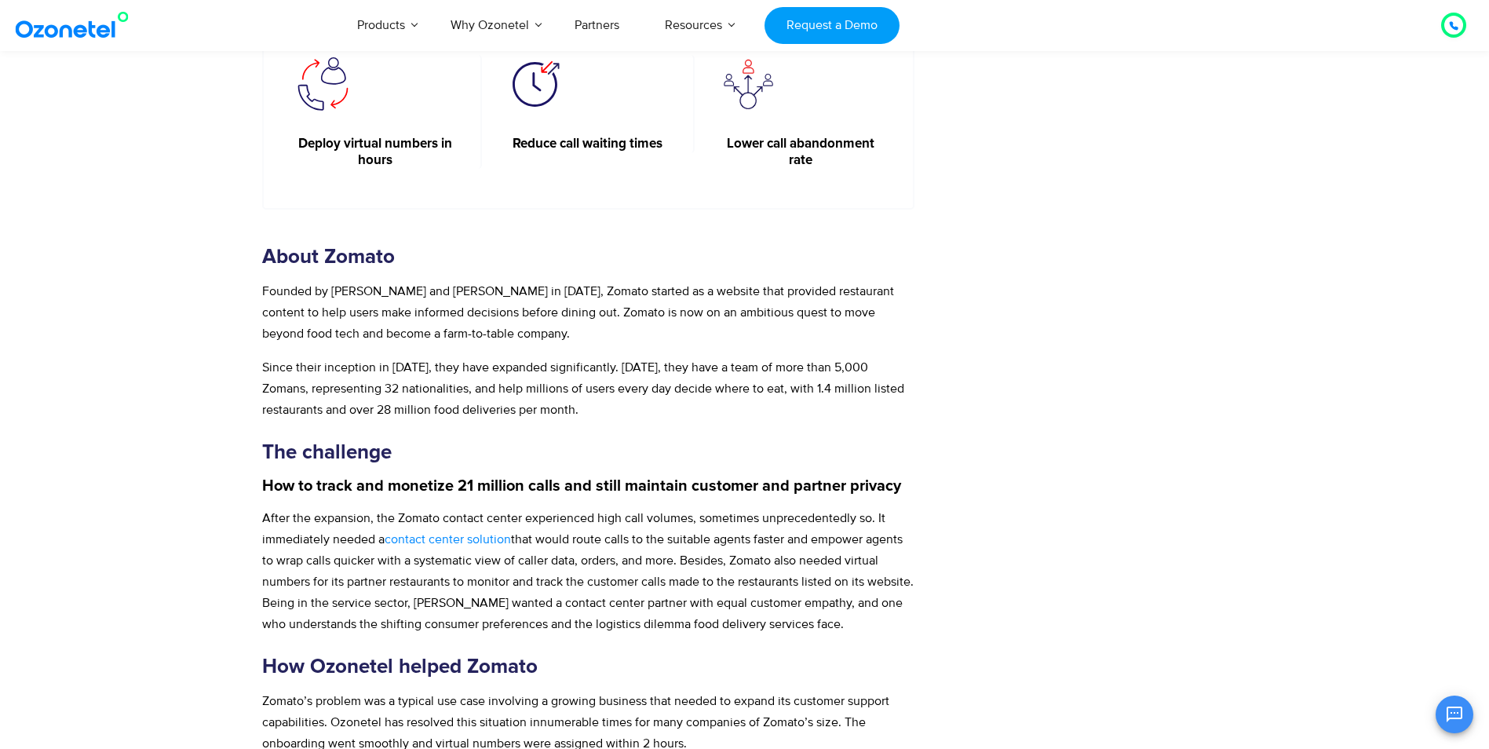
click at [262, 510] on span "After the expansion, the Zomato contact center experienced high call volumes, s…" at bounding box center [573, 528] width 623 height 37
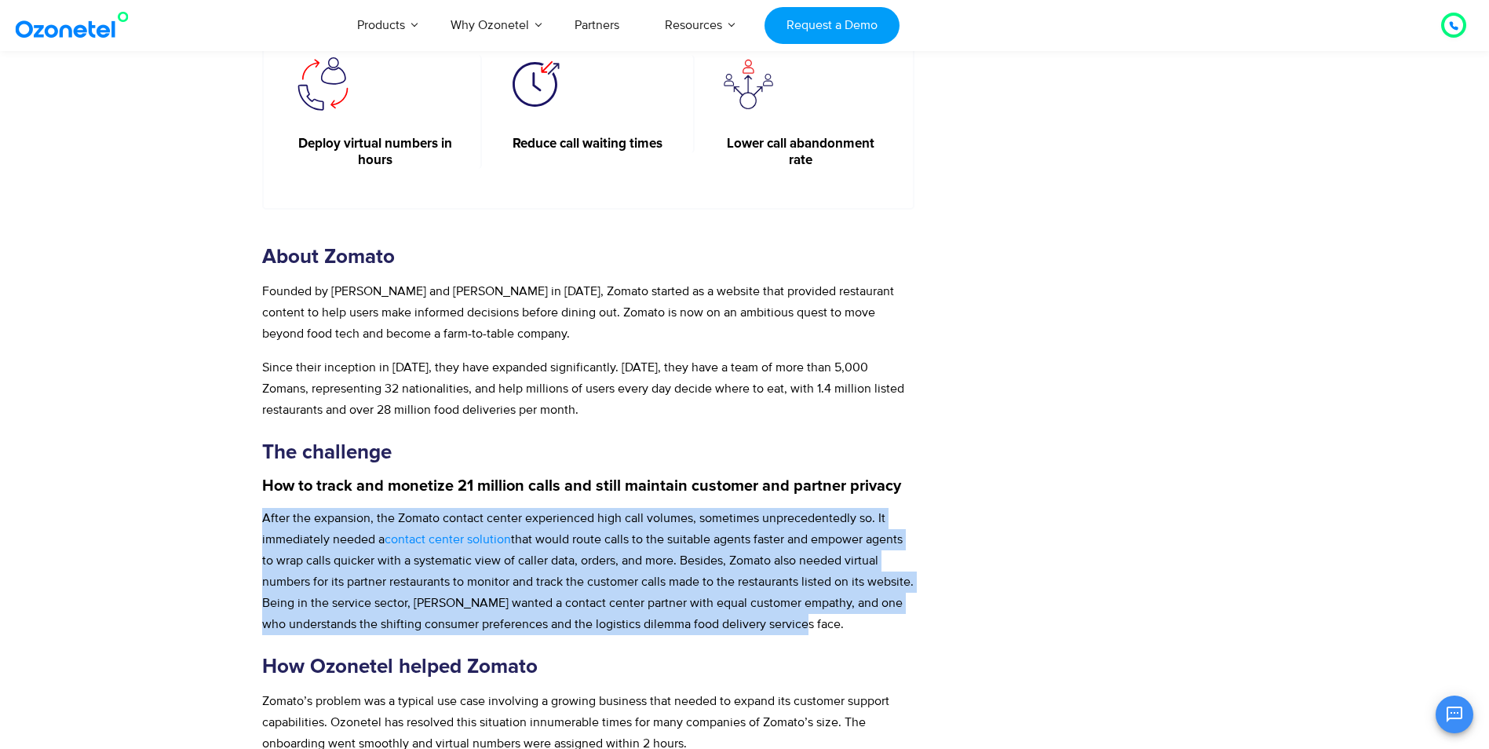
drag, startPoint x: 264, startPoint y: 482, endPoint x: 859, endPoint y: 585, distance: 603.9
click at [859, 585] on p "After the expansion, the Zomato contact center experienced high call volumes, s…" at bounding box center [588, 571] width 653 height 127
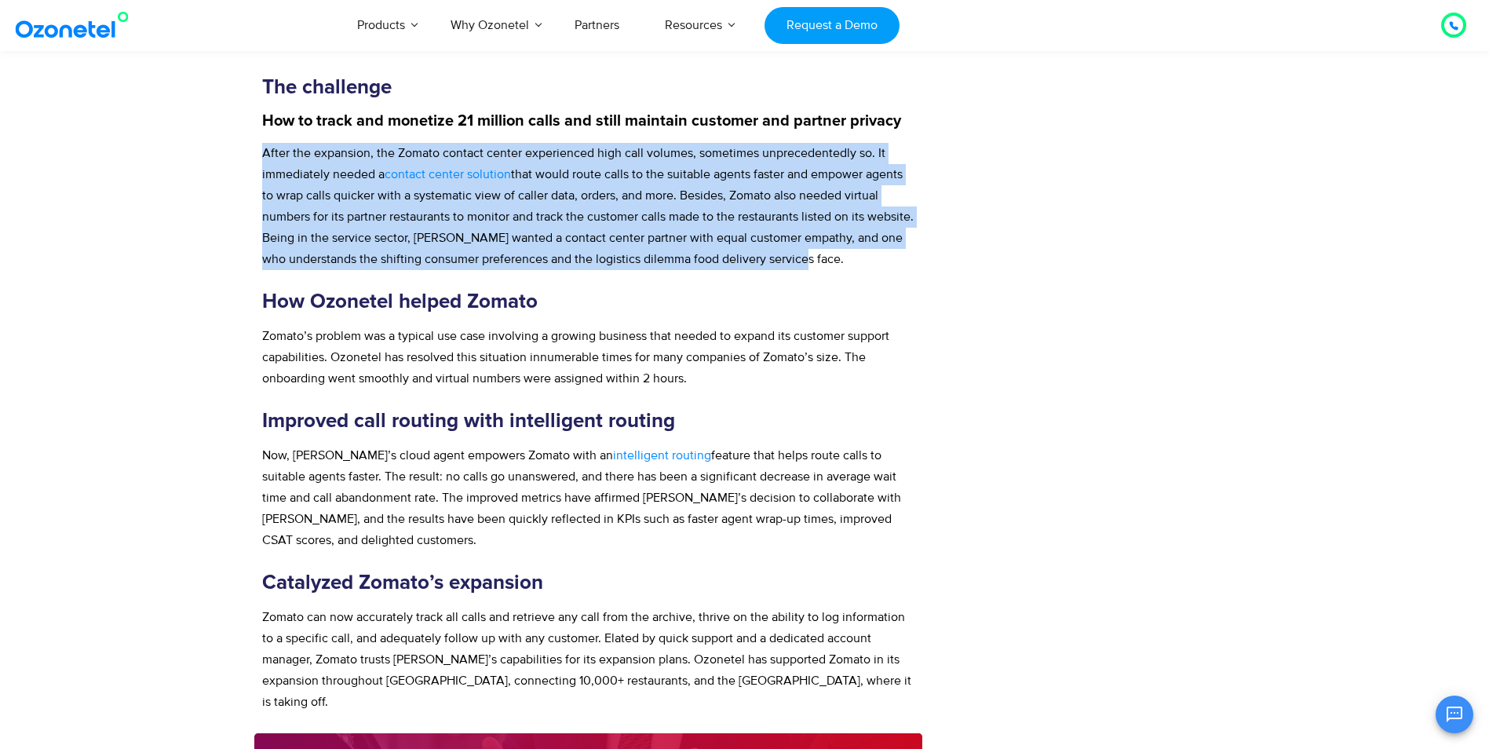
scroll to position [1020, 0]
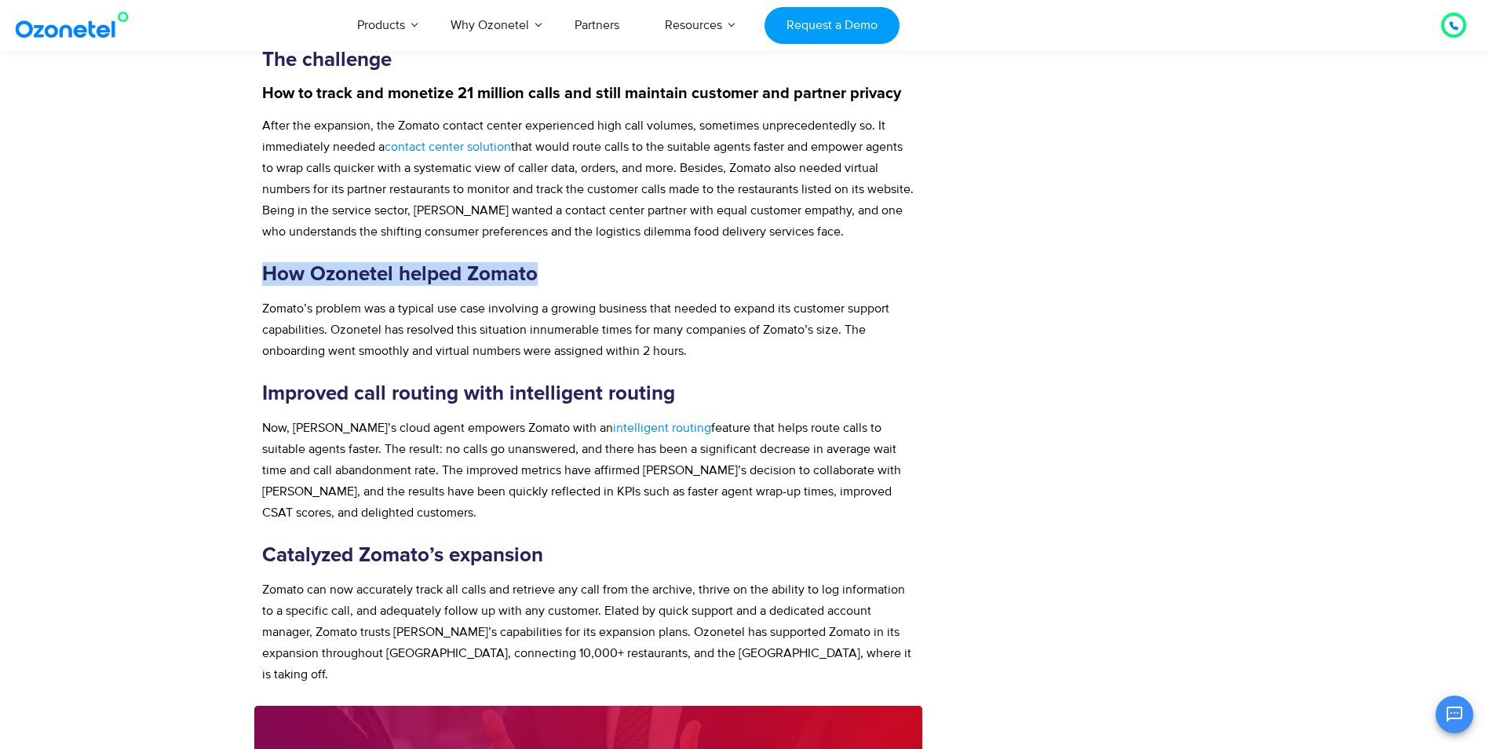
drag, startPoint x: 264, startPoint y: 236, endPoint x: 548, endPoint y: 230, distance: 284.2
click at [548, 262] on h3 "How Ozonetel helped Zomato" at bounding box center [588, 274] width 653 height 24
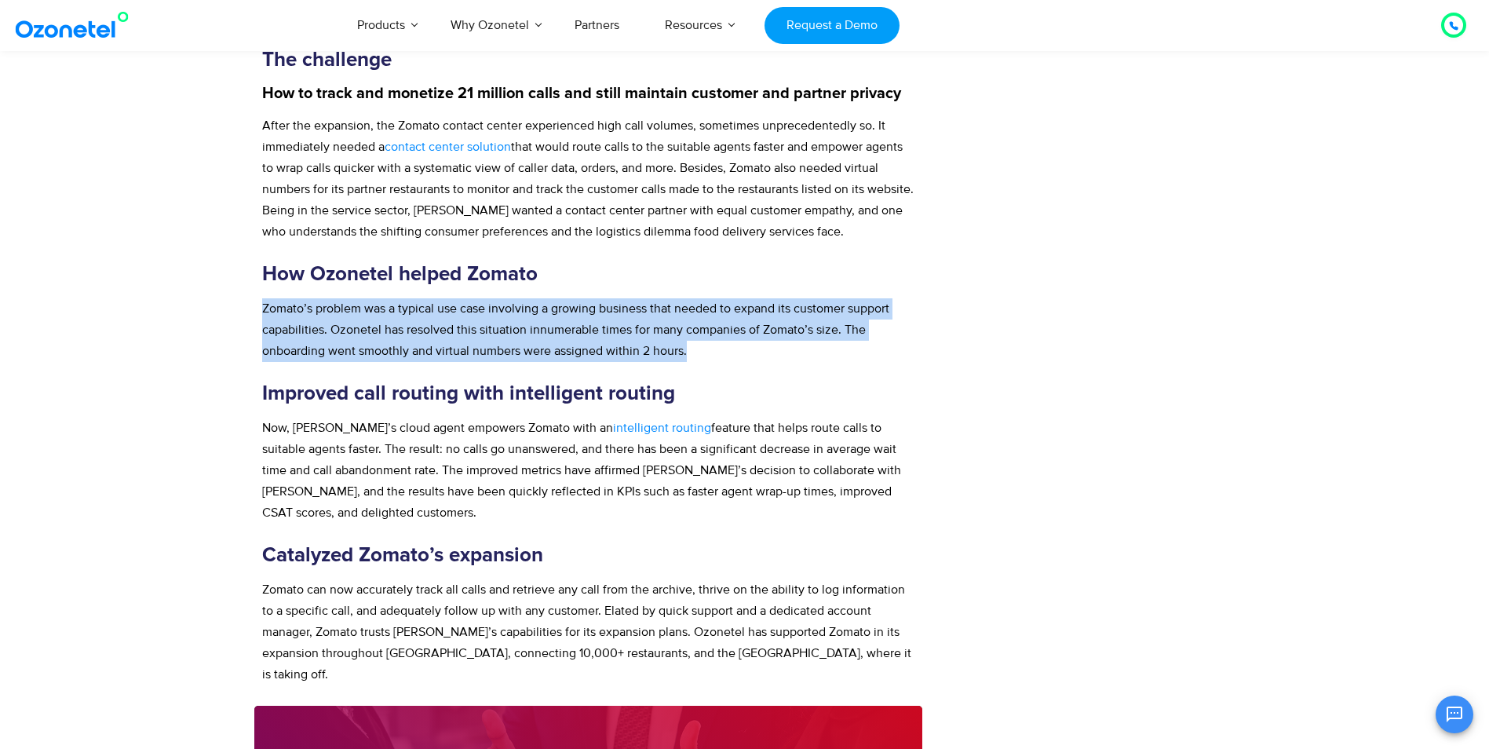
drag, startPoint x: 264, startPoint y: 267, endPoint x: 695, endPoint y: 311, distance: 433.9
click at [695, 311] on p "Zomato’s problem was a typical use case involving a growing business that neede…" at bounding box center [588, 330] width 653 height 64
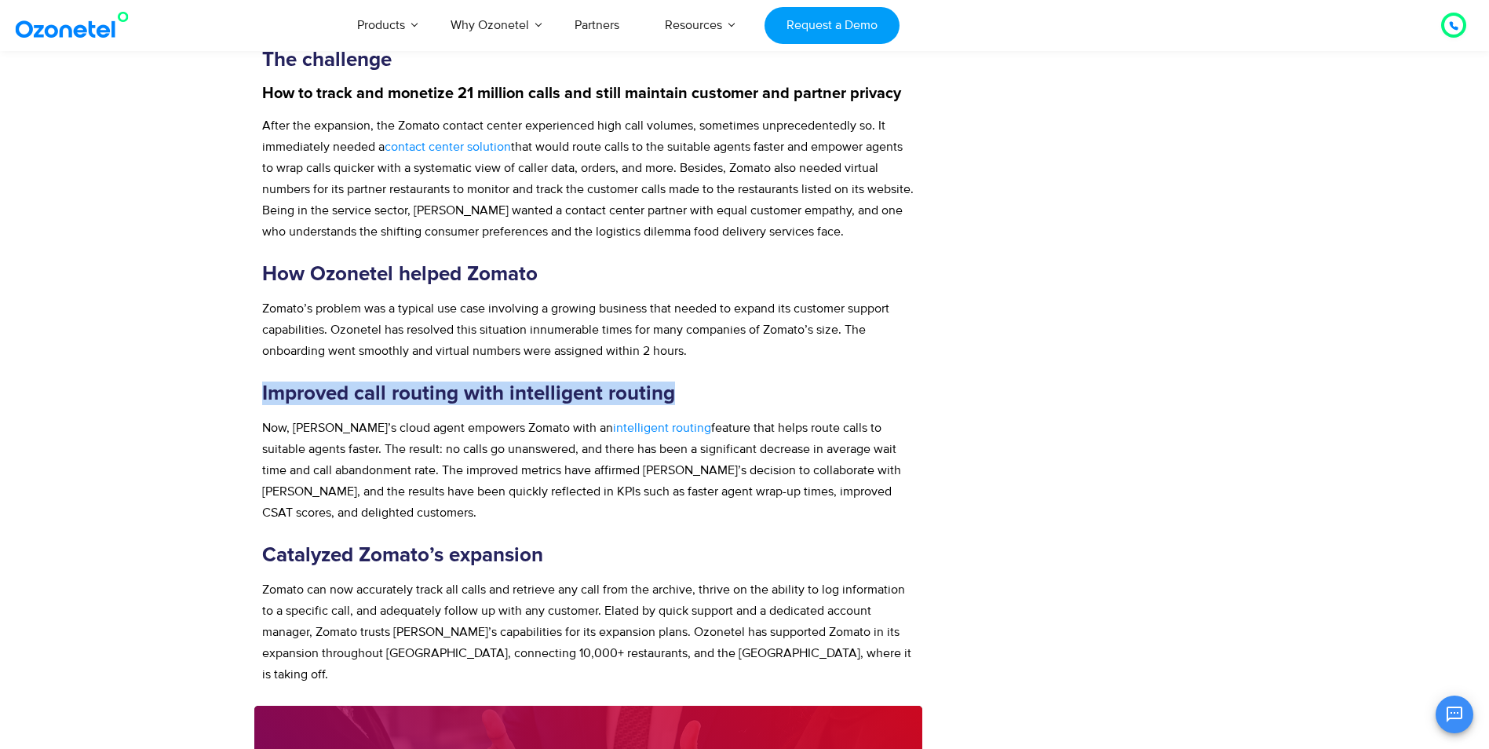
drag, startPoint x: 263, startPoint y: 355, endPoint x: 691, endPoint y: 350, distance: 428.6
click at [691, 381] on h3 "Improved call routing with intelligent routing" at bounding box center [588, 393] width 653 height 24
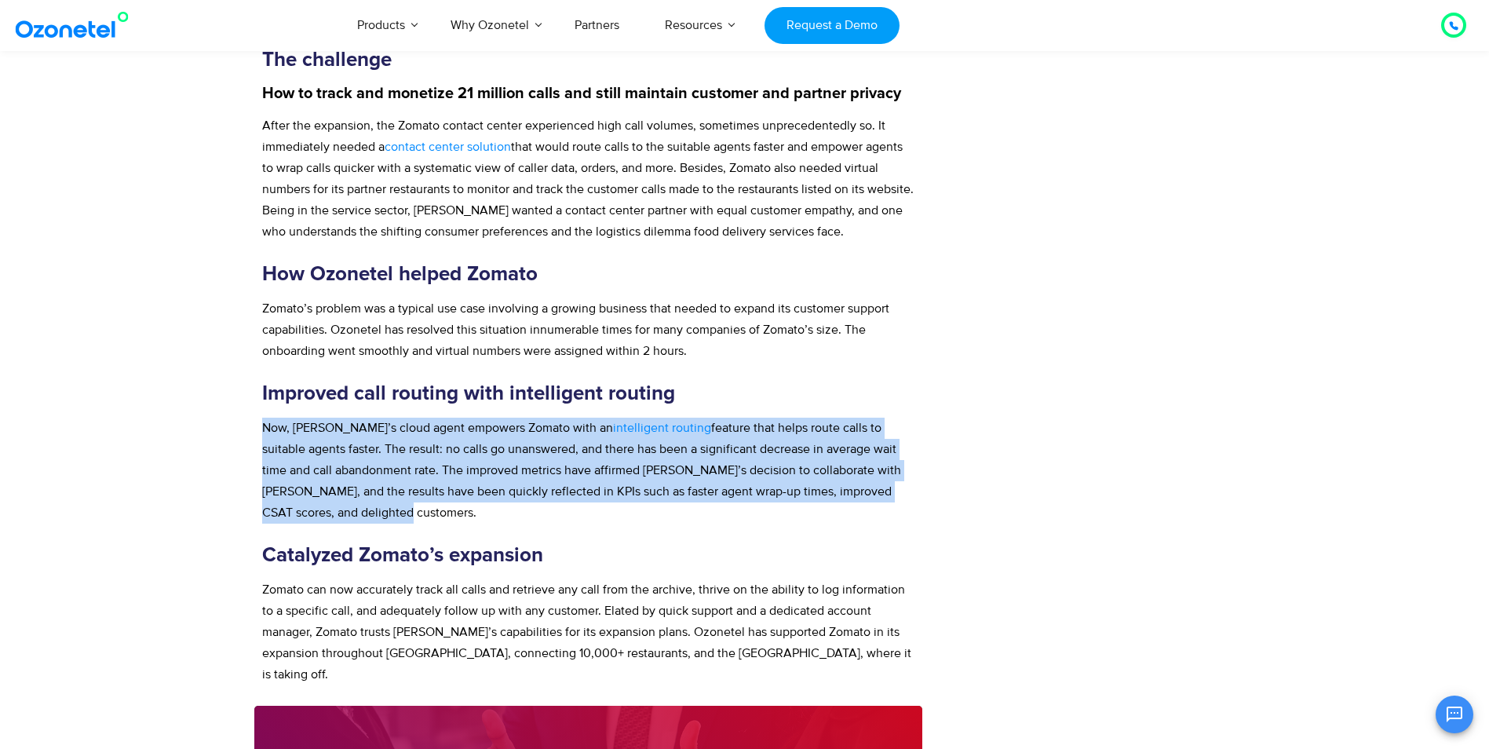
drag, startPoint x: 265, startPoint y: 392, endPoint x: 322, endPoint y: 469, distance: 96.1
click at [322, 469] on p "Now, [PERSON_NAME]’s cloud agent empowers Zomato with an intelligent routing fe…" at bounding box center [588, 471] width 653 height 106
drag, startPoint x: 322, startPoint y: 469, endPoint x: 327, endPoint y: 479, distance: 10.9
click at [327, 479] on p "Now, [PERSON_NAME]’s cloud agent empowers Zomato with an intelligent routing fe…" at bounding box center [588, 471] width 653 height 106
drag, startPoint x: 263, startPoint y: 392, endPoint x: 321, endPoint y: 476, distance: 102.8
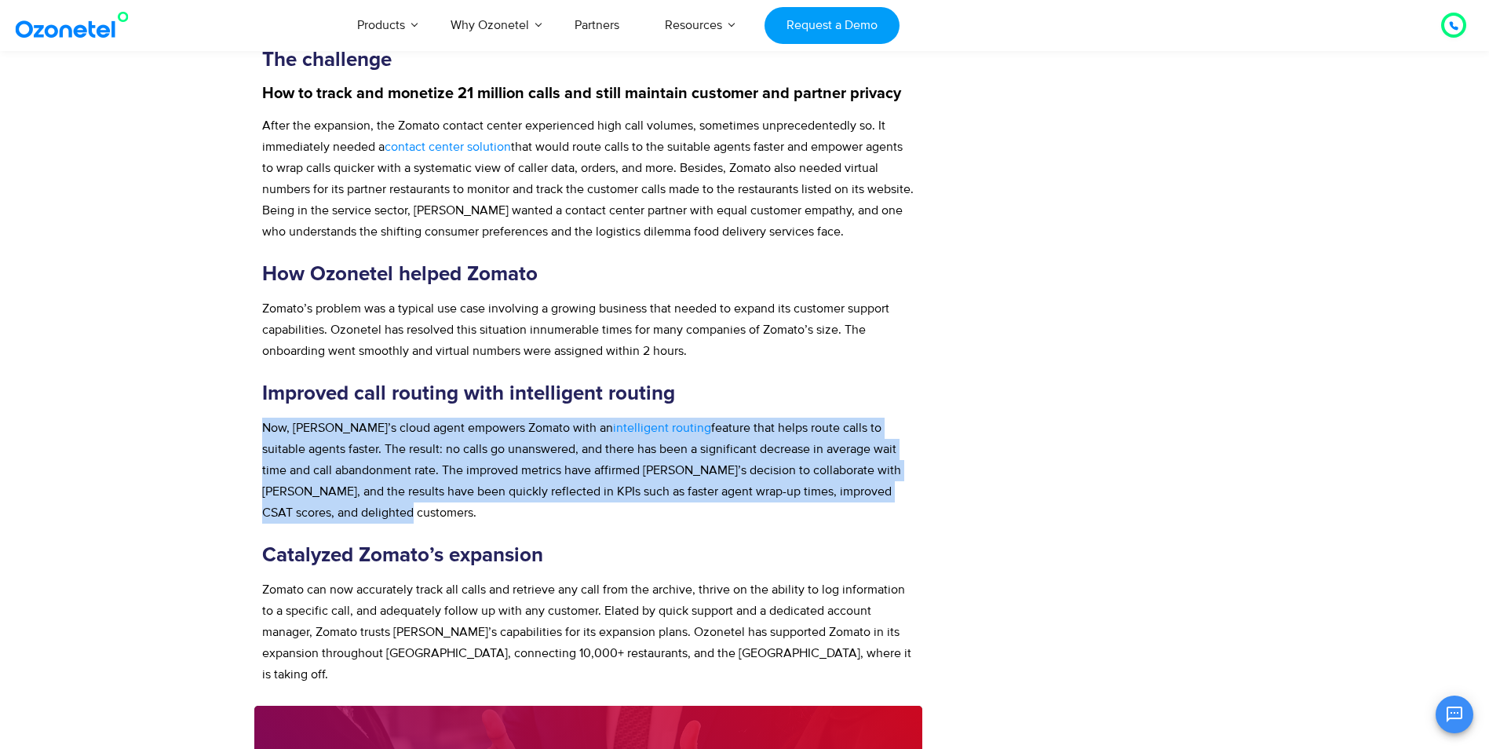
click at [321, 476] on p "Now, [PERSON_NAME]’s cloud agent empowers Zomato with an intelligent routing fe…" at bounding box center [588, 471] width 653 height 106
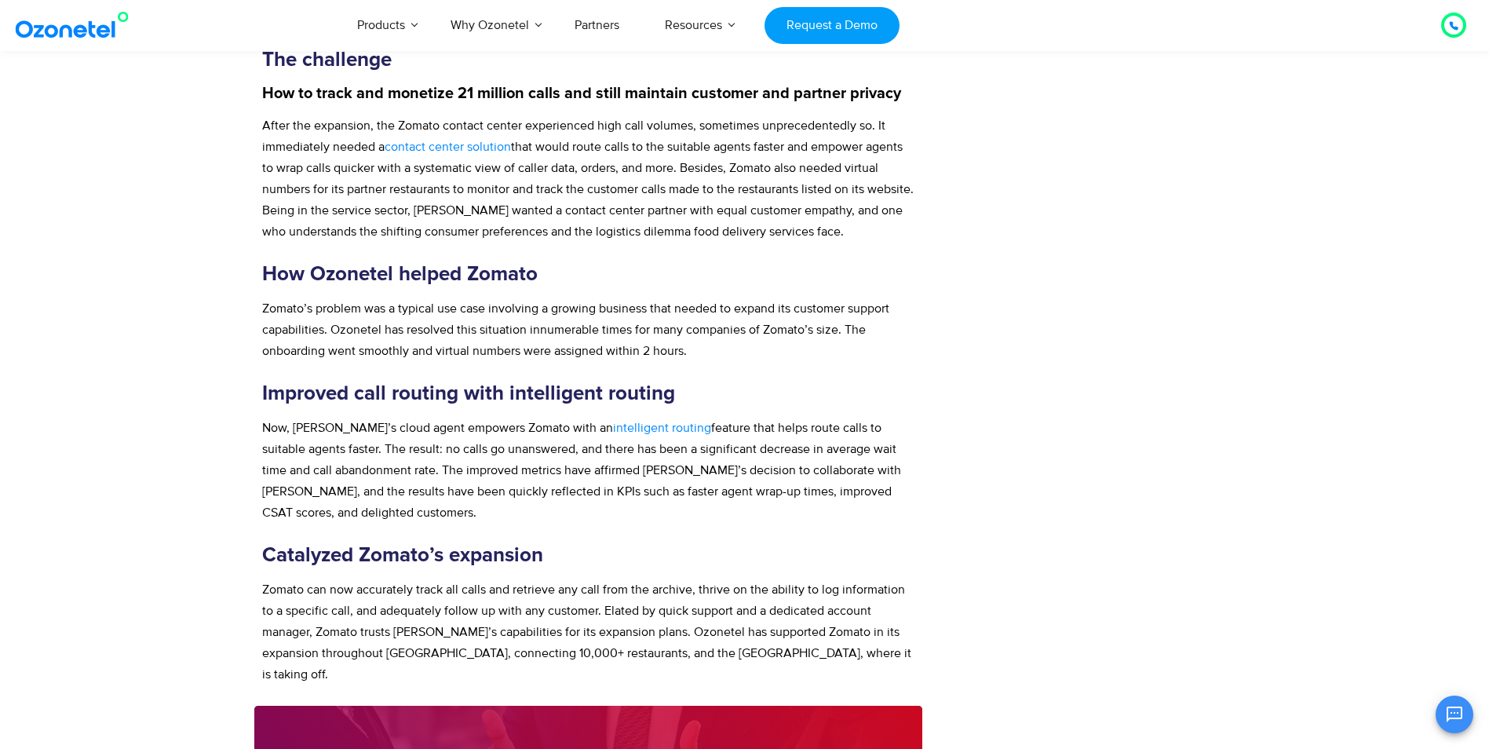
drag, startPoint x: 260, startPoint y: 520, endPoint x: 267, endPoint y: 516, distance: 8.1
click at [264, 519] on div "About Zomato Founded by [PERSON_NAME] and [PERSON_NAME] in [DATE], Zomato start…" at bounding box center [588, 265] width 669 height 881
drag, startPoint x: 264, startPoint y: 514, endPoint x: 588, endPoint y: 506, distance: 323.5
click at [588, 506] on div "About Zomato Founded by [PERSON_NAME] and [PERSON_NAME] in [DATE], Zomato start…" at bounding box center [588, 268] width 653 height 833
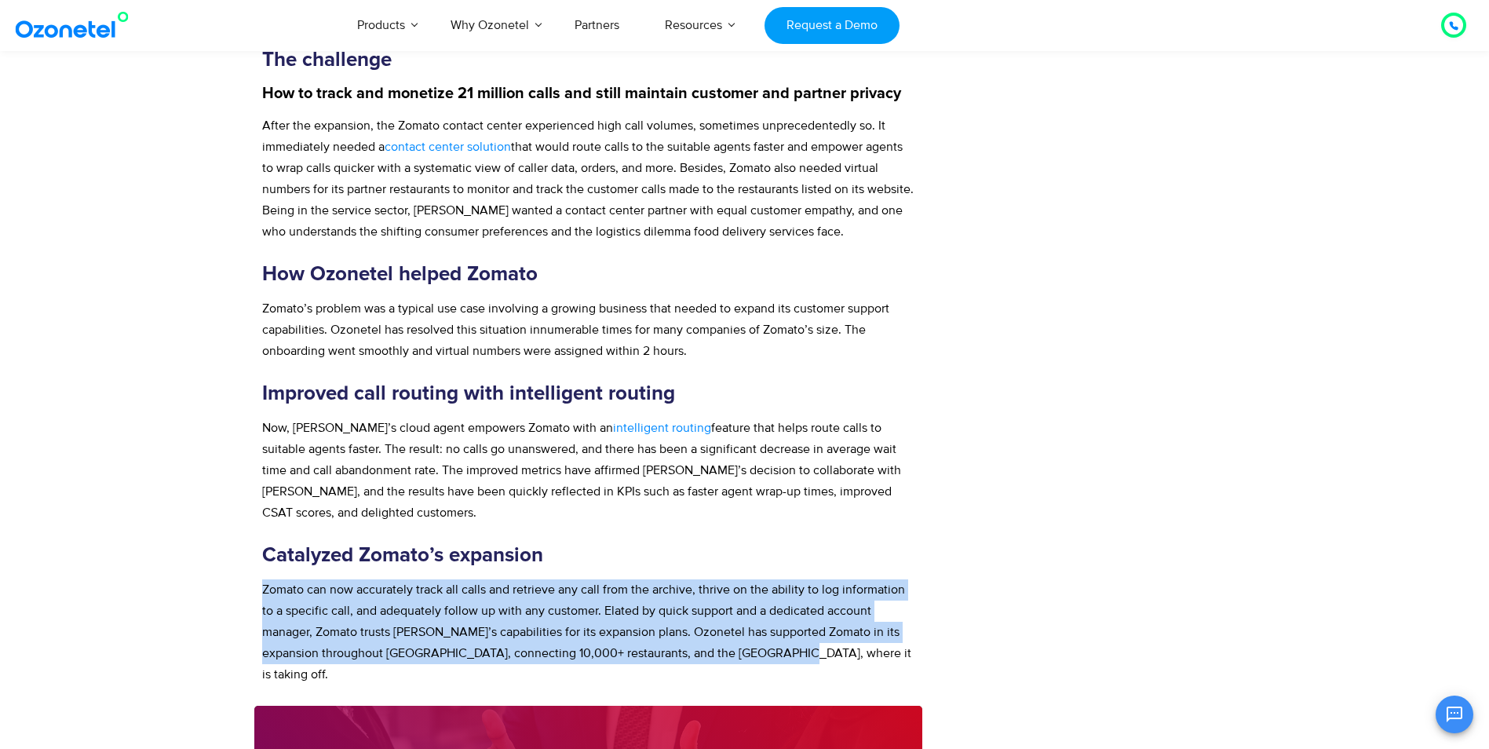
drag, startPoint x: 264, startPoint y: 553, endPoint x: 796, endPoint y: 623, distance: 536.0
click at [796, 623] on p "Zomato can now accurately track all calls and retrieve any call from the archiv…" at bounding box center [588, 632] width 653 height 106
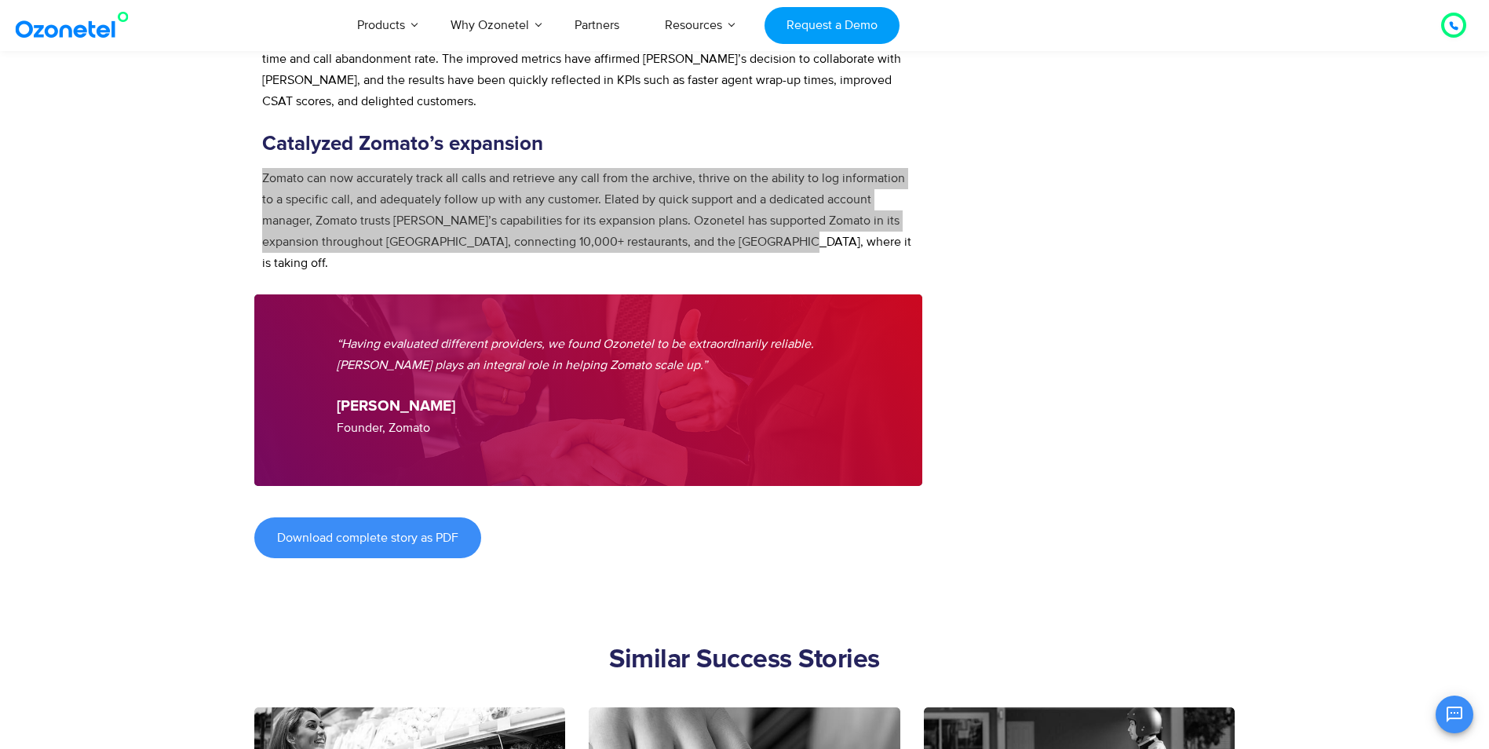
scroll to position [1334, 0]
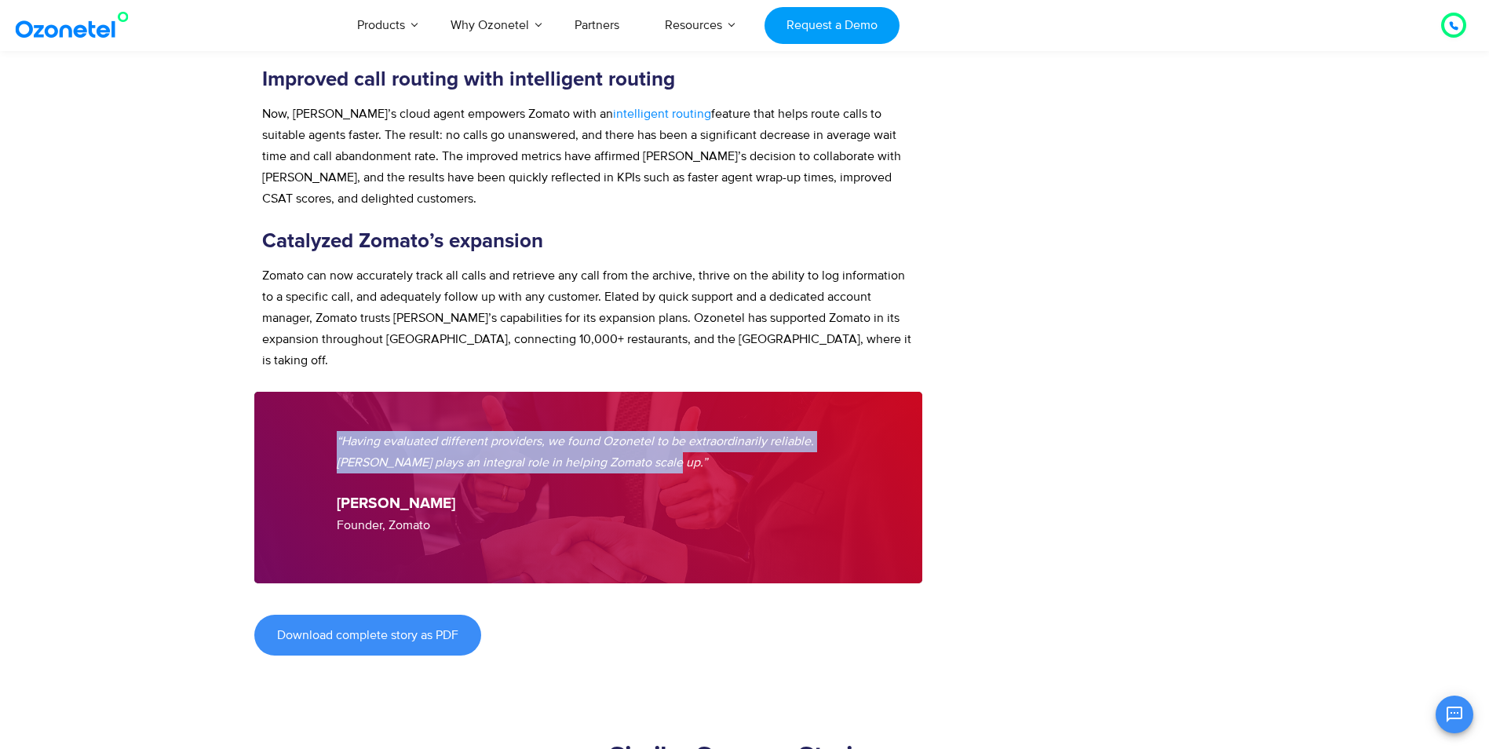
drag, startPoint x: 338, startPoint y: 380, endPoint x: 674, endPoint y: 404, distance: 336.8
click at [674, 431] on p "“Having evaluated different providers, we found Ozonetel to be extraordinarily …" at bounding box center [589, 452] width 504 height 42
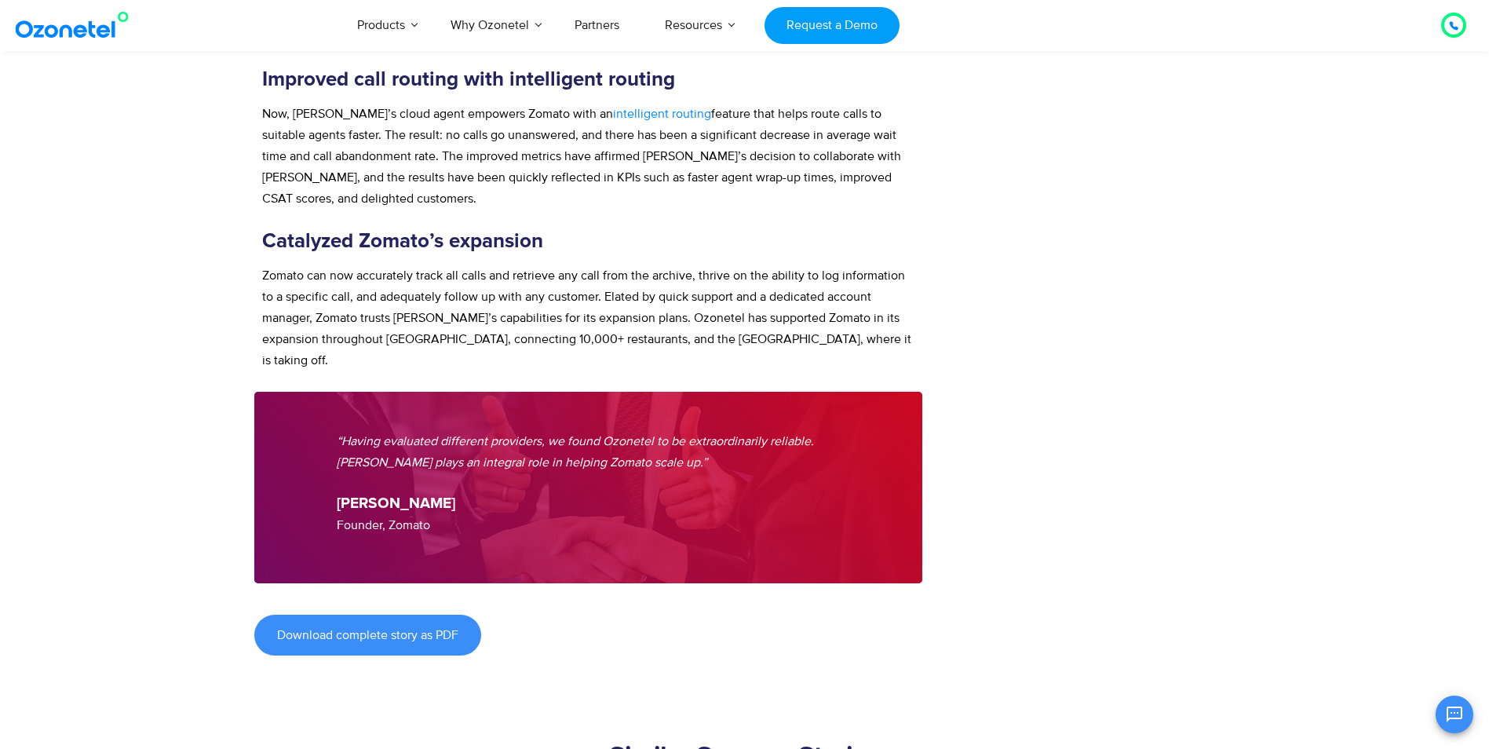
click at [338, 496] on strong "[PERSON_NAME]" at bounding box center [396, 503] width 119 height 15
drag, startPoint x: 338, startPoint y: 444, endPoint x: 501, endPoint y: 444, distance: 162.5
click at [501, 493] on p "[PERSON_NAME] Founder, Zomato" at bounding box center [589, 514] width 504 height 43
click at [335, 470] on div at bounding box center [588, 488] width 669 height 192
drag, startPoint x: 338, startPoint y: 466, endPoint x: 464, endPoint y: 466, distance: 125.6
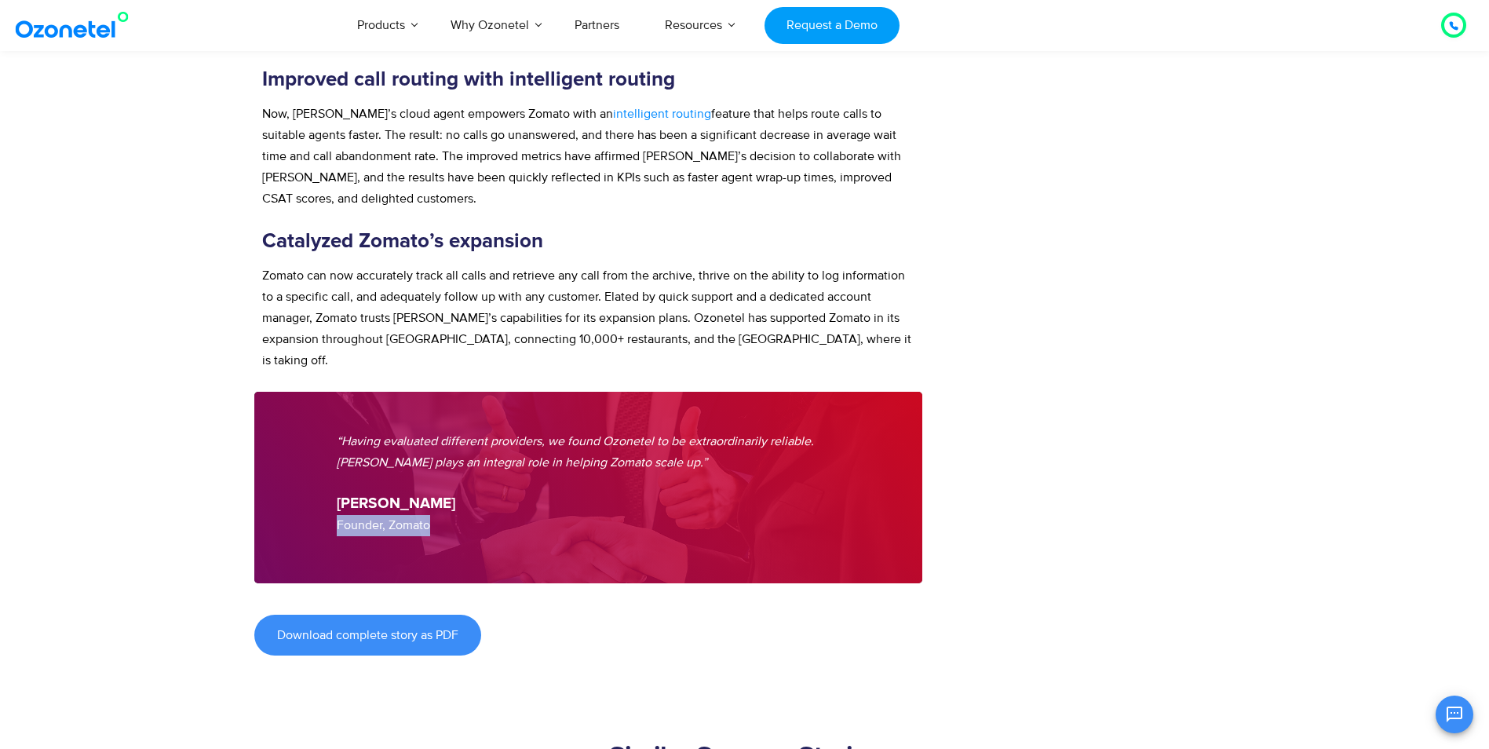
click at [464, 493] on p "[PERSON_NAME] Founder, Zomato" at bounding box center [589, 514] width 504 height 43
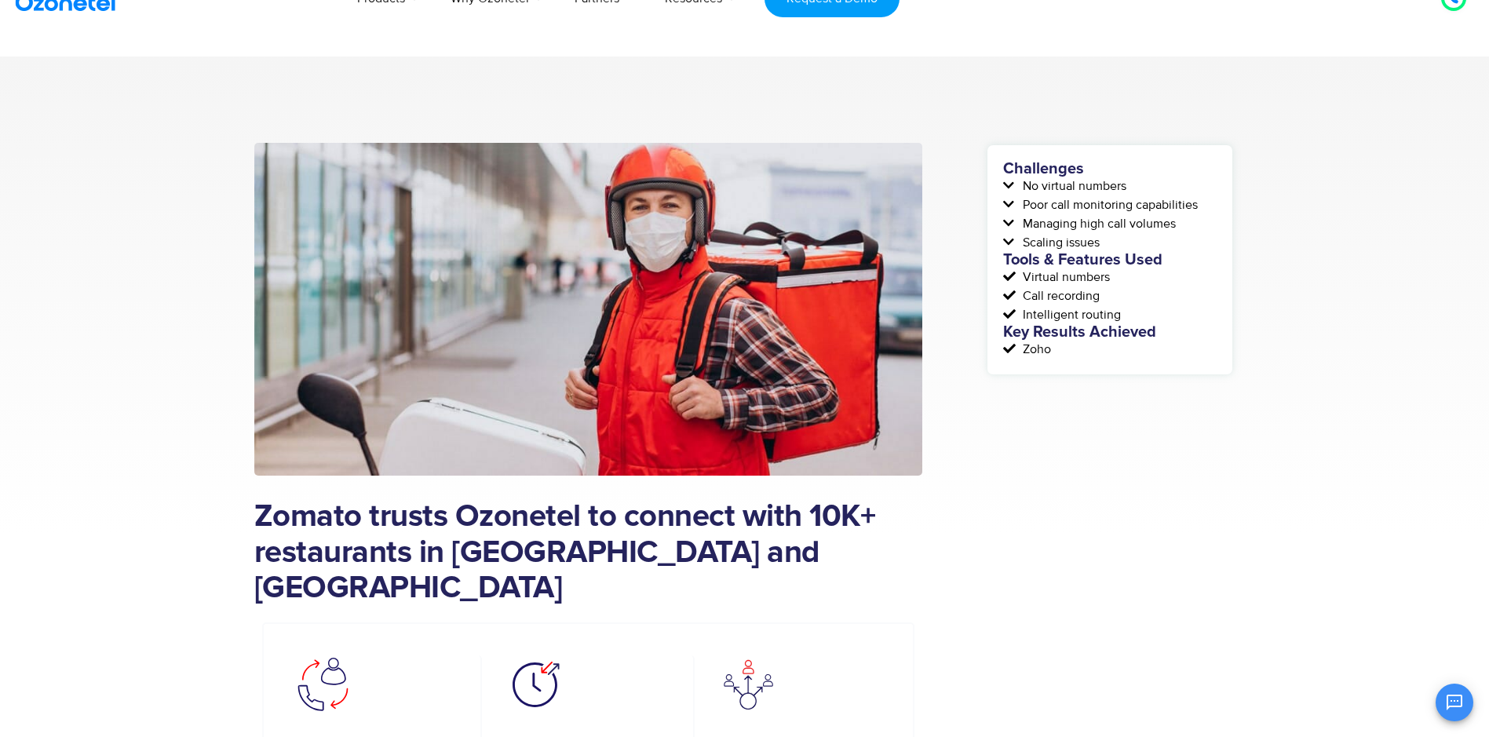
scroll to position [0, 0]
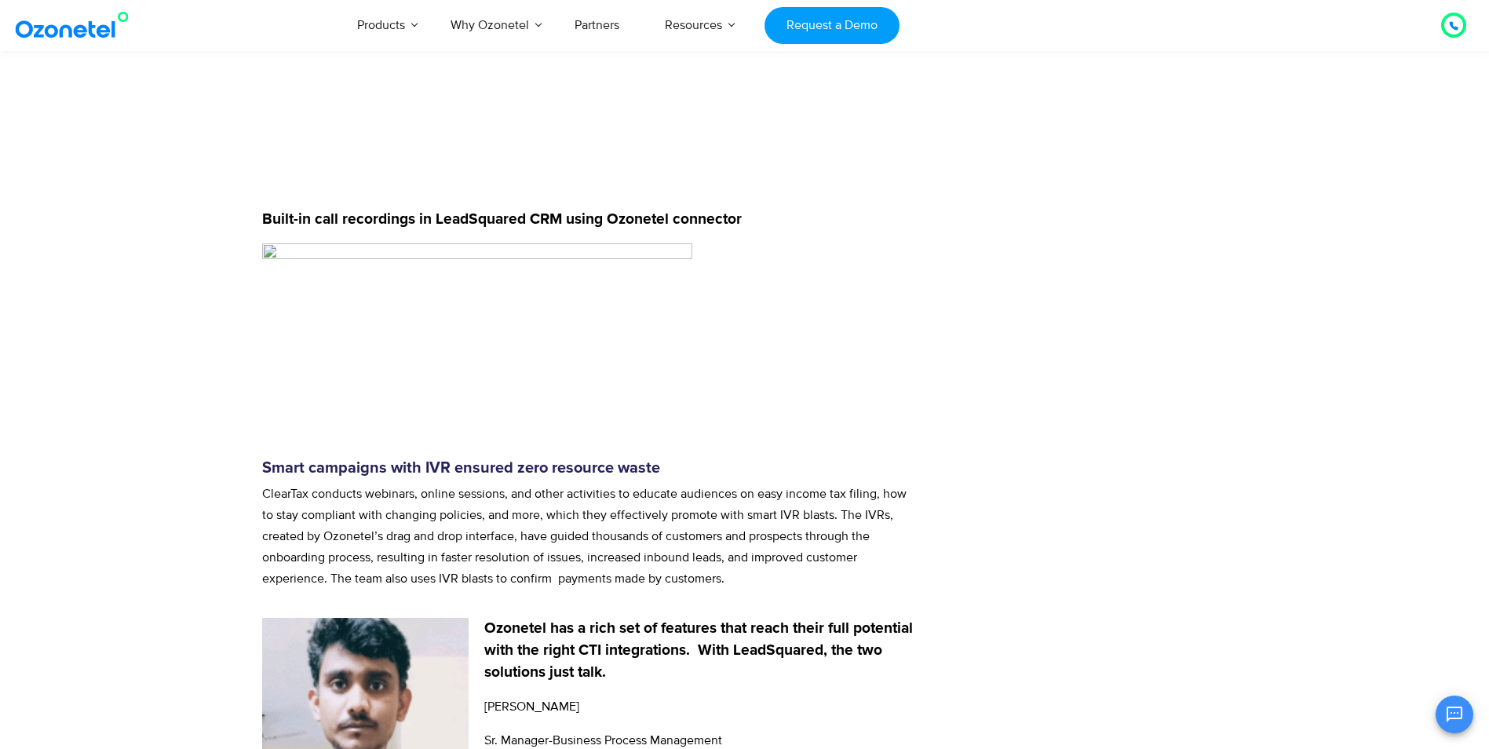
scroll to position [2590, 0]
